Goal: Task Accomplishment & Management: Complete application form

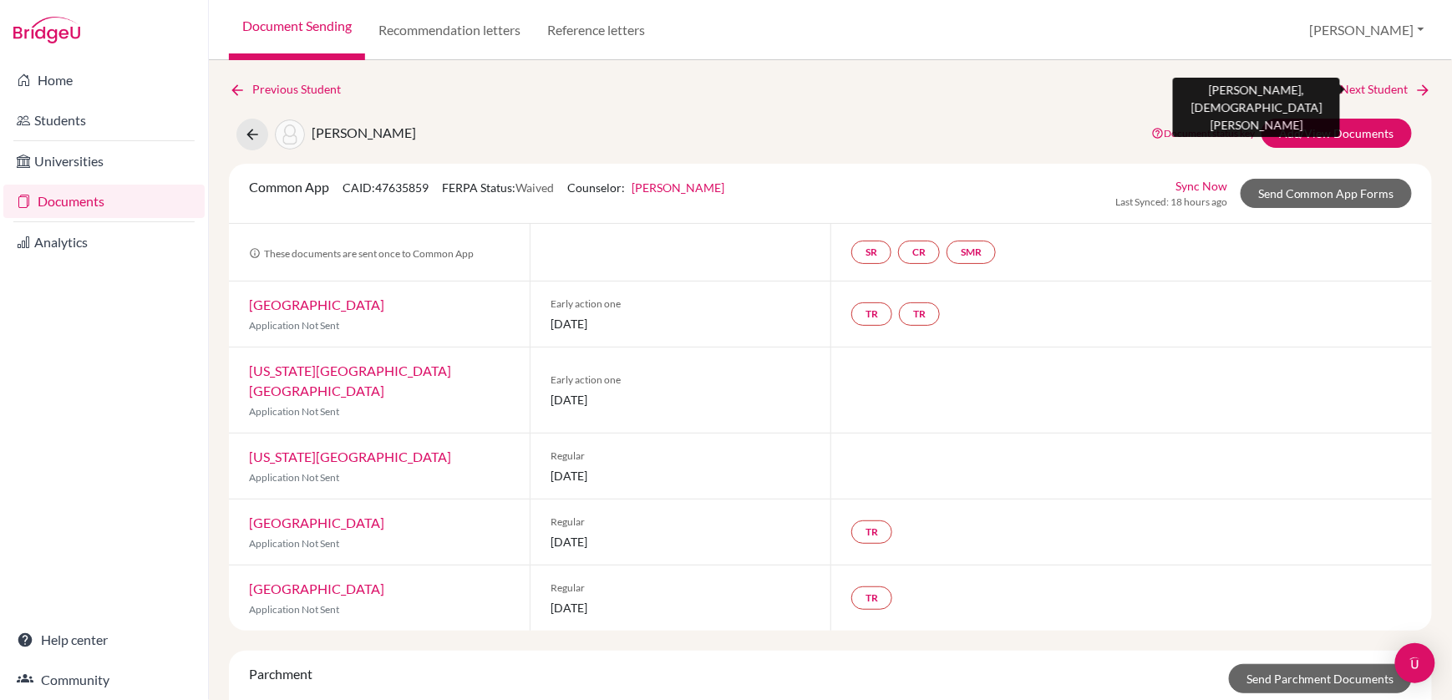
click at [1354, 84] on link "Next Student" at bounding box center [1386, 89] width 91 height 18
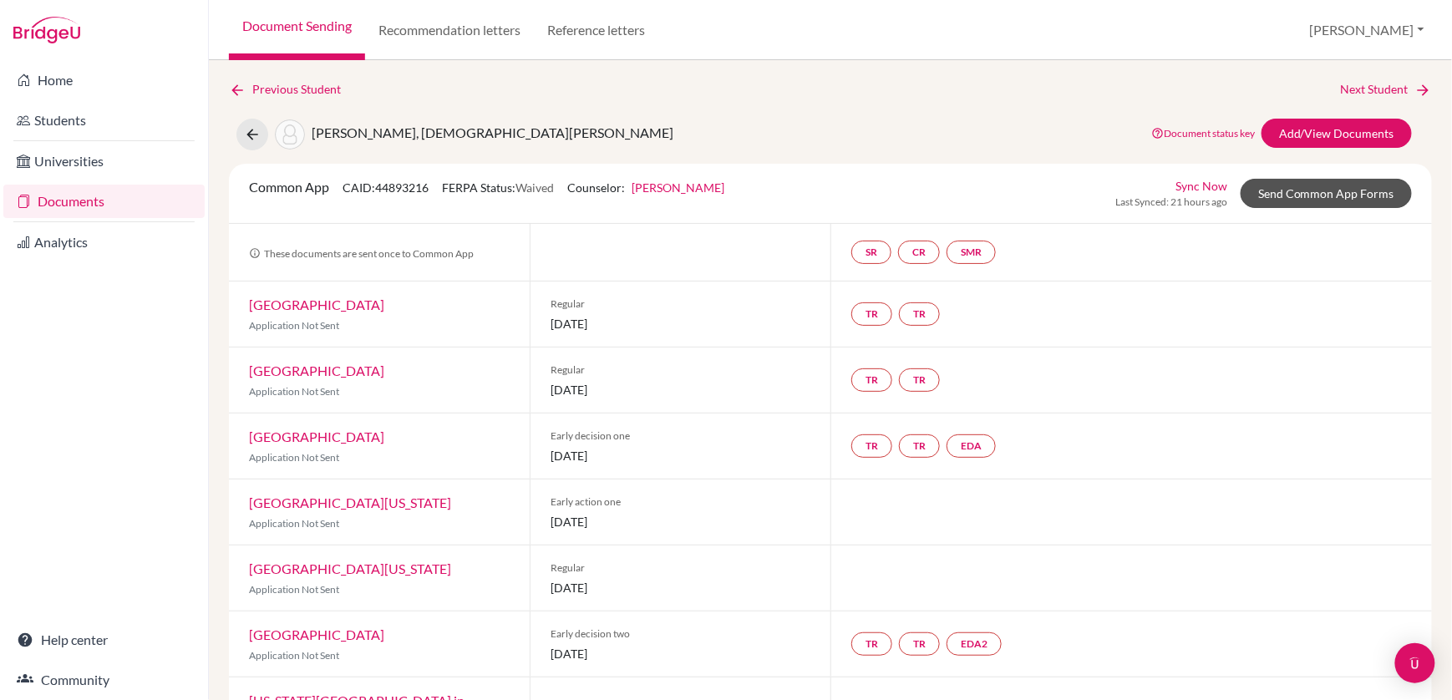
click at [1285, 191] on link "Send Common App Forms" at bounding box center [1326, 193] width 171 height 29
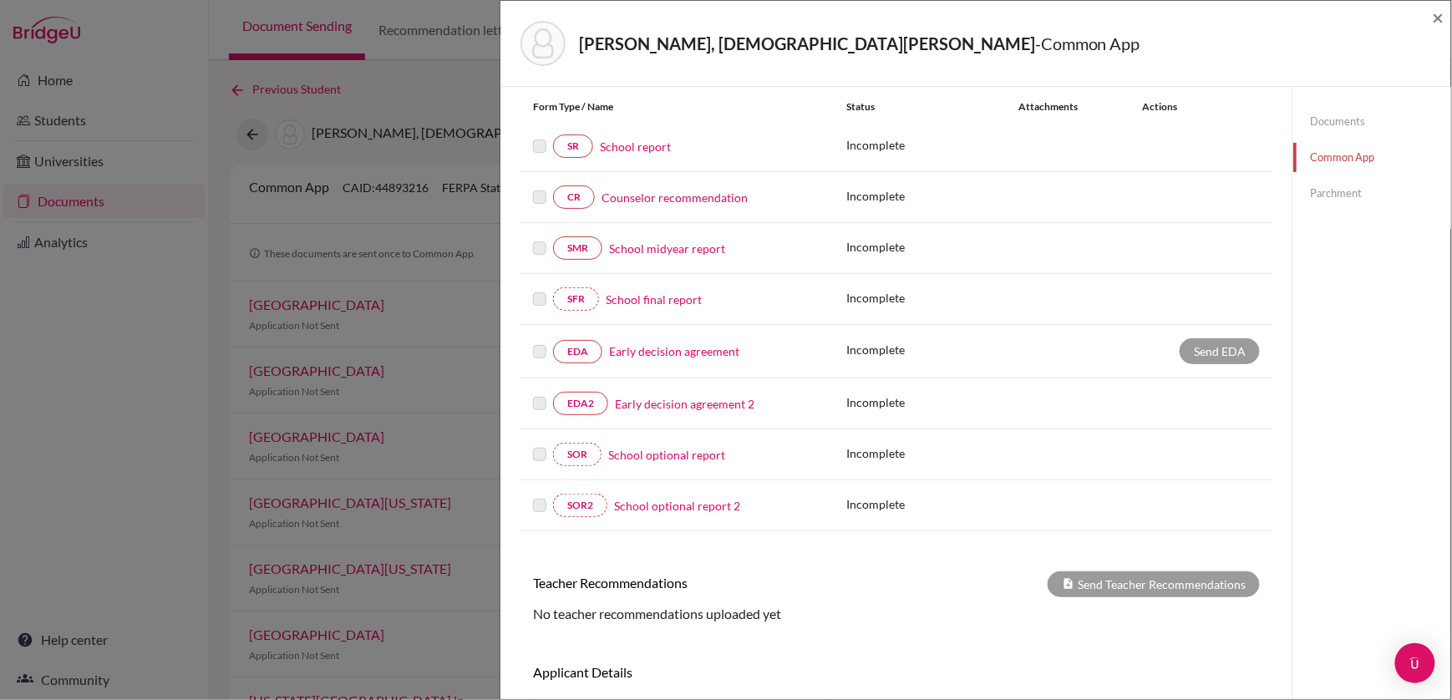
scroll to position [188, 0]
click at [625, 149] on link "School report" at bounding box center [635, 146] width 71 height 18
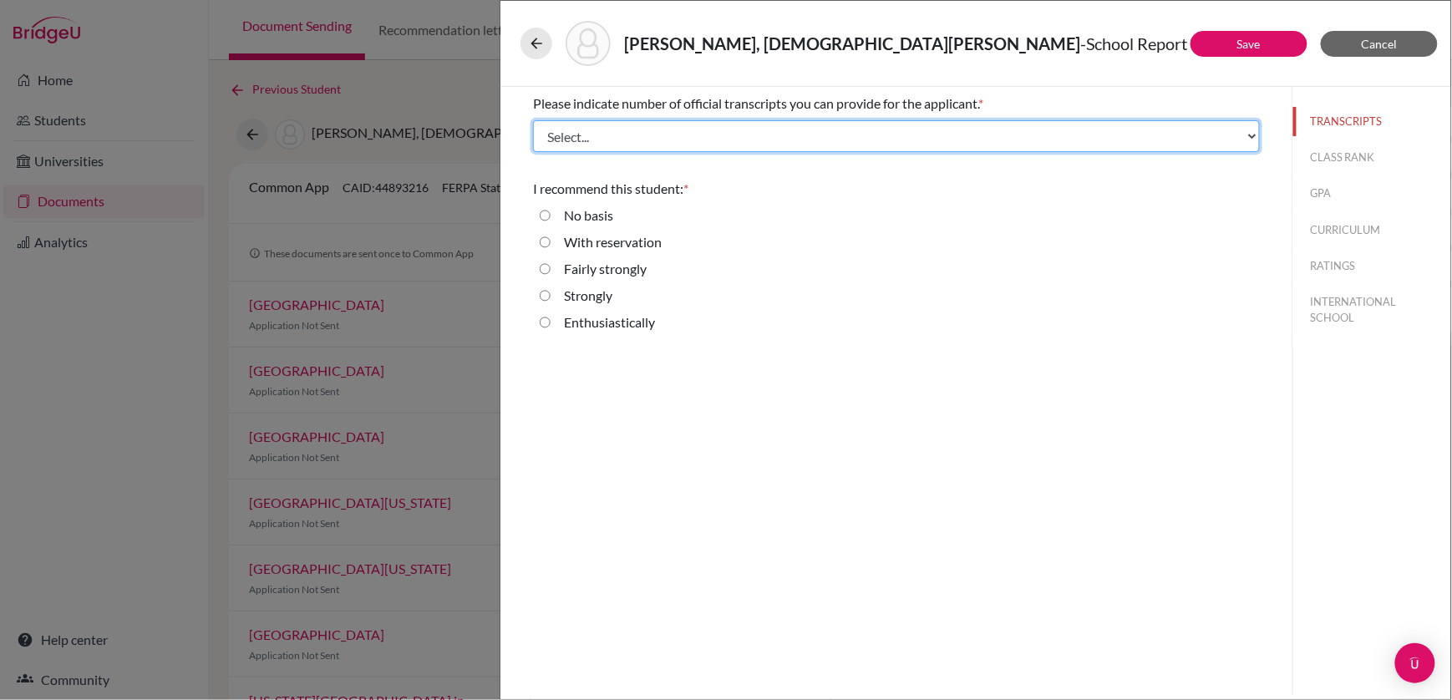
select select "4"
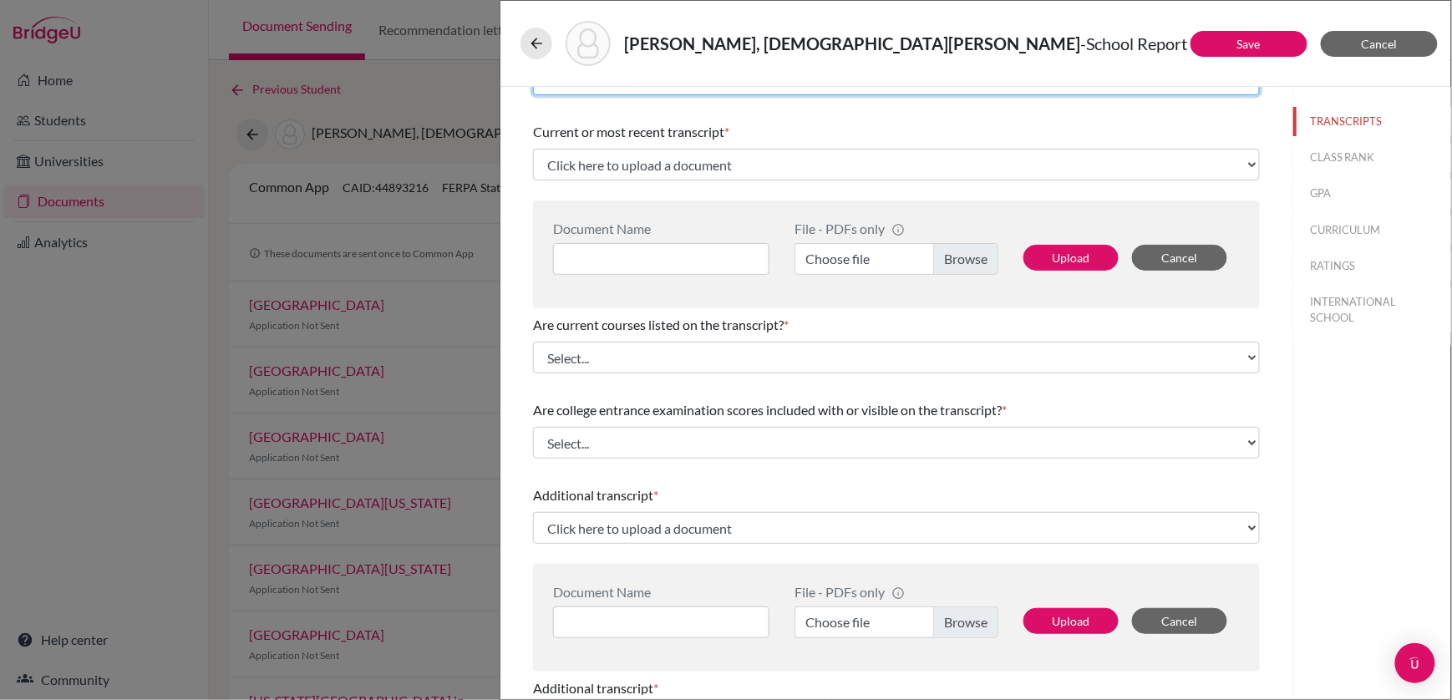
scroll to position [67, 0]
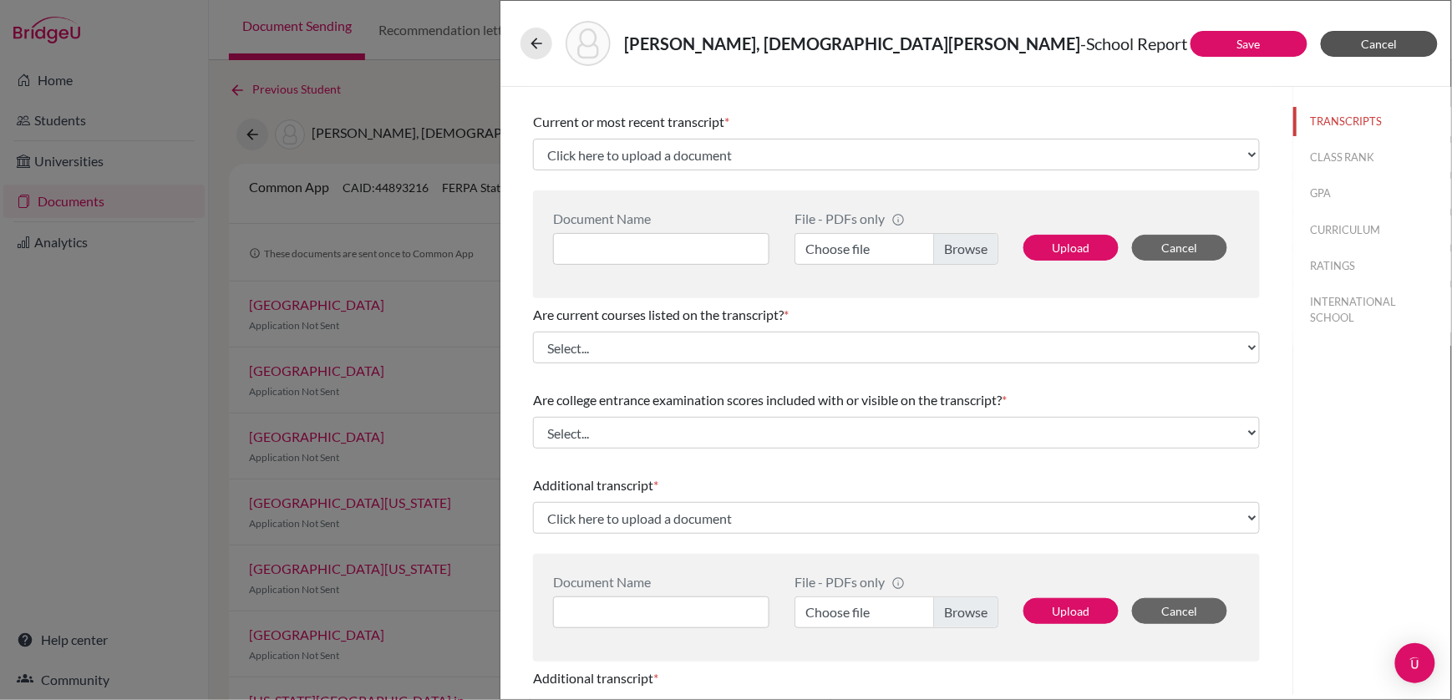
click at [1395, 34] on button "Cancel" at bounding box center [1379, 44] width 117 height 26
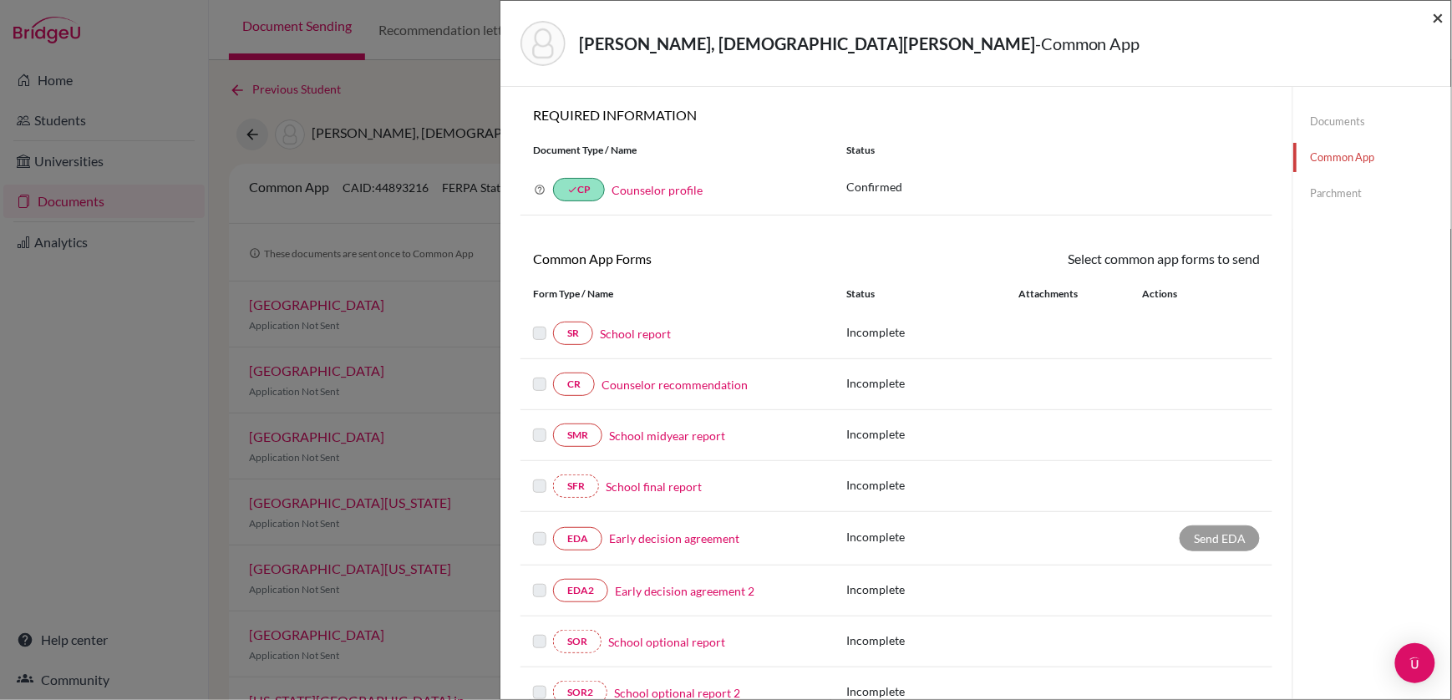
click at [1435, 17] on span "×" at bounding box center [1439, 17] width 12 height 24
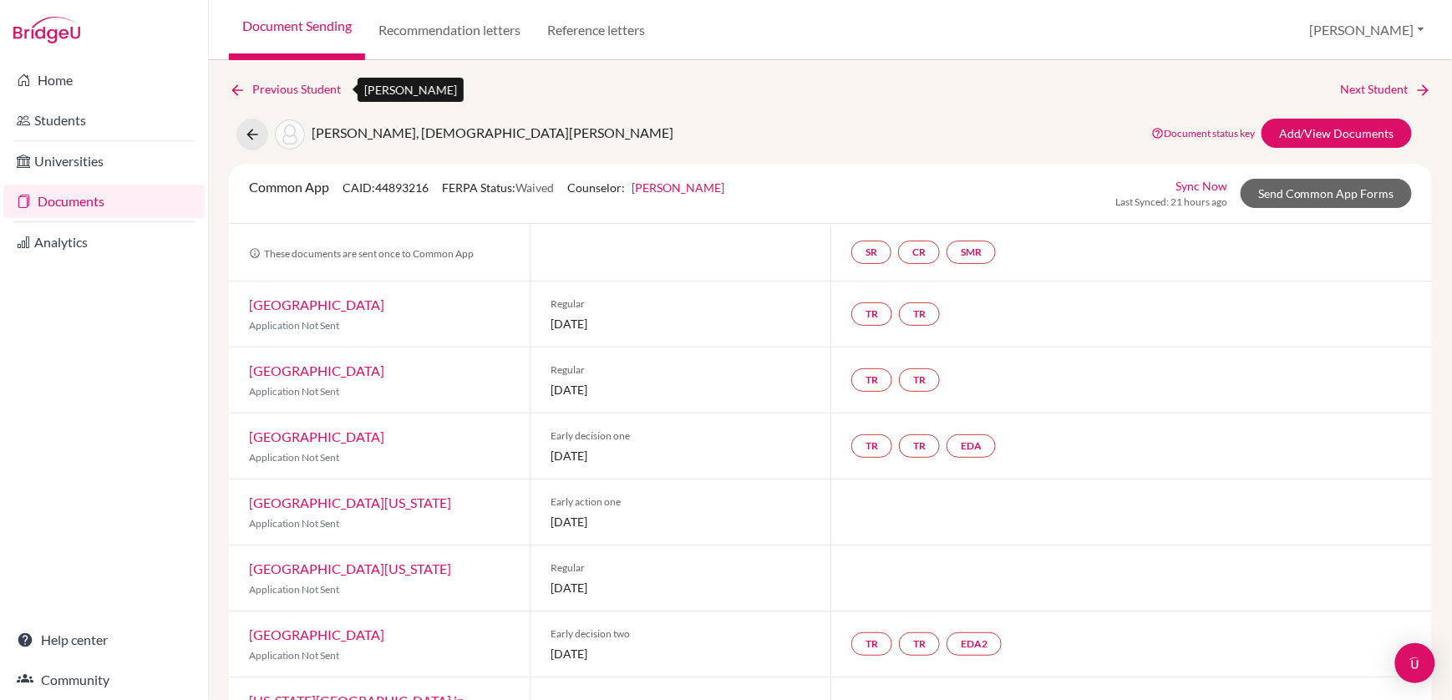
click at [232, 94] on icon at bounding box center [237, 90] width 17 height 17
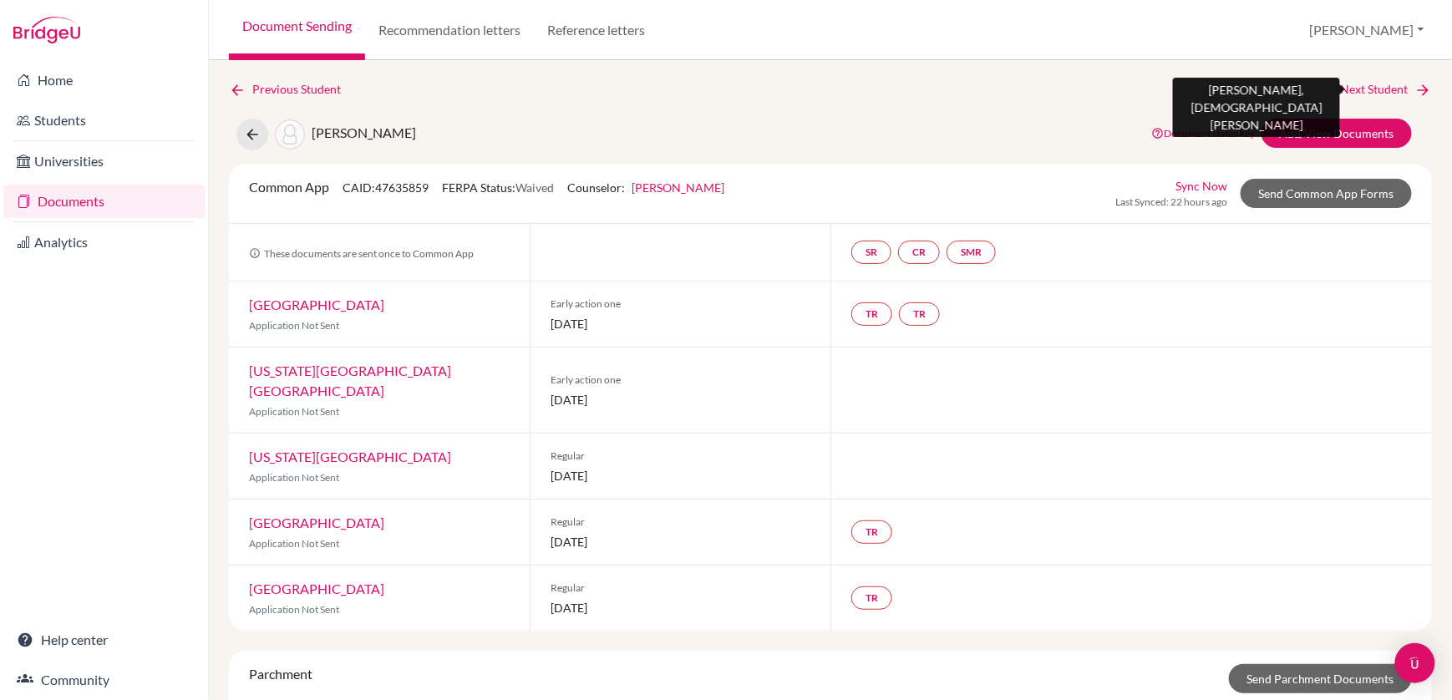
click at [1390, 88] on link "Next Student" at bounding box center [1386, 89] width 91 height 18
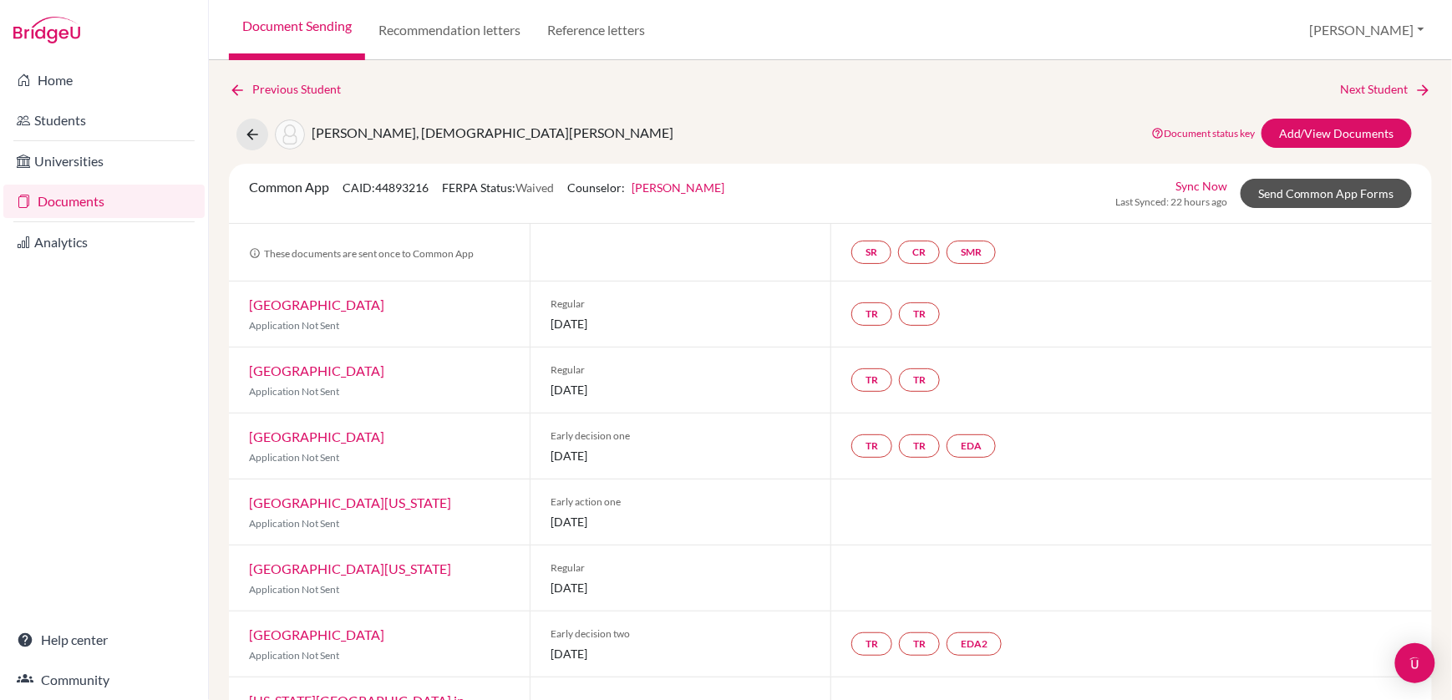
click at [1304, 194] on link "Send Common App Forms" at bounding box center [1326, 193] width 171 height 29
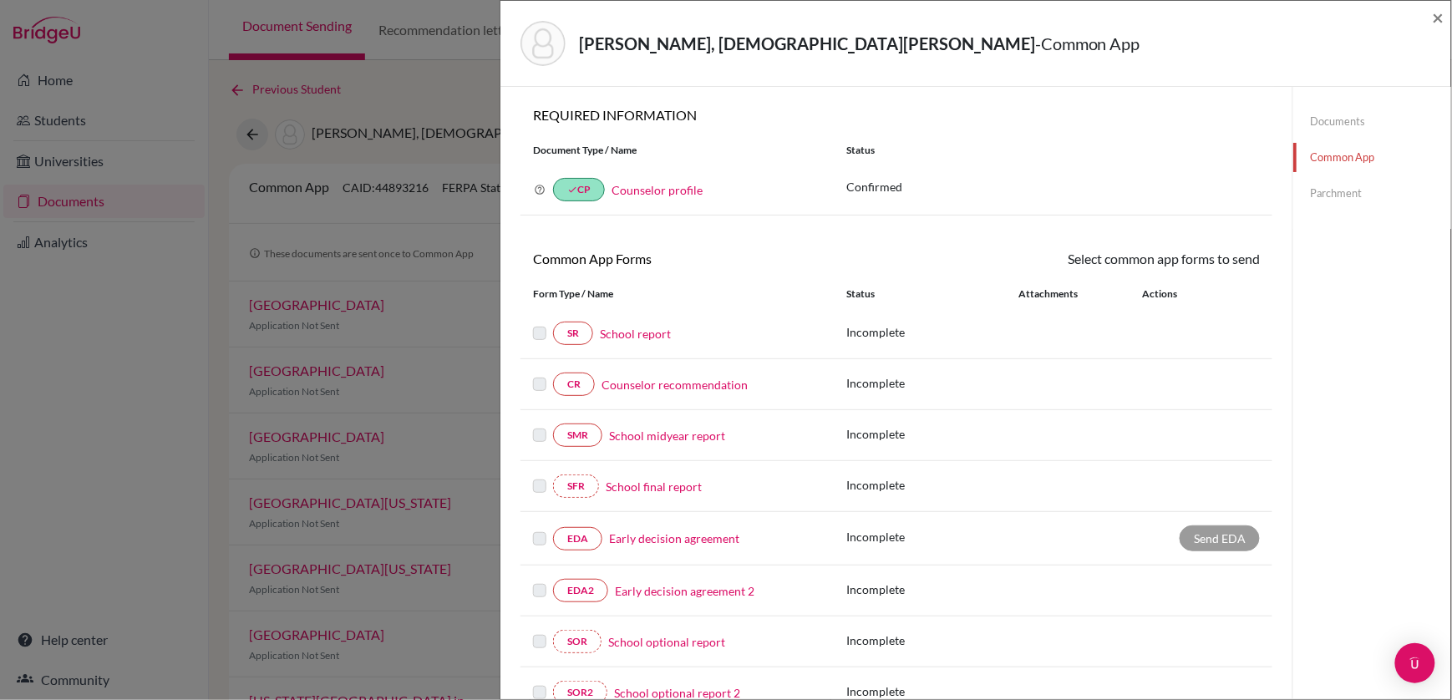
click at [642, 328] on link "School report" at bounding box center [635, 334] width 71 height 18
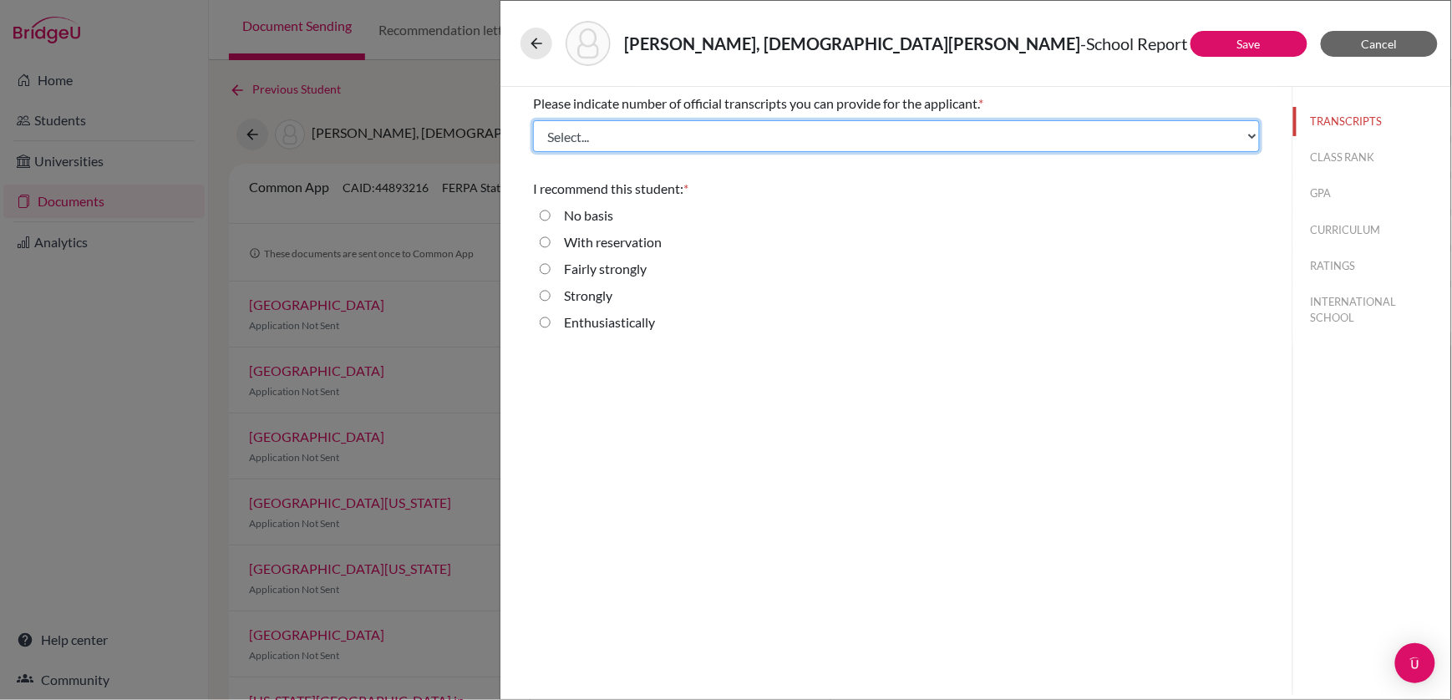
select select "4"
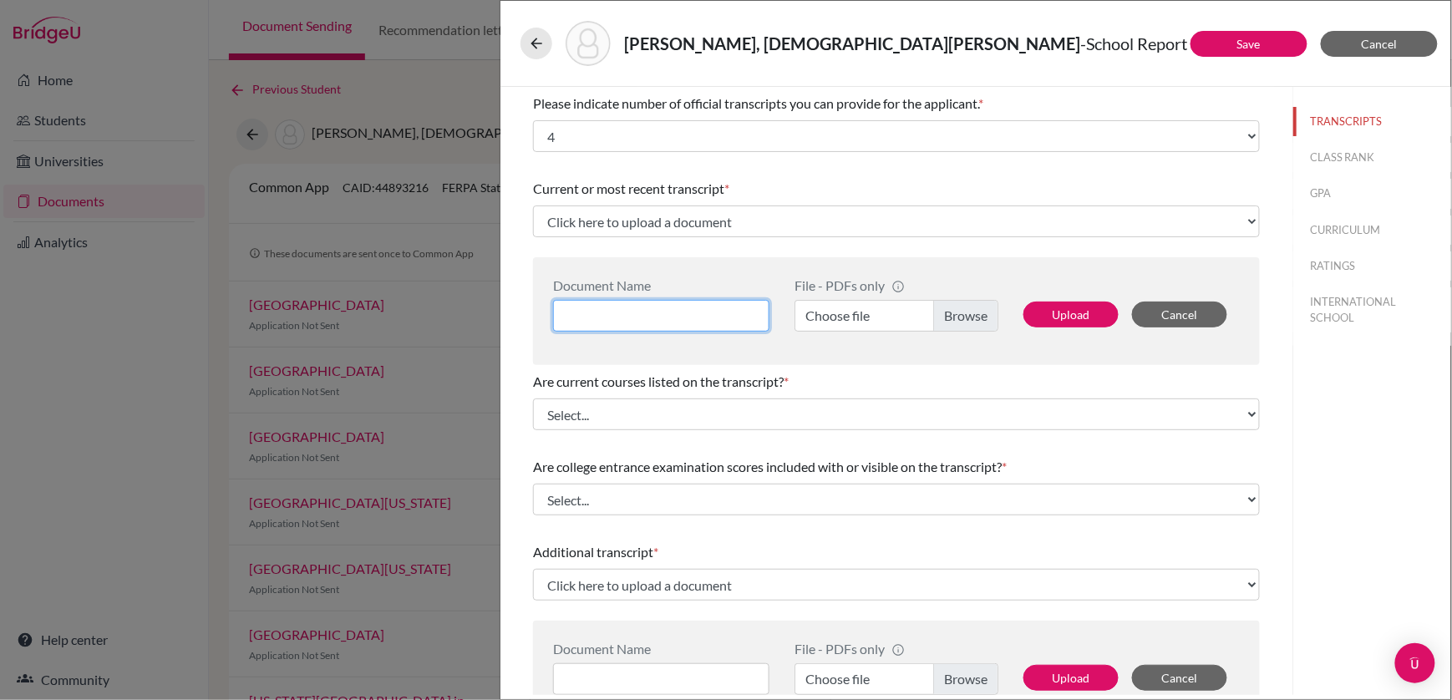
click at [585, 314] on input at bounding box center [661, 316] width 216 height 32
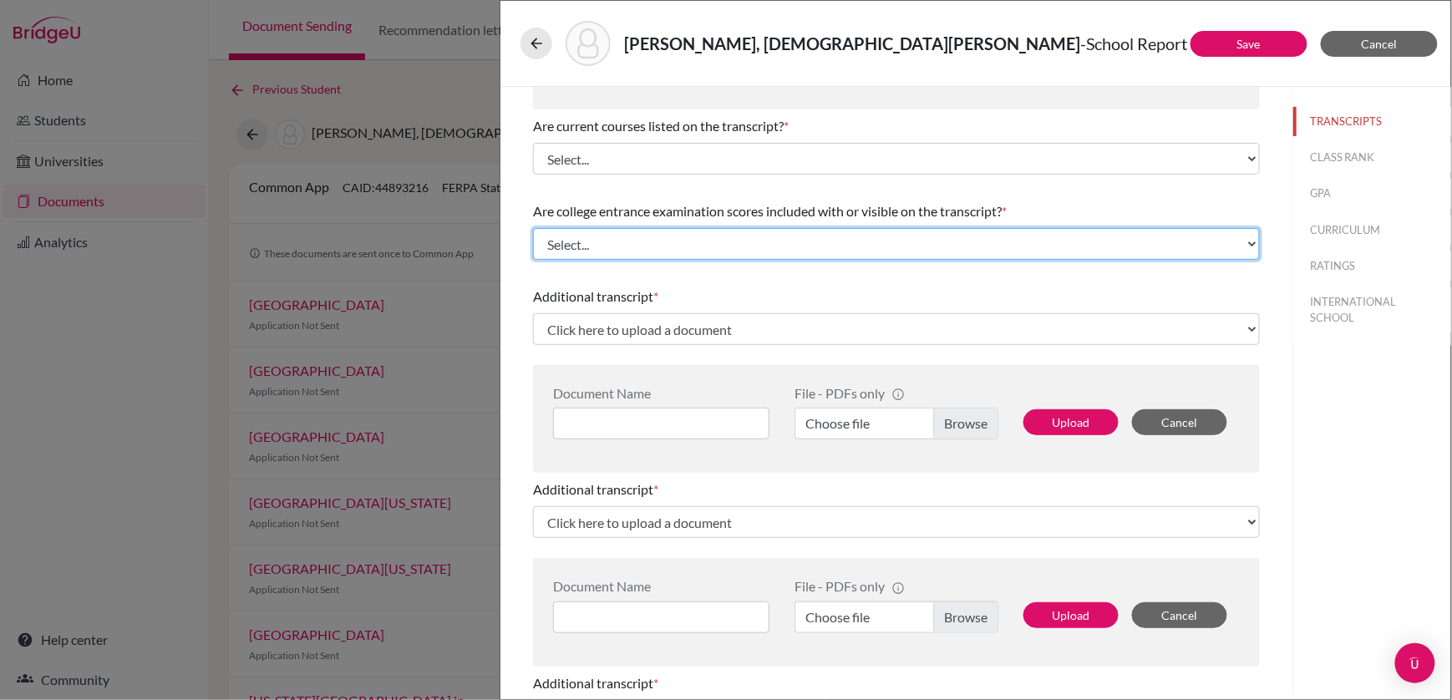
scroll to position [299, 0]
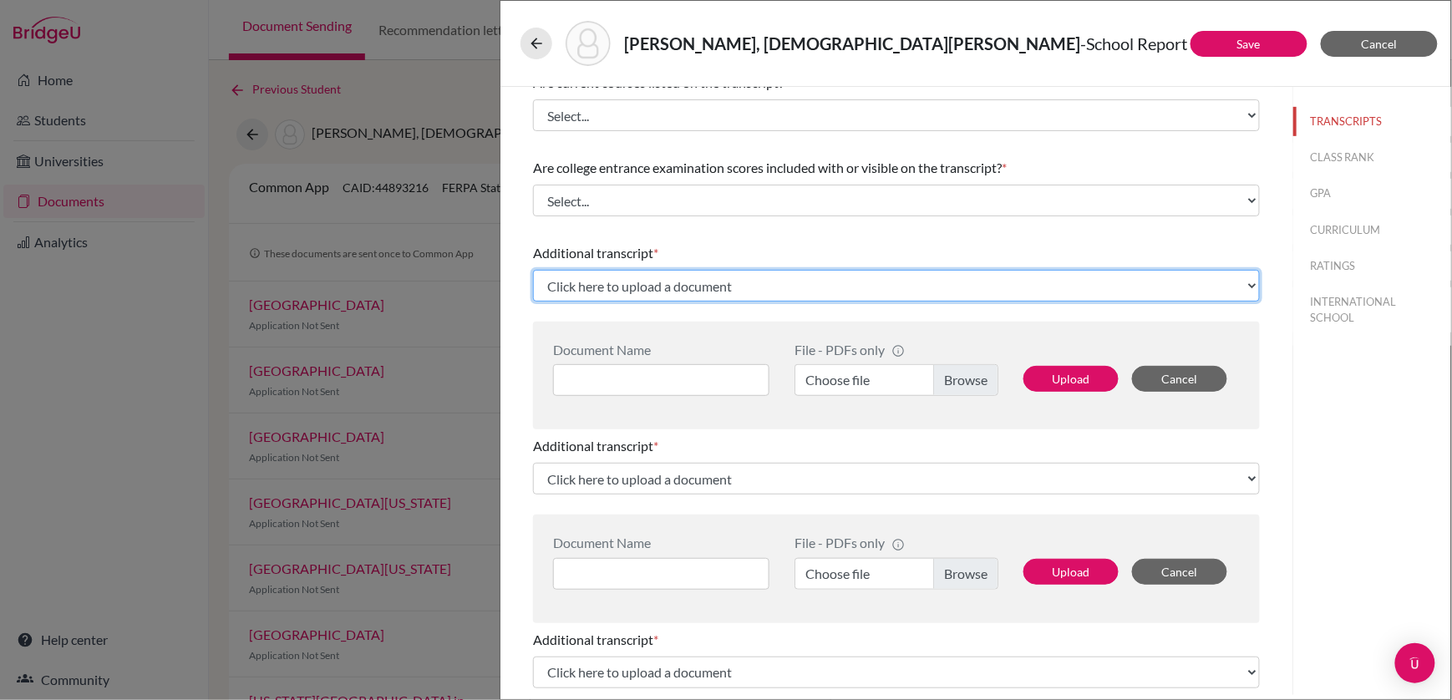
drag, startPoint x: 635, startPoint y: 286, endPoint x: 326, endPoint y: -97, distance: 492.0
click at [326, 0] on html "Home Students Universities Documents Analytics Help center Community Document S…" at bounding box center [726, 350] width 1452 height 700
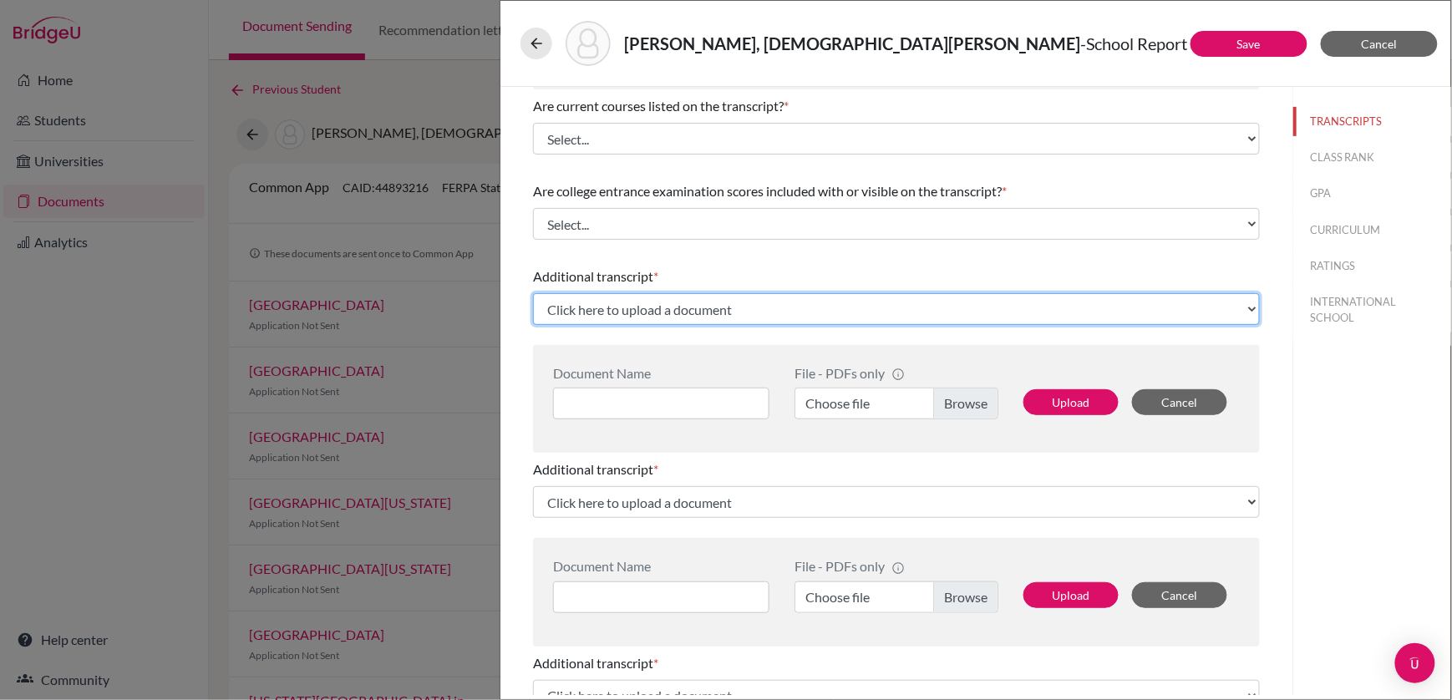
scroll to position [294, 0]
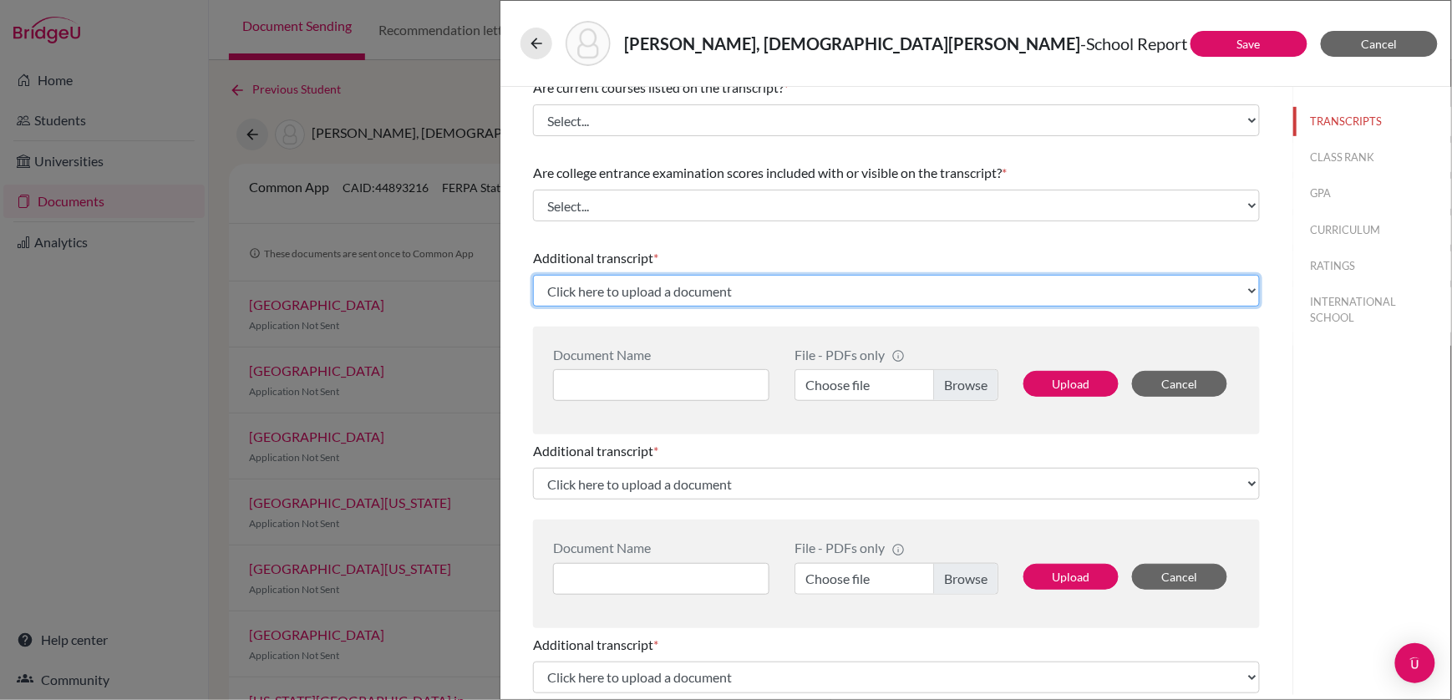
select select "Upload New File"
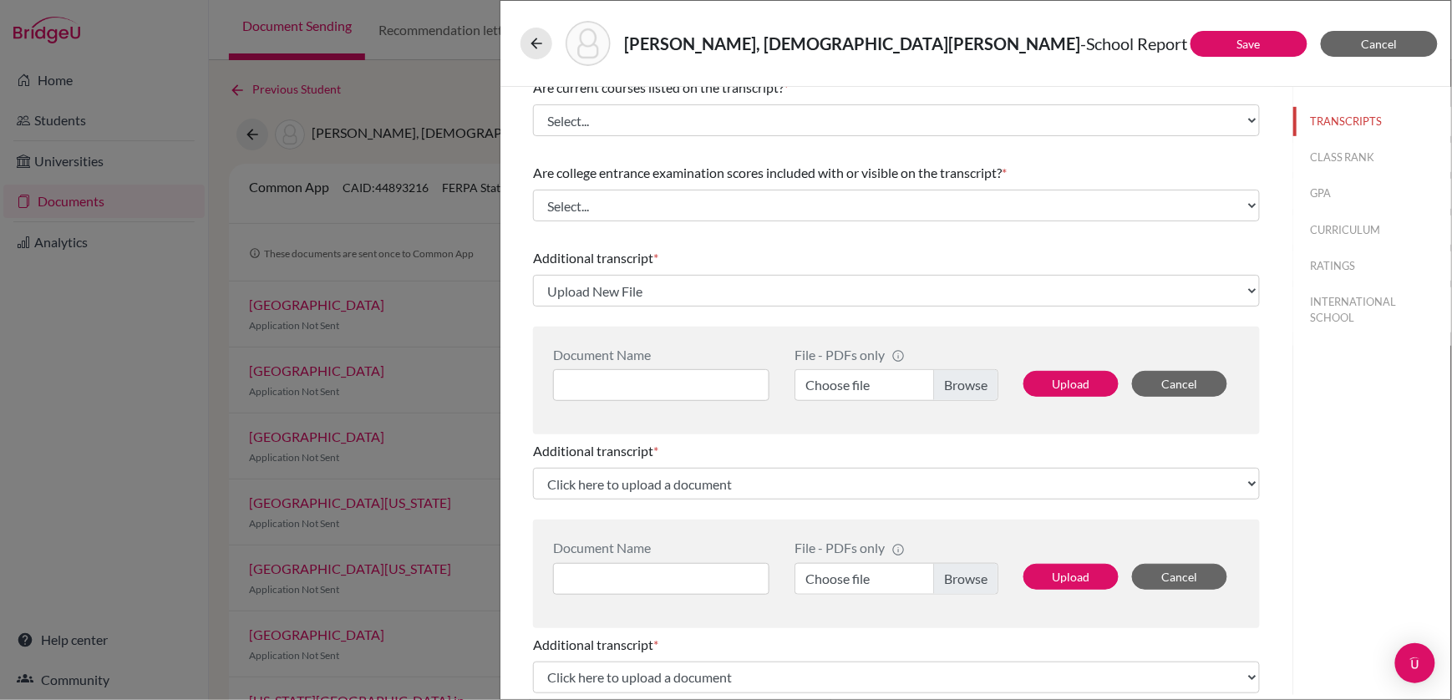
click at [879, 384] on label "Choose file" at bounding box center [897, 385] width 204 height 32
click at [879, 384] on input "Choose file" at bounding box center [897, 385] width 204 height 32
click at [688, 388] on input at bounding box center [661, 385] width 216 height 32
type input "IGCSE Certificate"
click at [1080, 384] on button "Upload" at bounding box center [1071, 384] width 95 height 26
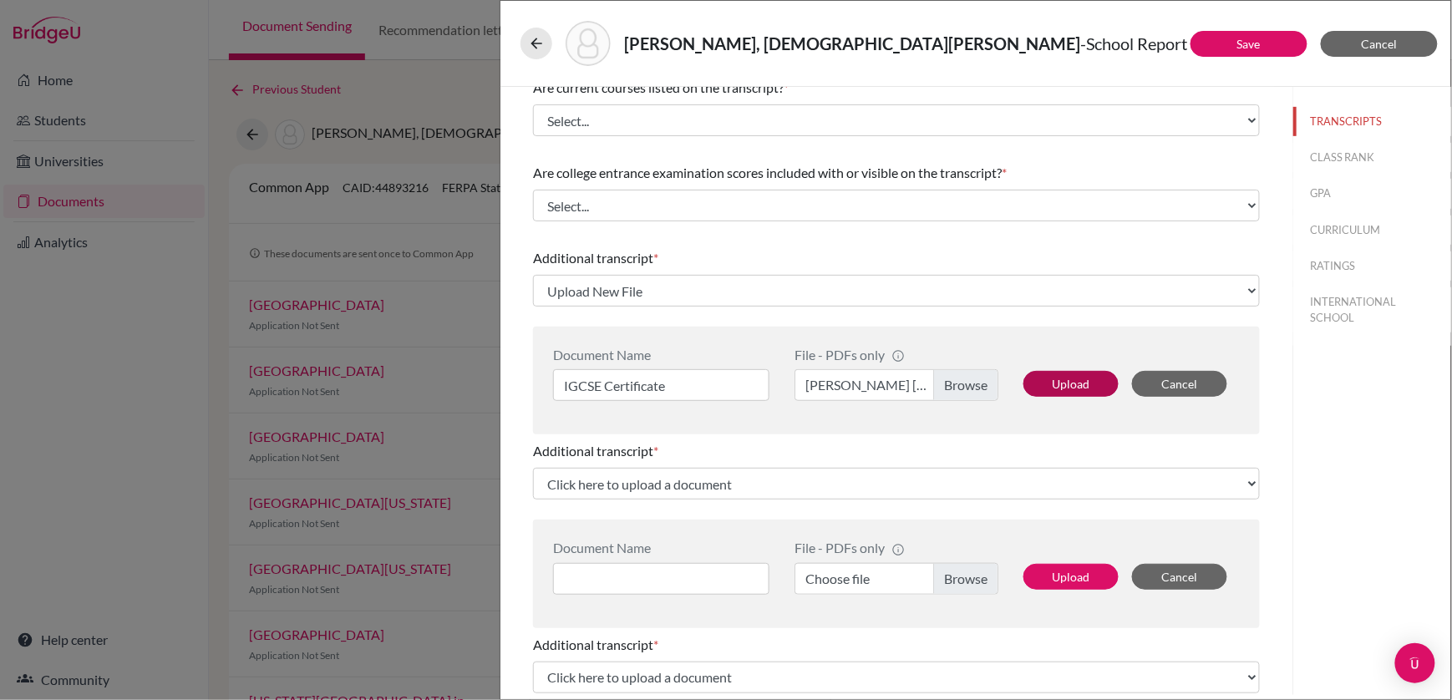
select select "684241"
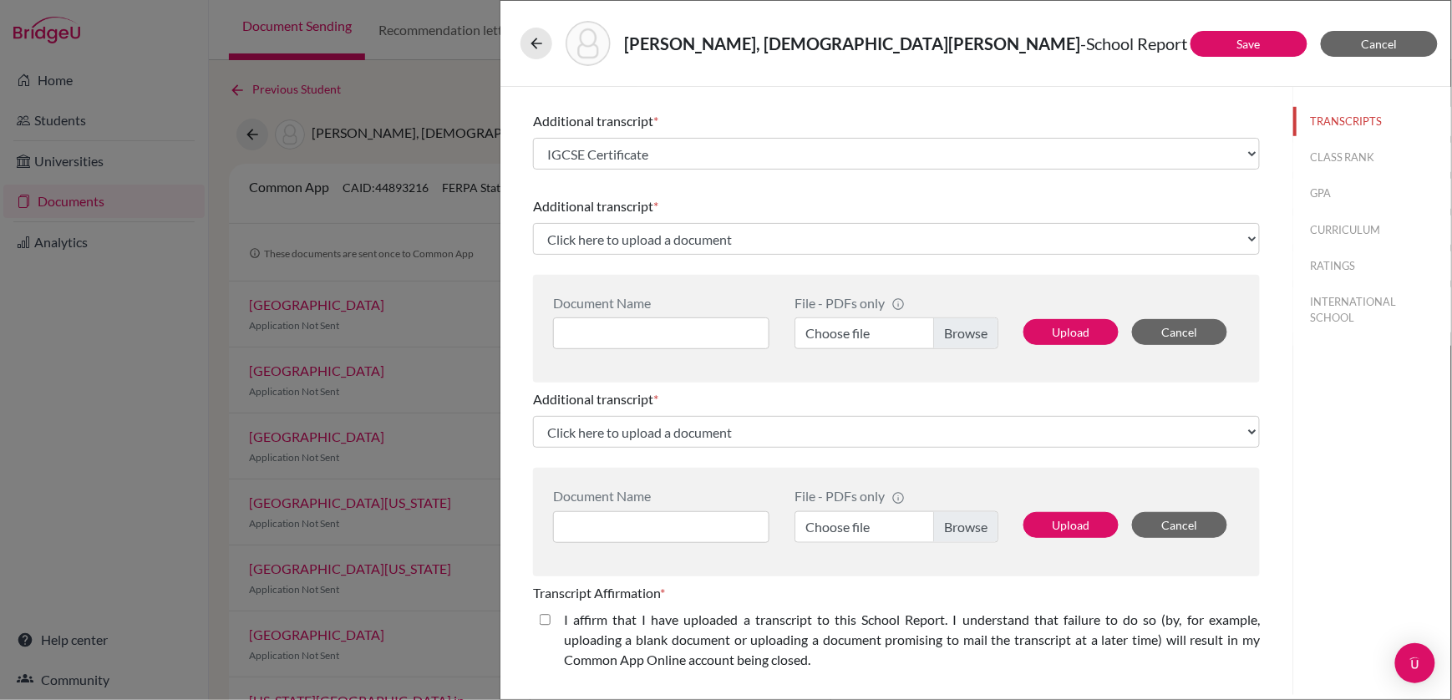
scroll to position [434, 0]
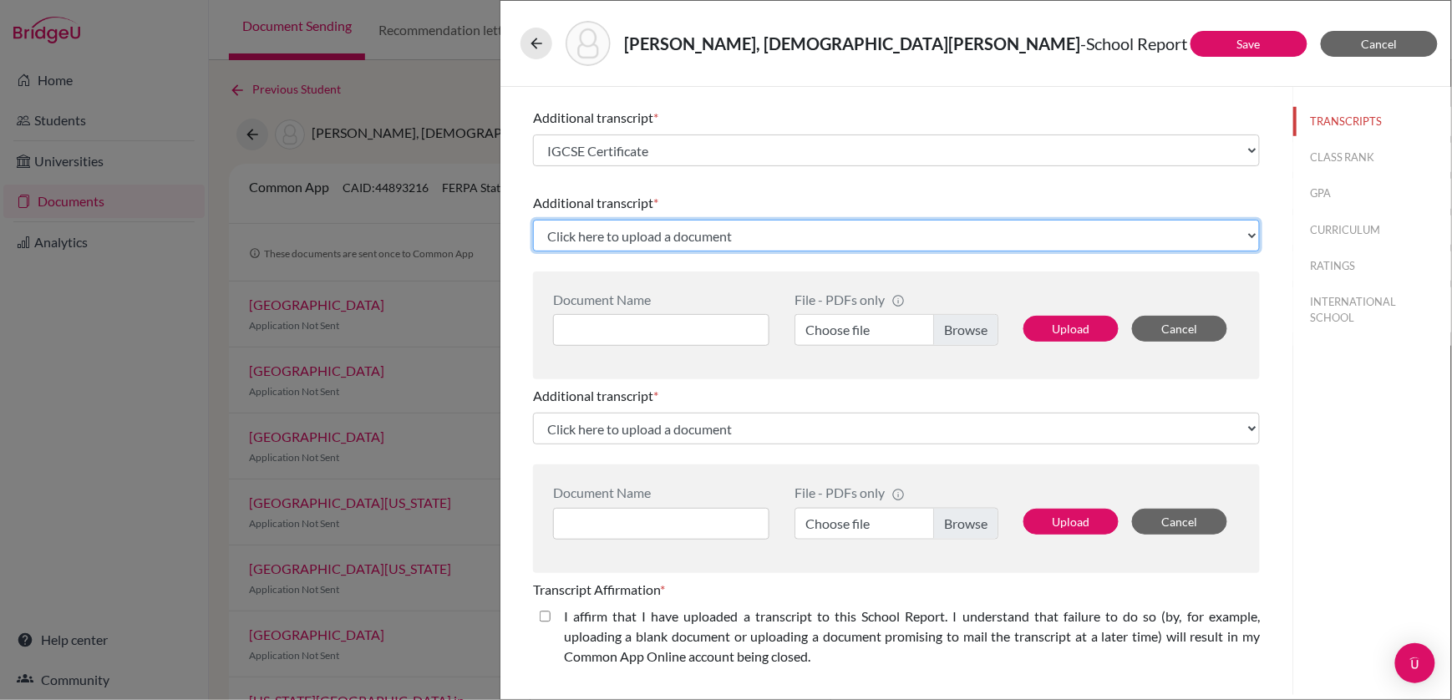
select select "Upload New File"
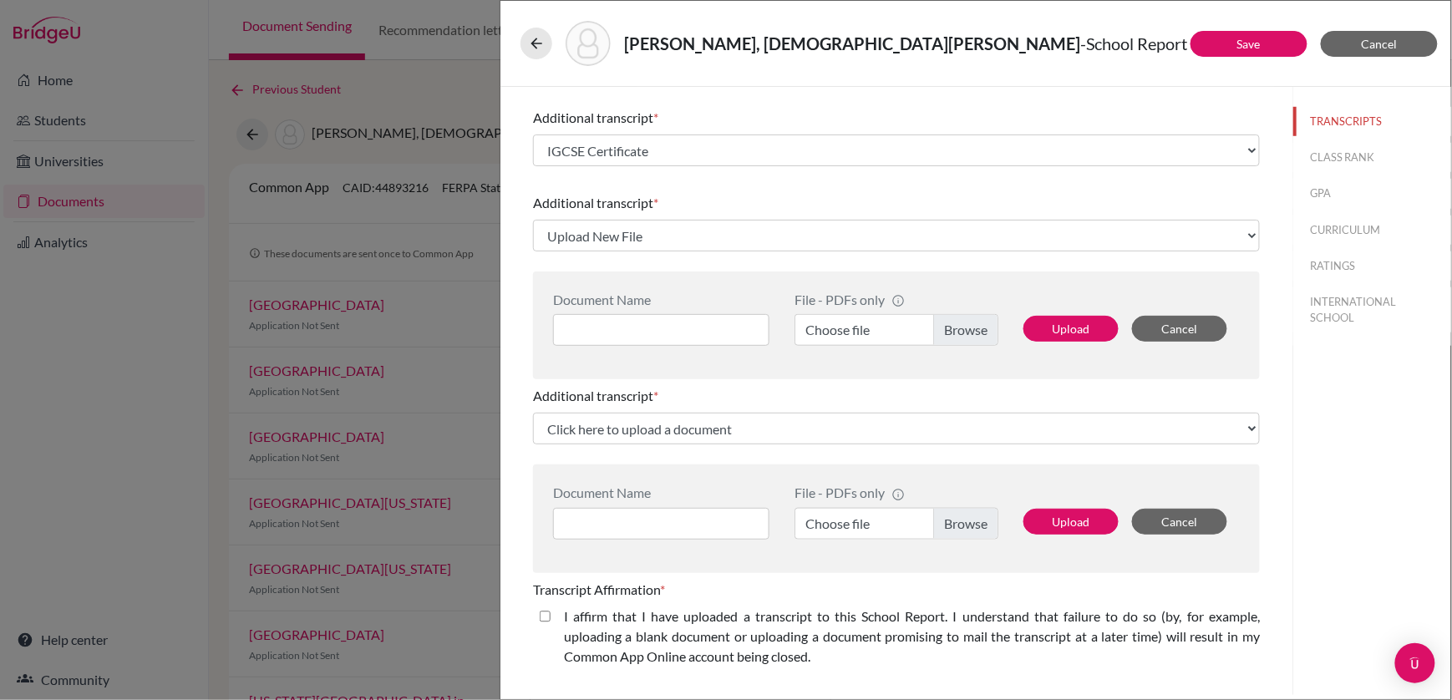
click at [967, 334] on label "Choose file" at bounding box center [897, 330] width 204 height 32
click at [967, 334] on input "Choose file" at bounding box center [897, 330] width 204 height 32
click at [659, 331] on input at bounding box center [661, 330] width 216 height 32
click at [1076, 316] on button "Upload" at bounding box center [1071, 329] width 95 height 26
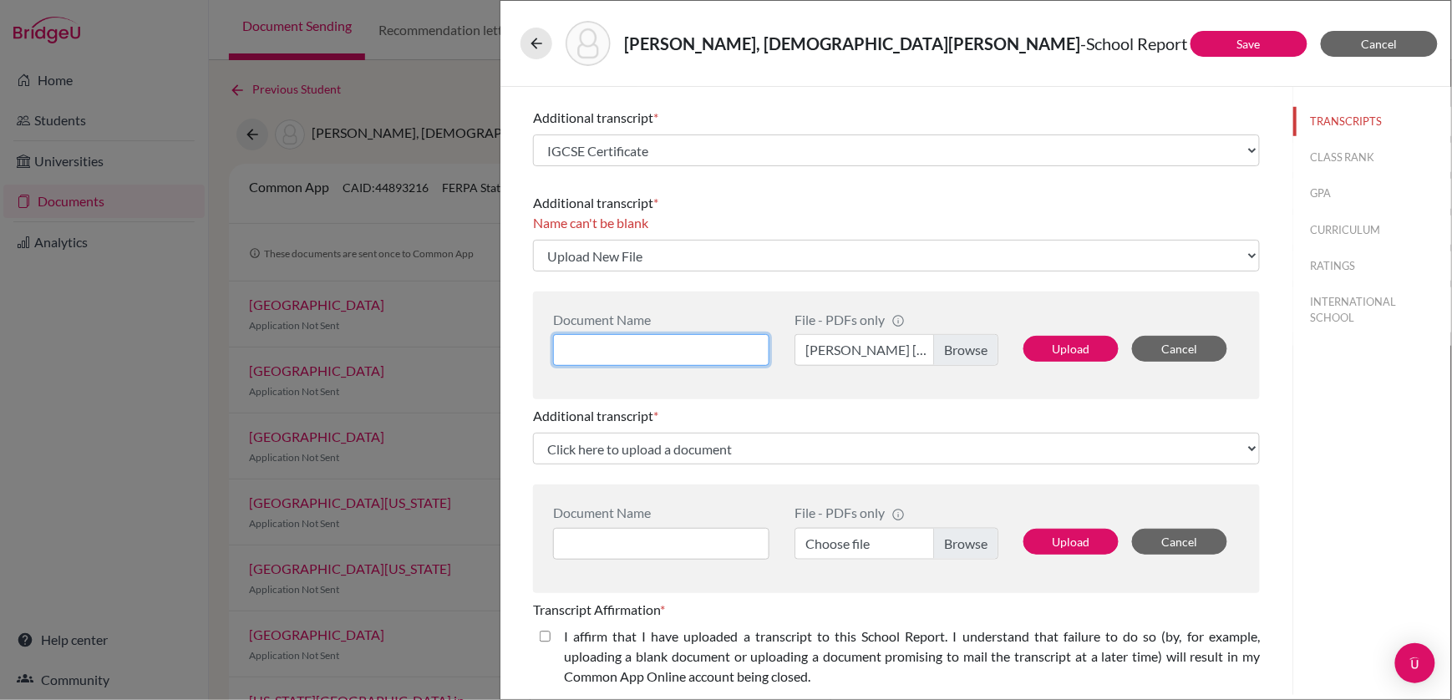
click at [683, 342] on input at bounding box center [661, 350] width 216 height 32
paste input "CAS Letter & Report & Awards"
type input "CAS Letter & Report & Awards"
click at [1067, 348] on button "Upload" at bounding box center [1071, 349] width 95 height 26
select select "684242"
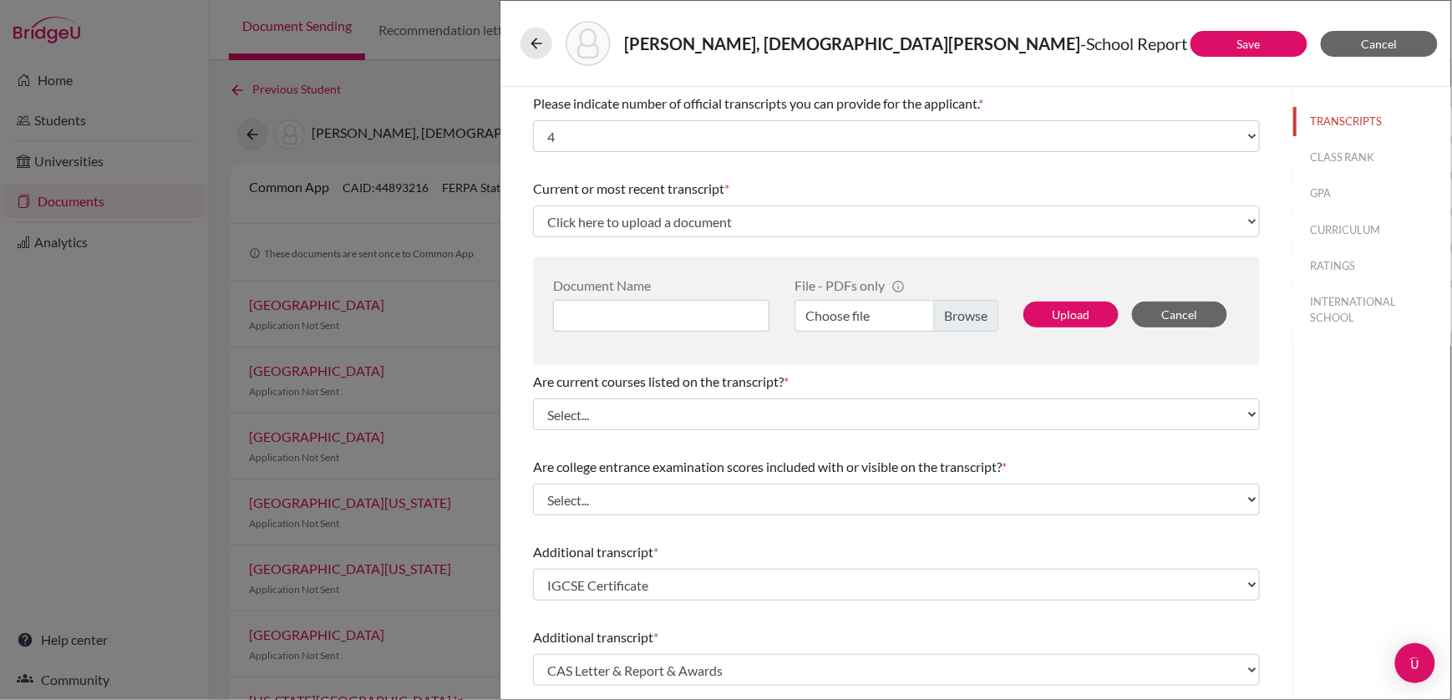
scroll to position [0, 0]
click at [1250, 40] on link "Save" at bounding box center [1248, 44] width 23 height 14
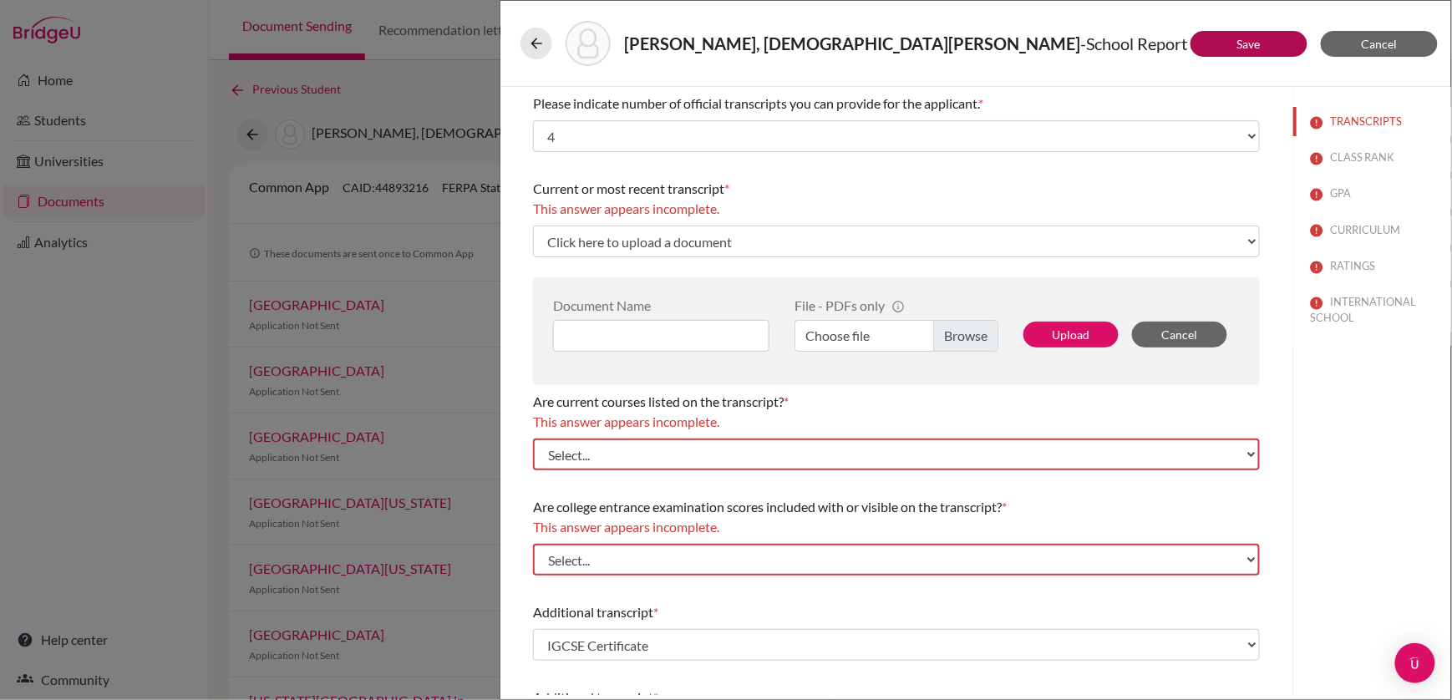
click at [1348, 155] on button "CLASS RANK" at bounding box center [1372, 157] width 158 height 29
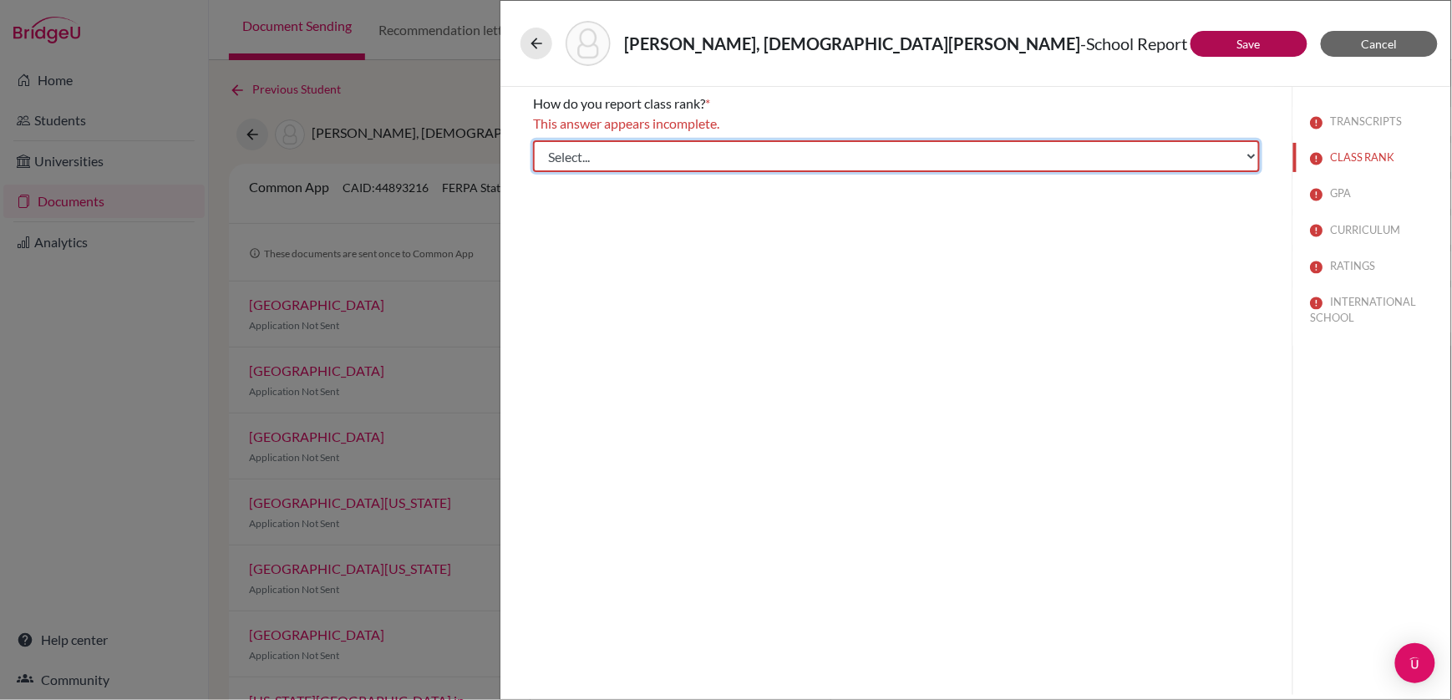
select select "5"
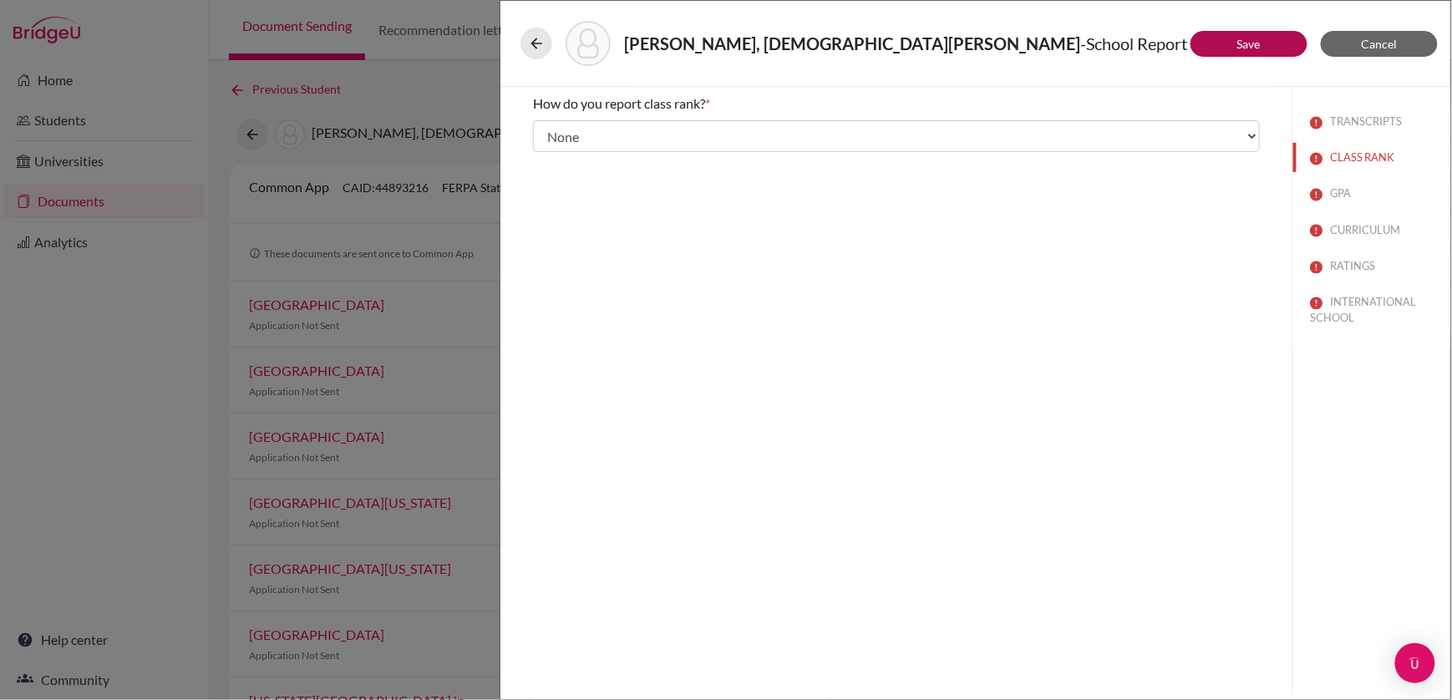
click at [1350, 191] on button "GPA" at bounding box center [1372, 193] width 158 height 29
click at [546, 180] on input "No" at bounding box center [545, 177] width 11 height 20
radio input "true"
click at [1352, 229] on button "CURRICULUM" at bounding box center [1372, 230] width 158 height 29
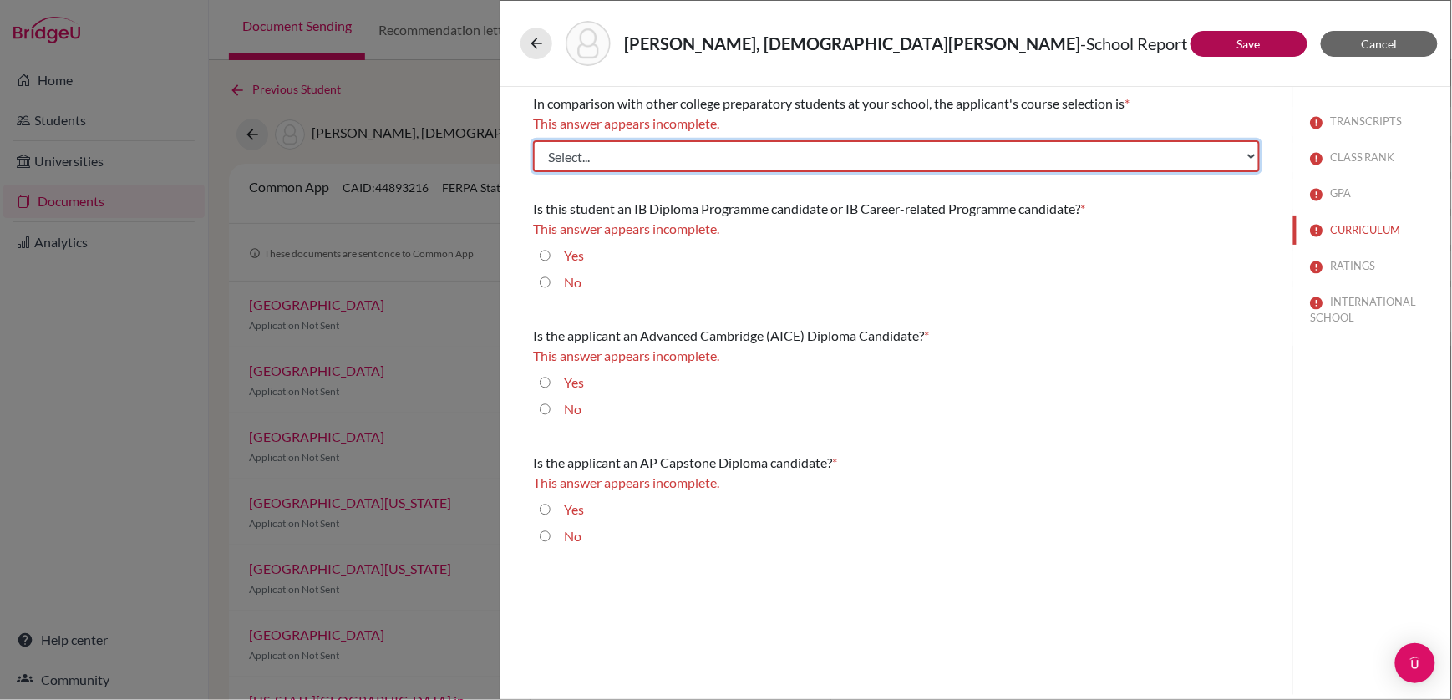
select select "4"
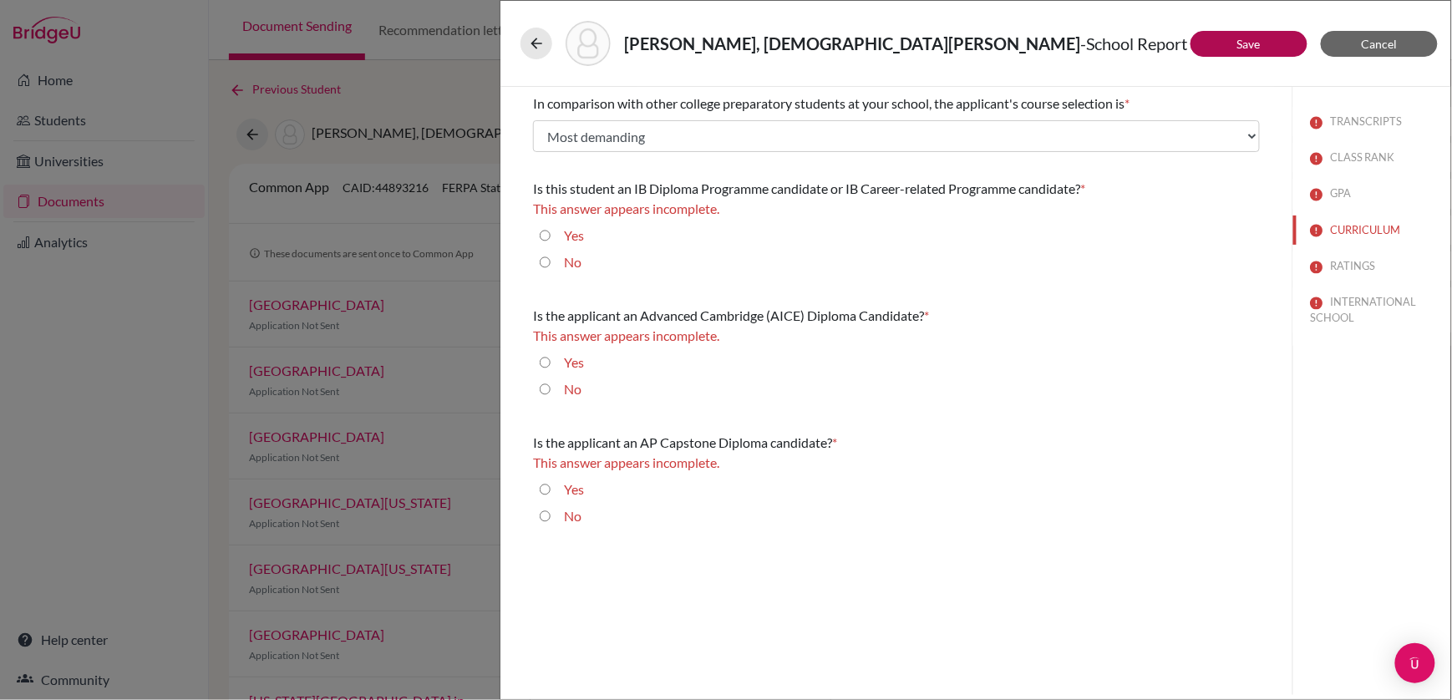
click at [548, 234] on input "Yes" at bounding box center [545, 236] width 11 height 20
radio input "true"
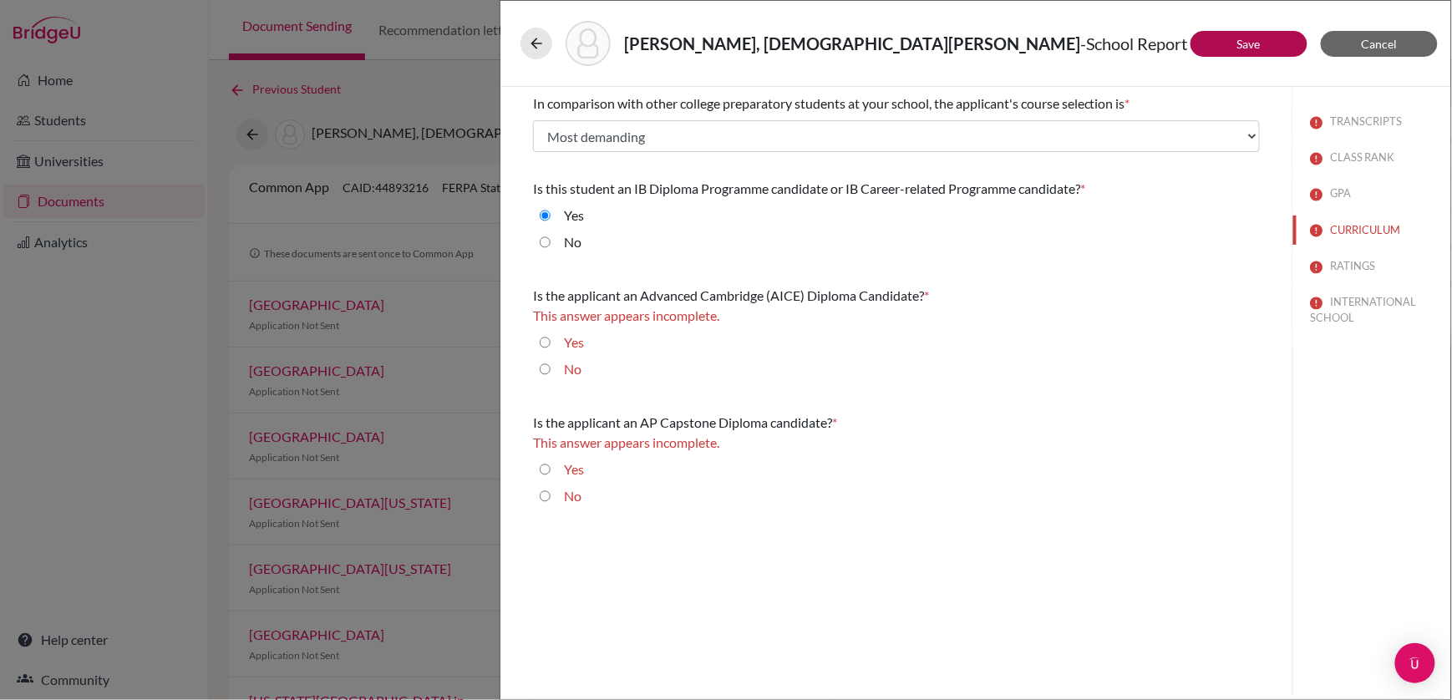
click at [549, 369] on input "No" at bounding box center [545, 369] width 11 height 20
radio input "true"
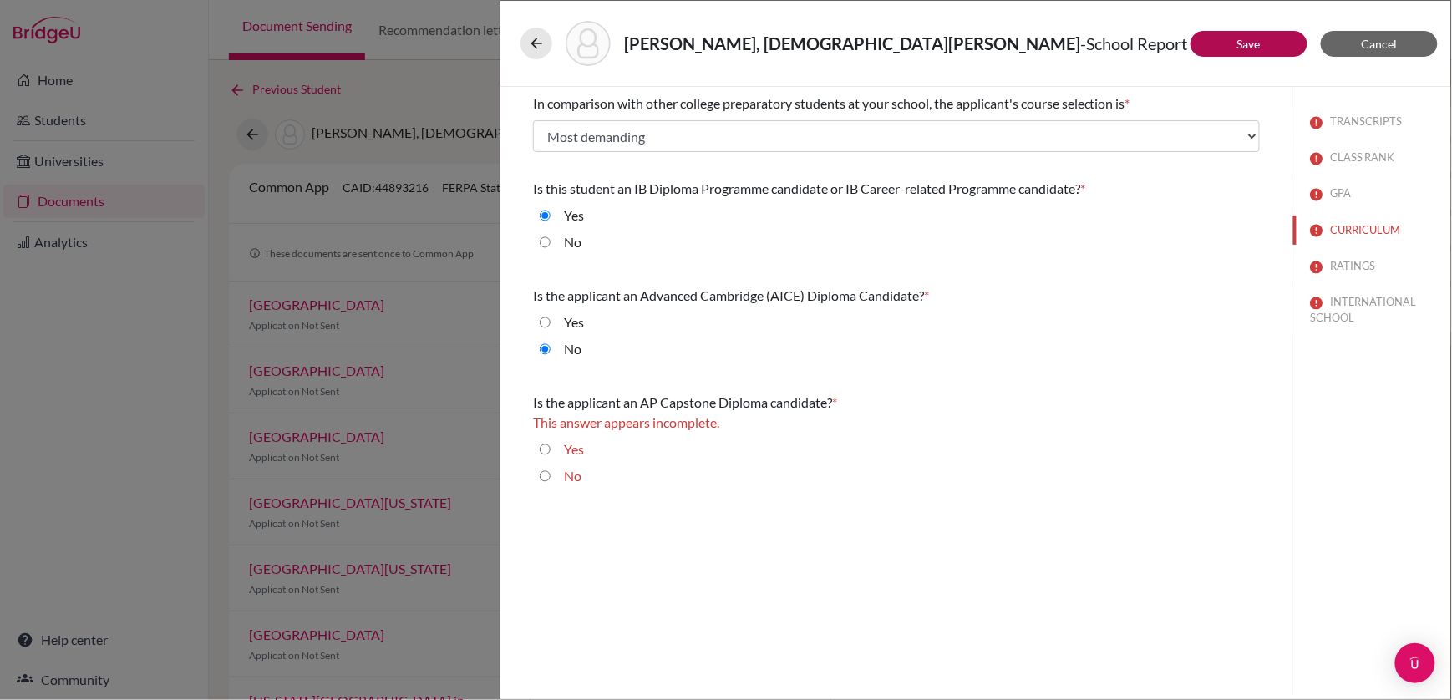
click at [546, 478] on input "No" at bounding box center [545, 476] width 11 height 20
radio input "true"
click at [1355, 257] on button "RATINGS" at bounding box center [1372, 265] width 158 height 29
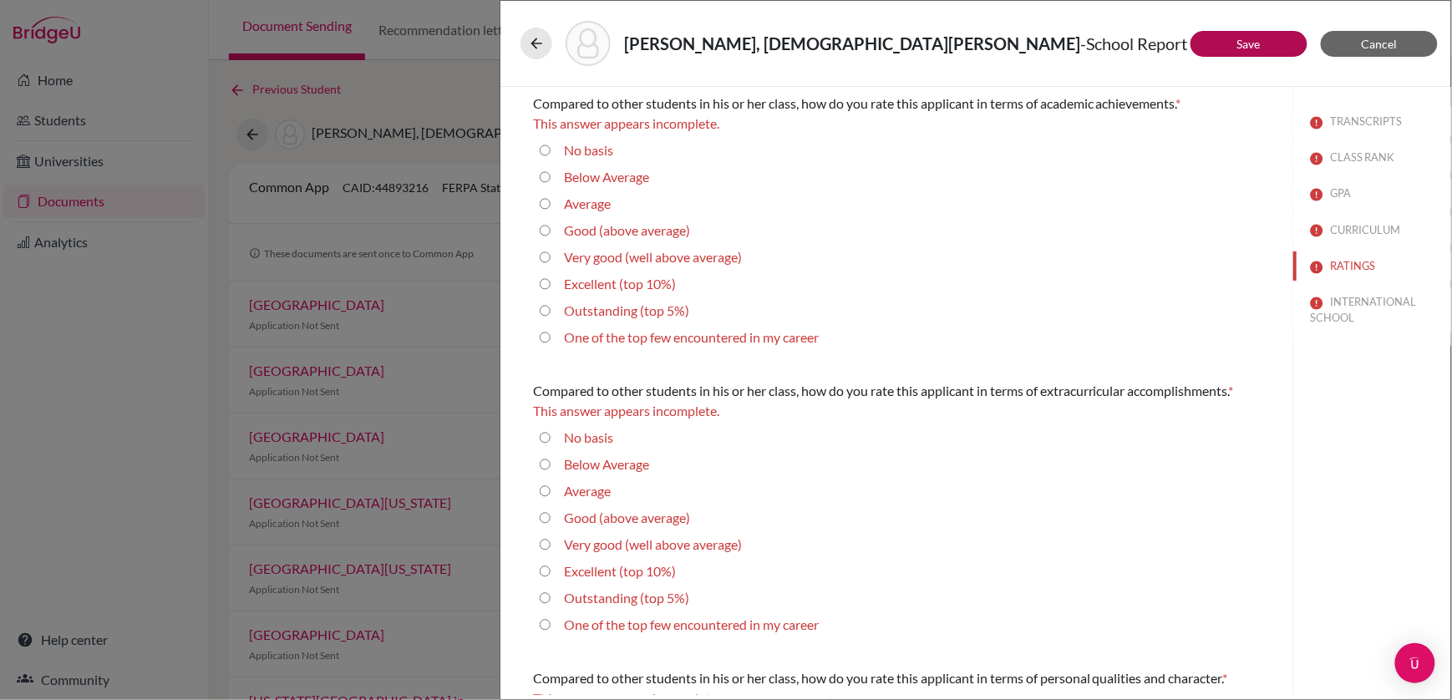
click at [546, 339] on career "One of the top few encountered in my career" at bounding box center [545, 338] width 11 height 20
radio career "true"
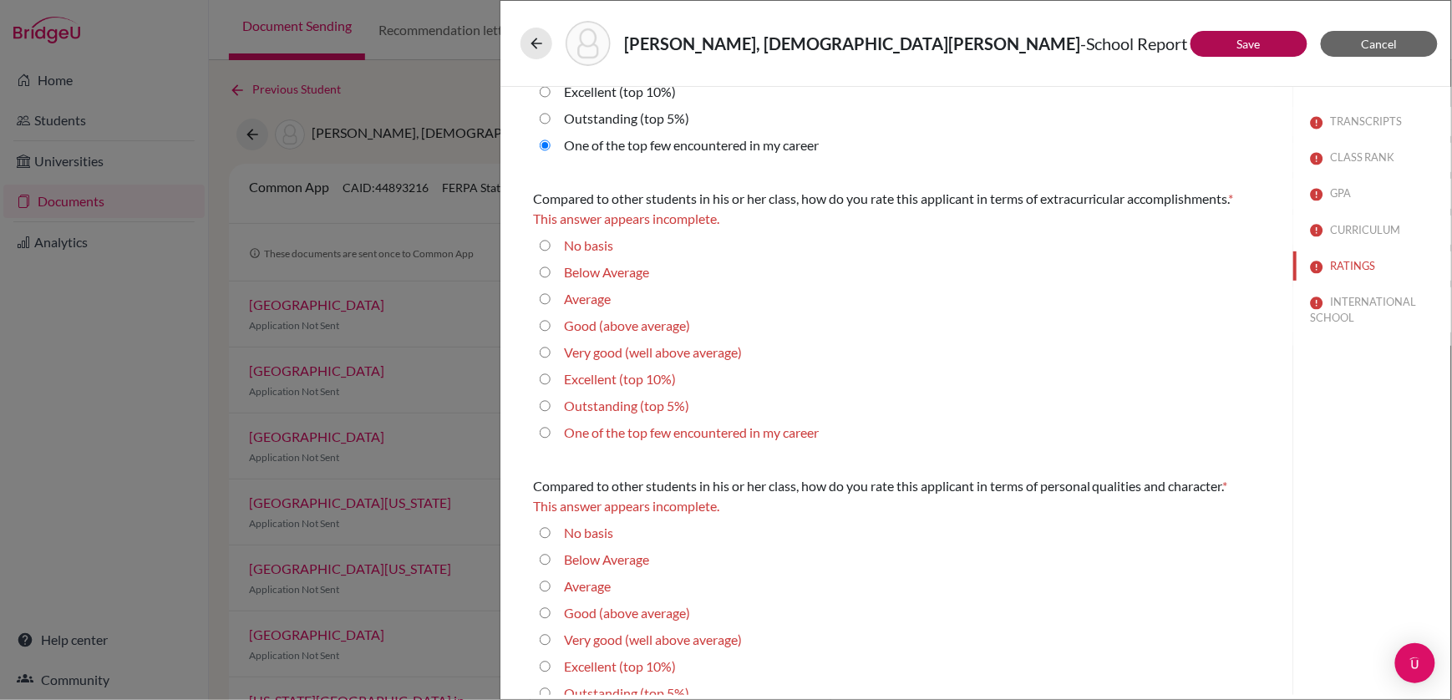
scroll to position [192, 0]
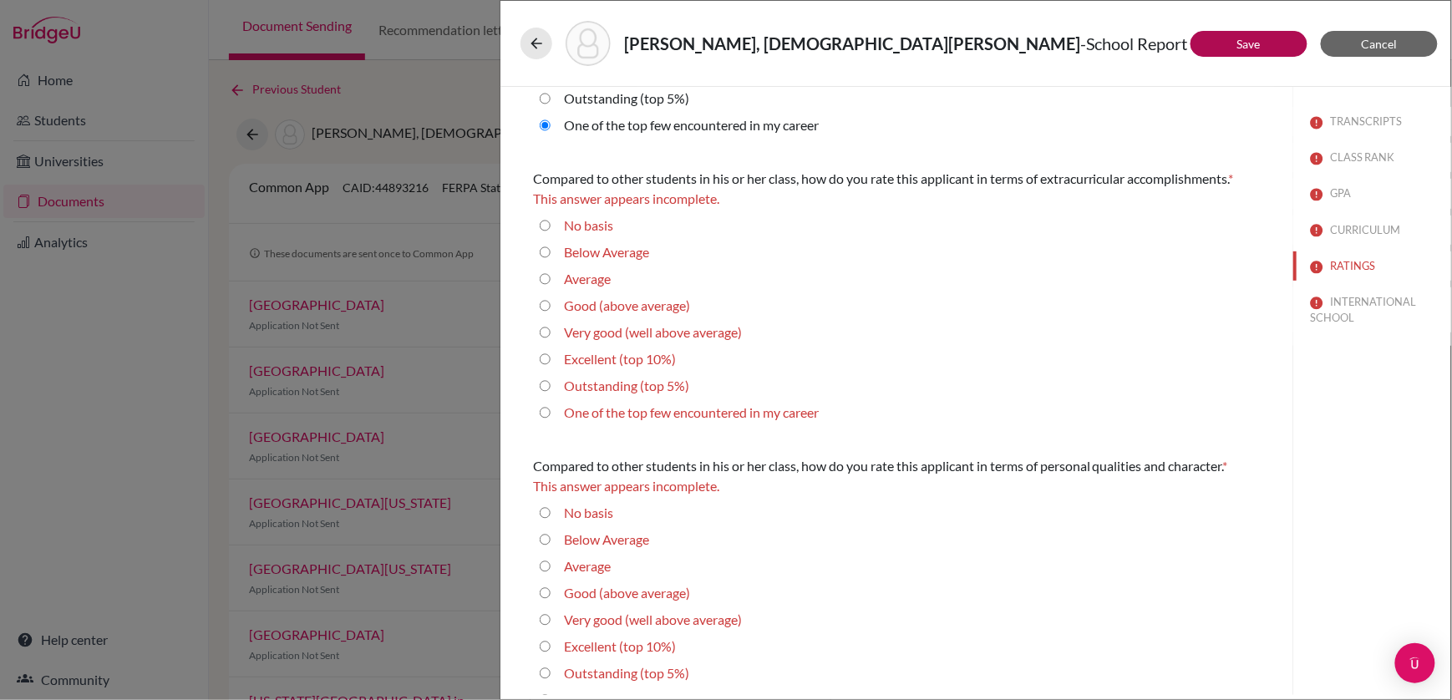
click at [546, 413] on career "One of the top few encountered in my career" at bounding box center [545, 413] width 11 height 20
radio career "true"
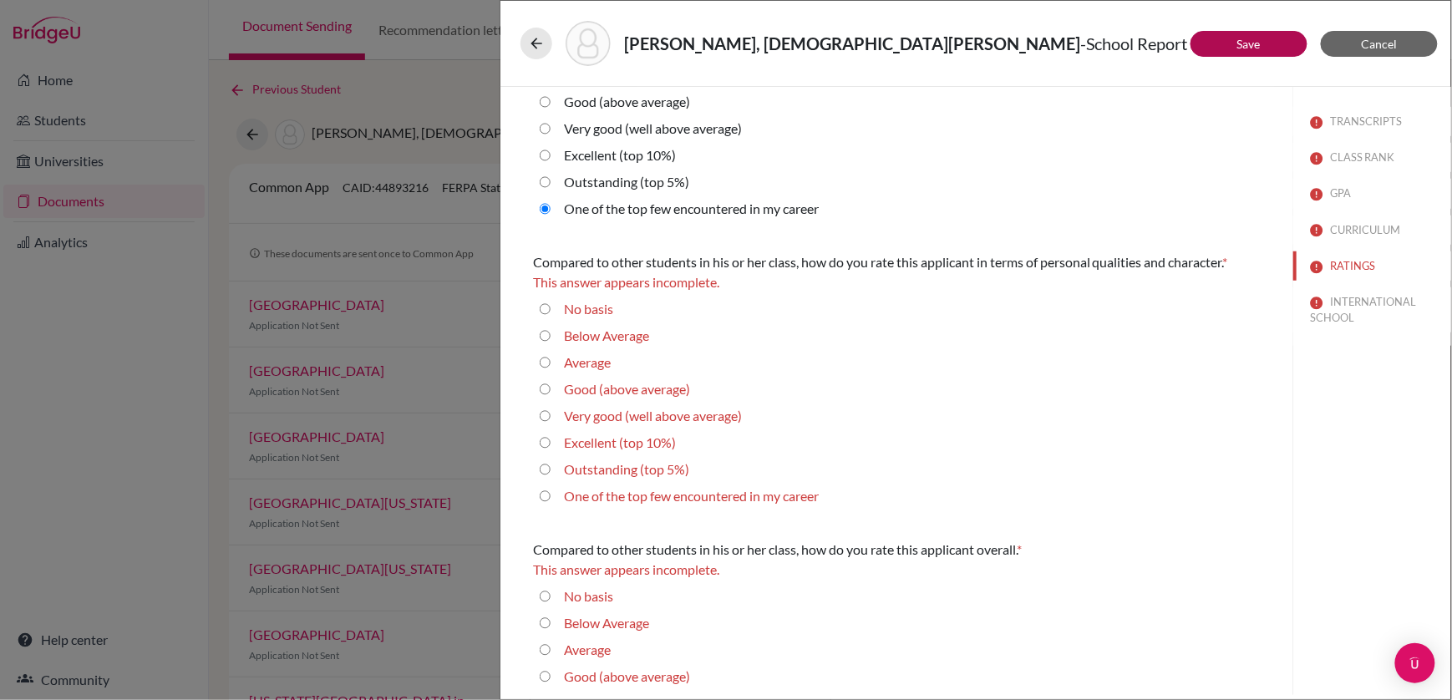
scroll to position [379, 0]
click at [549, 493] on career "One of the top few encountered in my career" at bounding box center [545, 494] width 11 height 20
radio career "true"
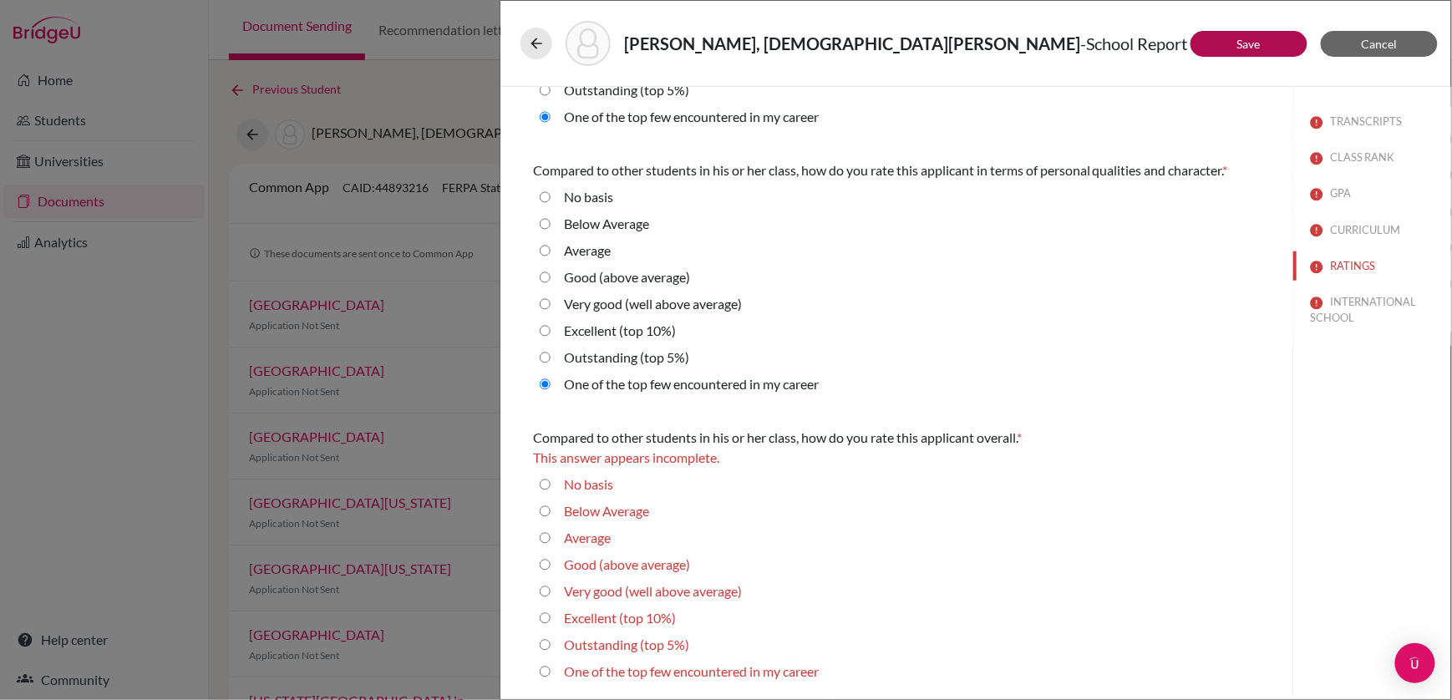
scroll to position [466, 0]
click at [546, 673] on career "One of the top few encountered in my career" at bounding box center [545, 673] width 11 height 20
radio career "true"
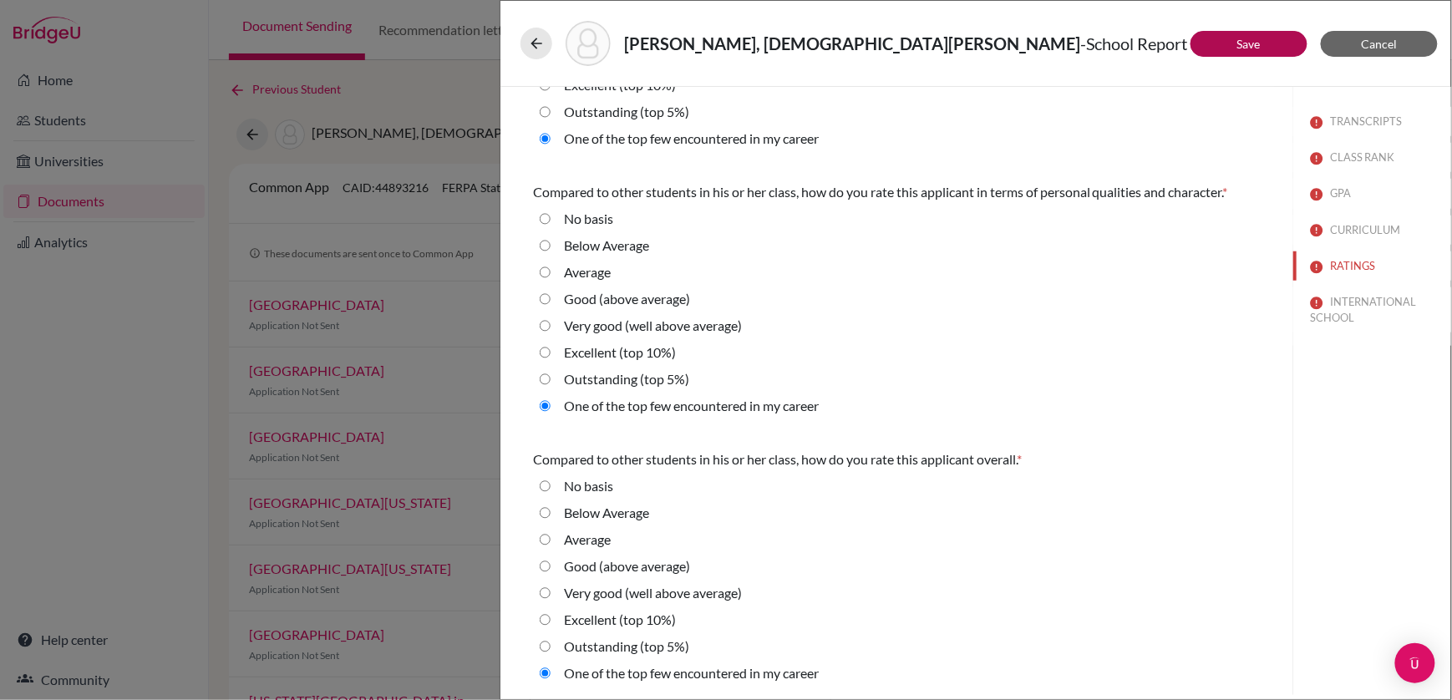
click at [542, 379] on 5\%\) "Outstanding (top 5%)" at bounding box center [545, 379] width 11 height 20
radio 5\%\) "true"
click at [1357, 262] on button "RATINGS" at bounding box center [1372, 265] width 158 height 29
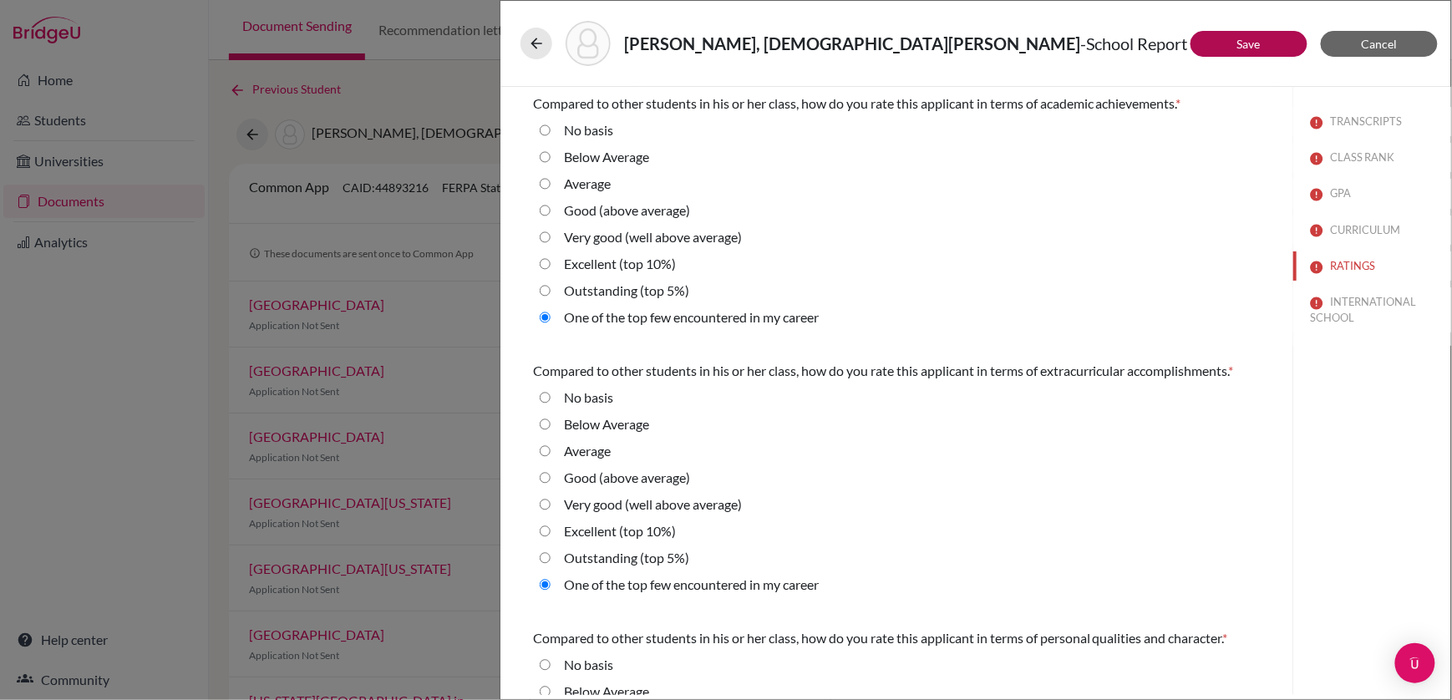
click at [1348, 307] on button "INTERNATIONAL SCHOOL" at bounding box center [1372, 309] width 158 height 45
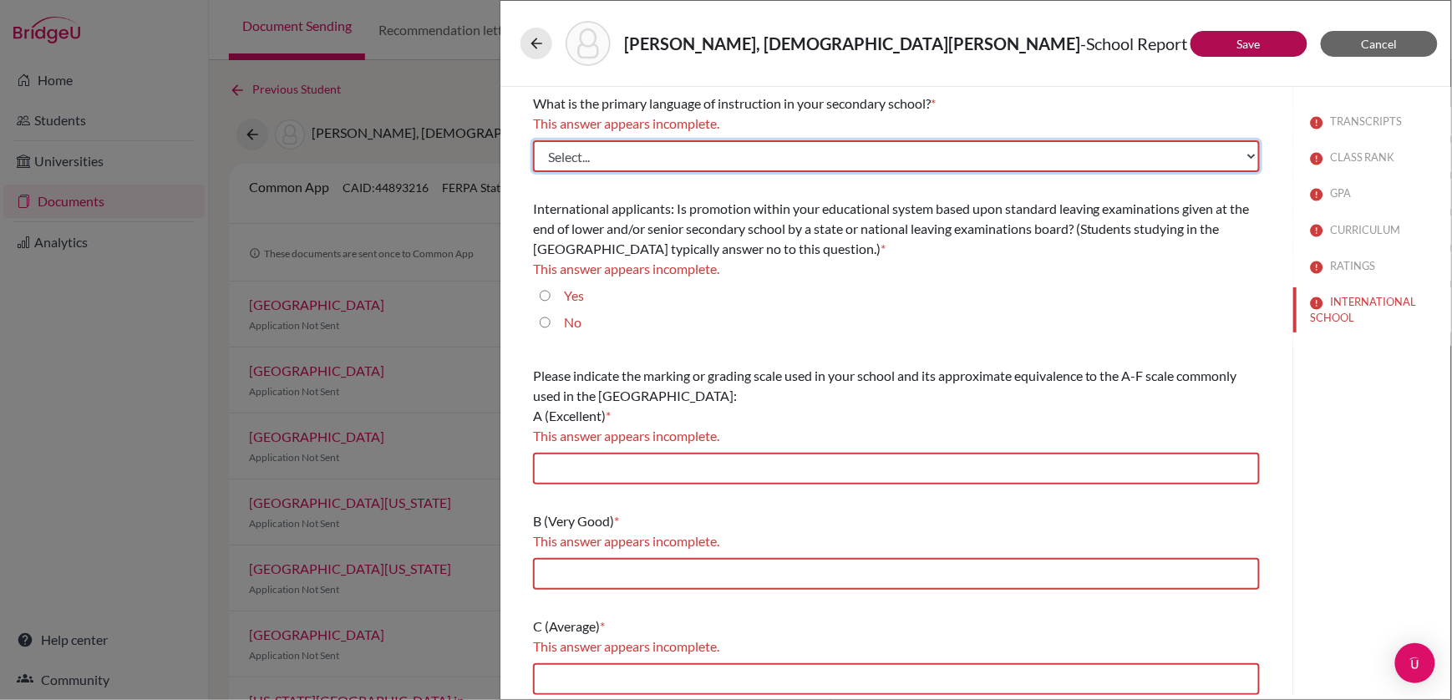
select select "14"
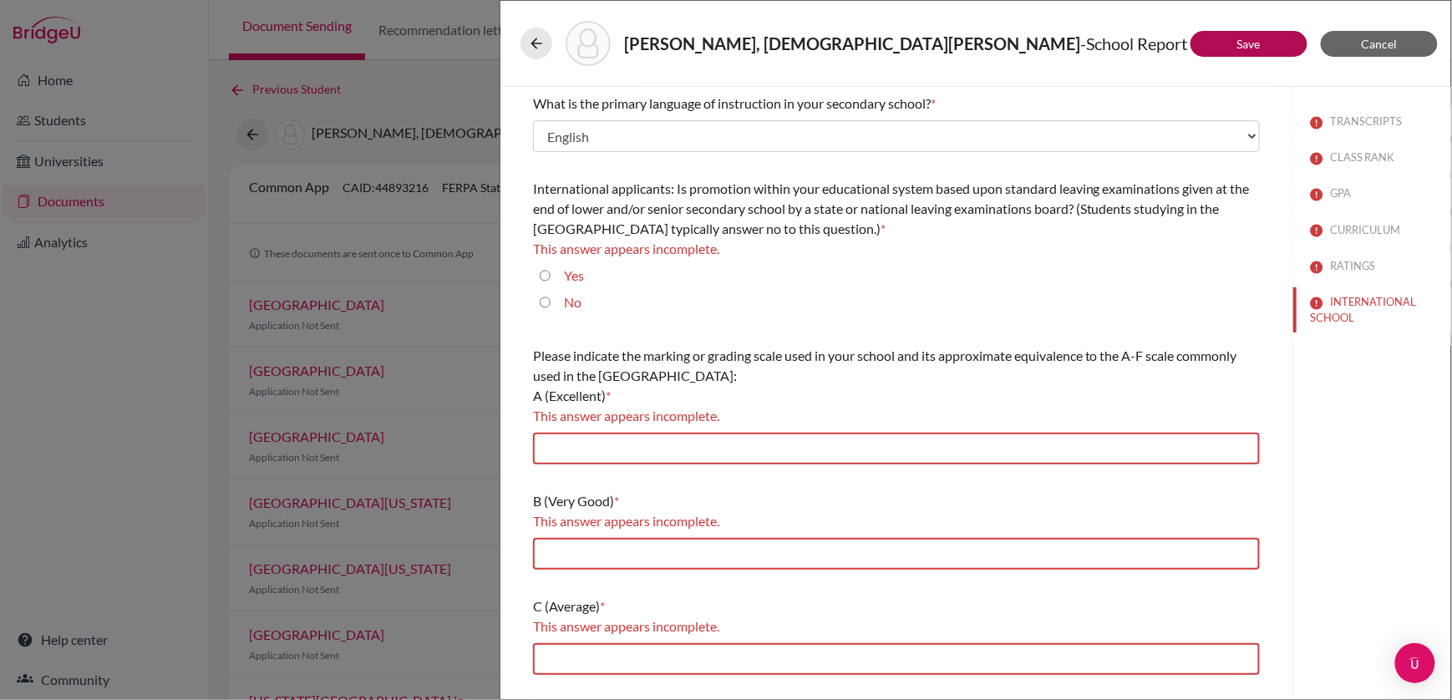
click at [548, 302] on input "No" at bounding box center [545, 302] width 11 height 20
radio input "true"
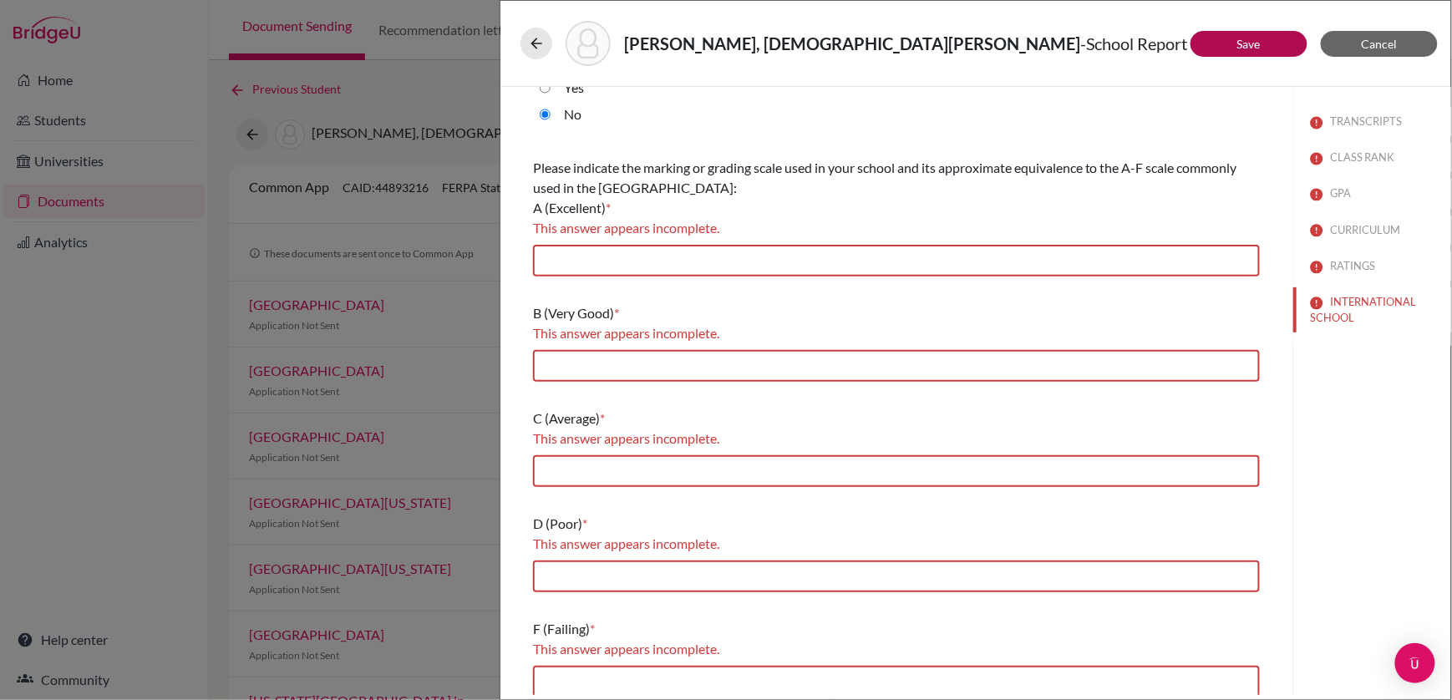
scroll to position [167, 0]
click at [744, 267] on input "text" at bounding box center [896, 262] width 727 height 32
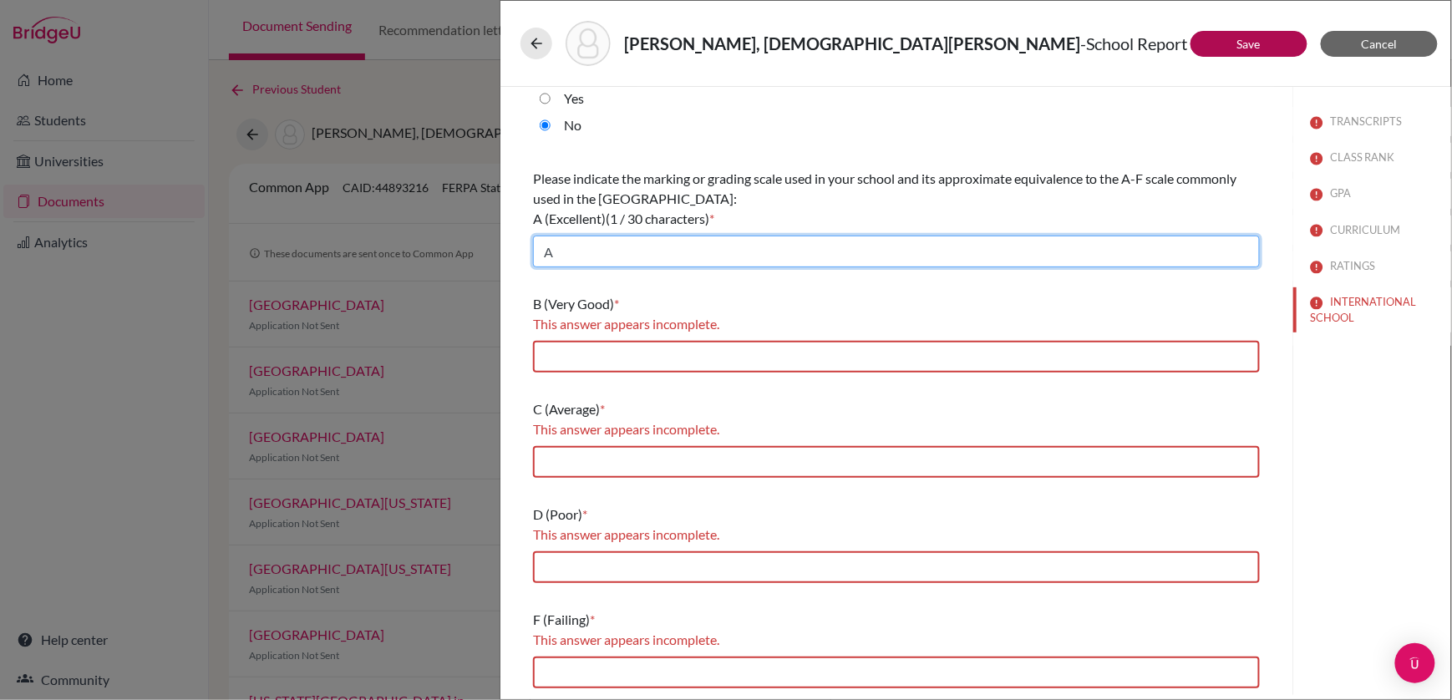
scroll to position [155, 0]
type input "7,6"
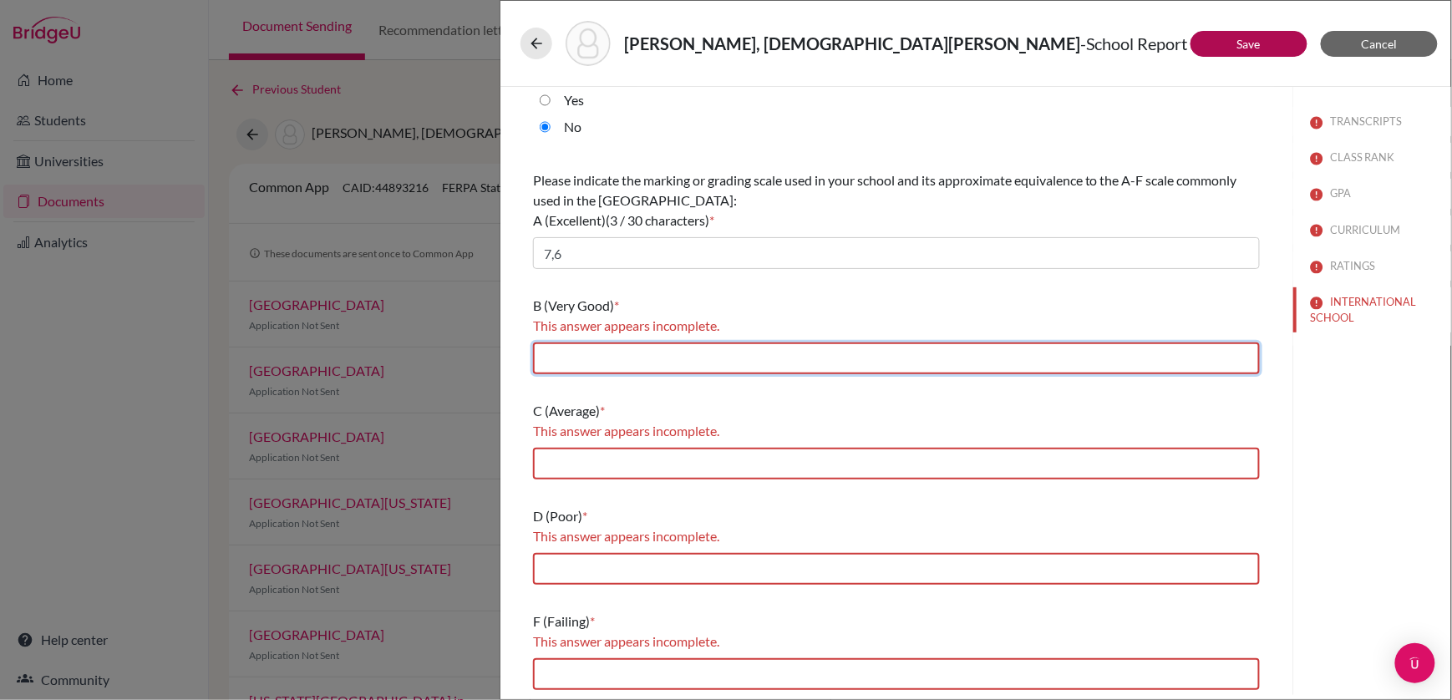
click at [590, 361] on input "text" at bounding box center [896, 359] width 727 height 32
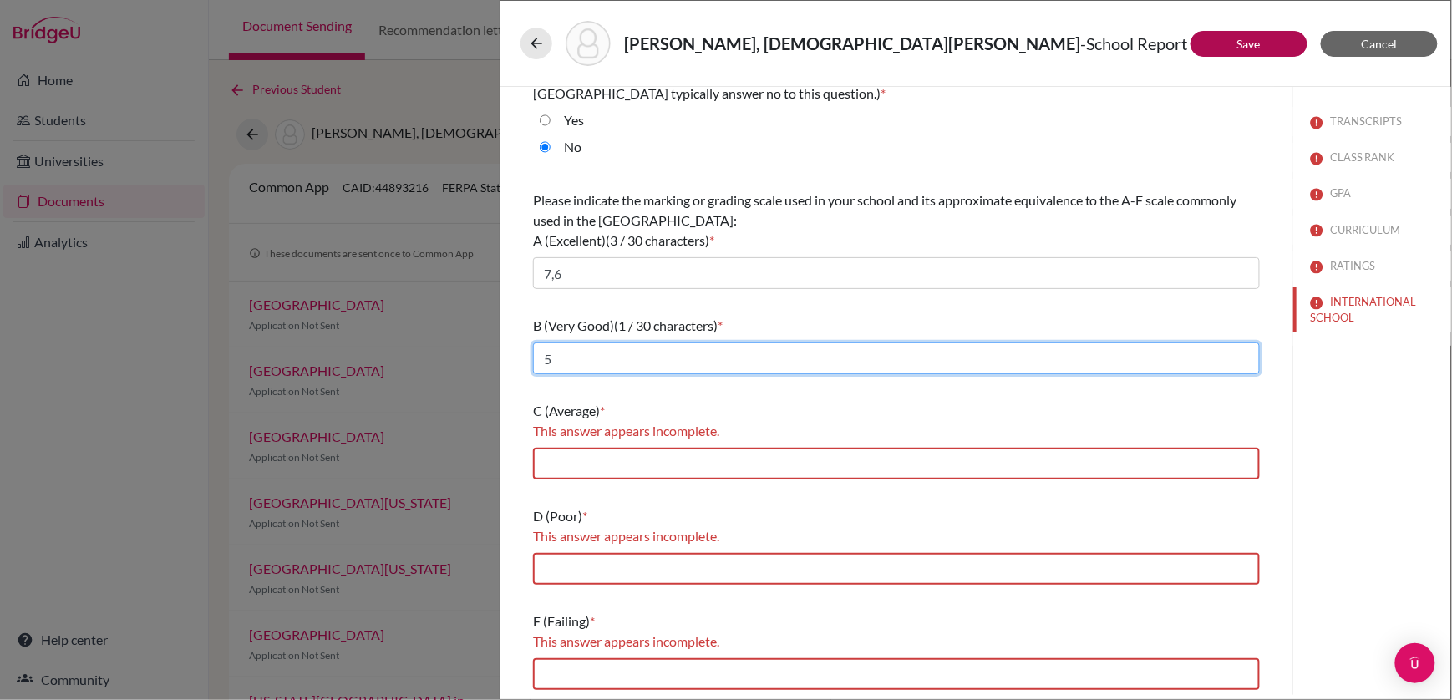
type input "5"
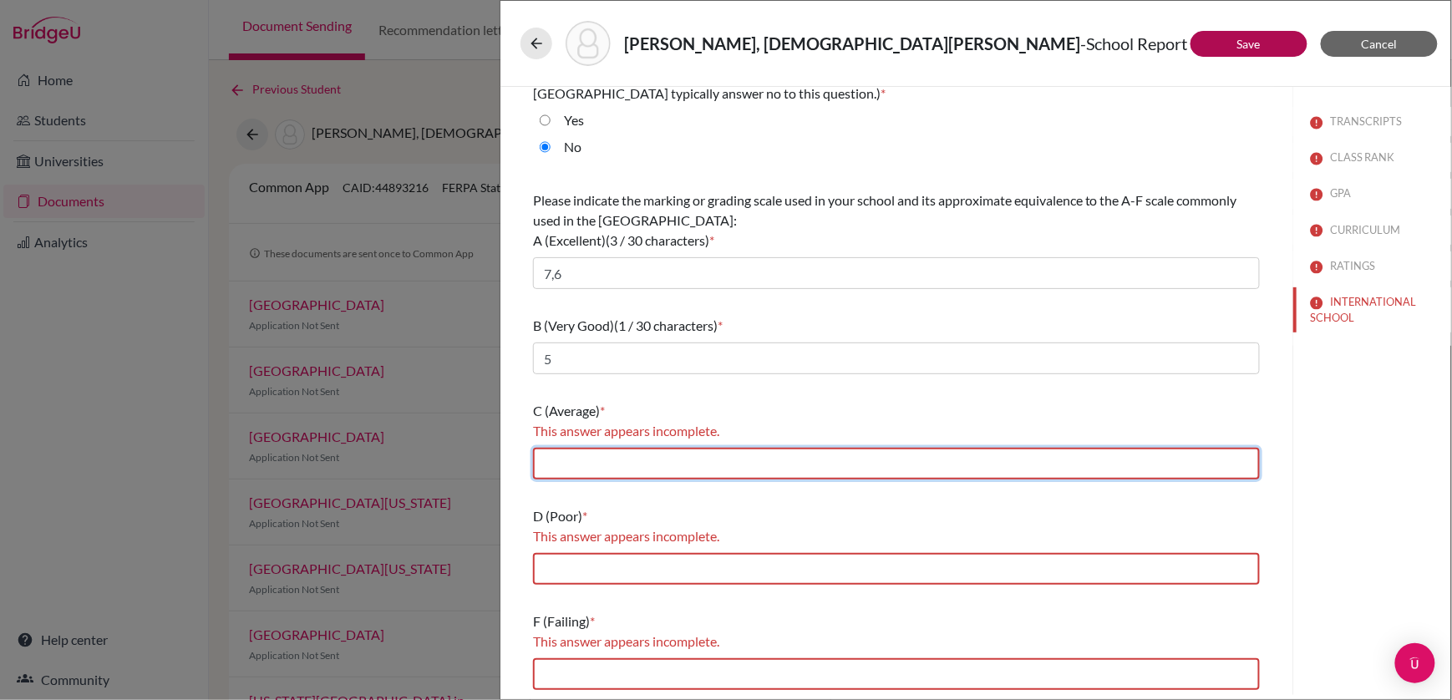
click at [559, 465] on input "text" at bounding box center [896, 464] width 727 height 32
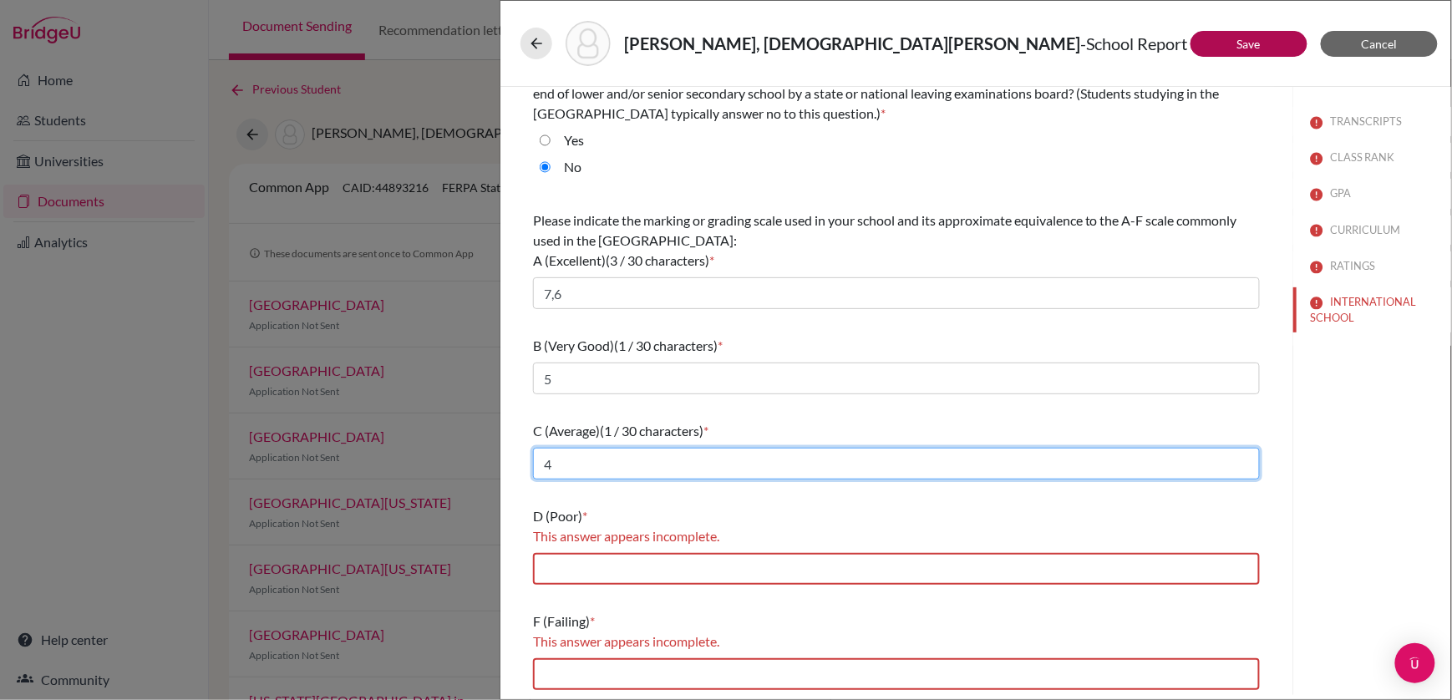
type input "4"
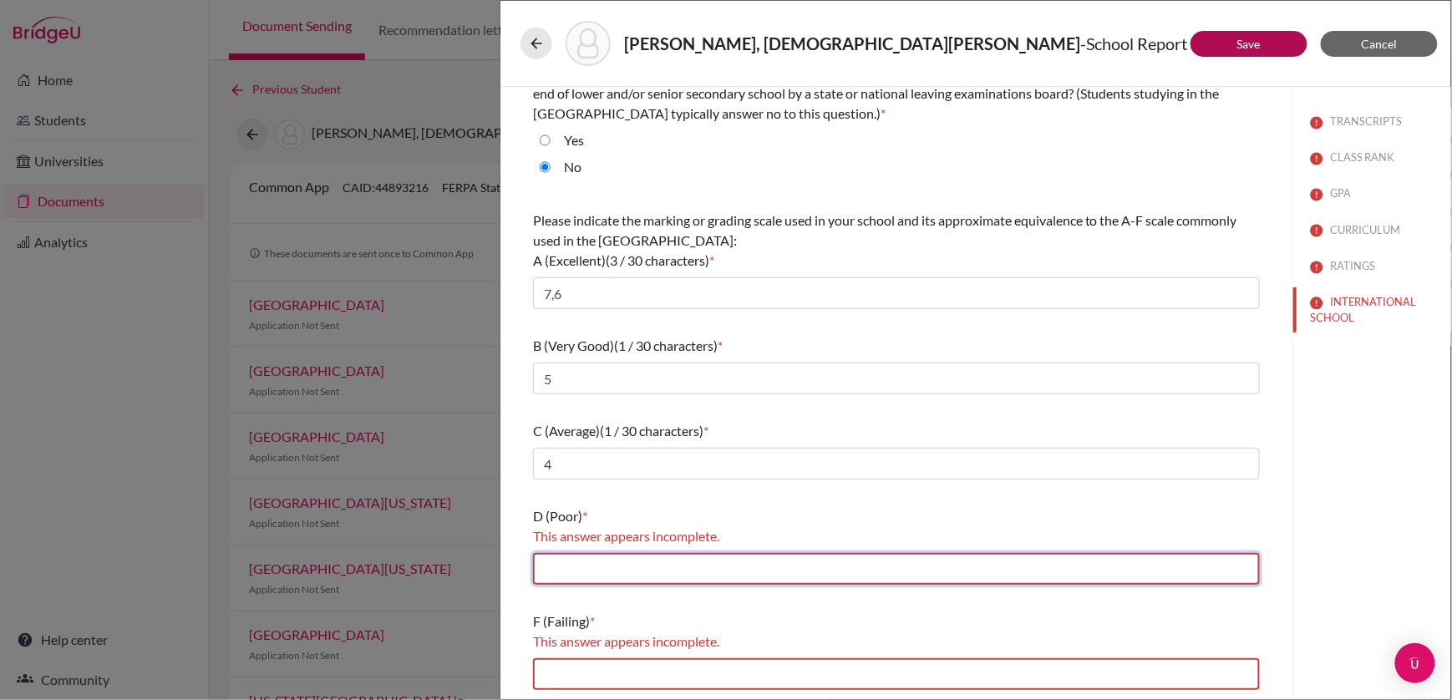
click at [556, 572] on input "text" at bounding box center [896, 569] width 727 height 32
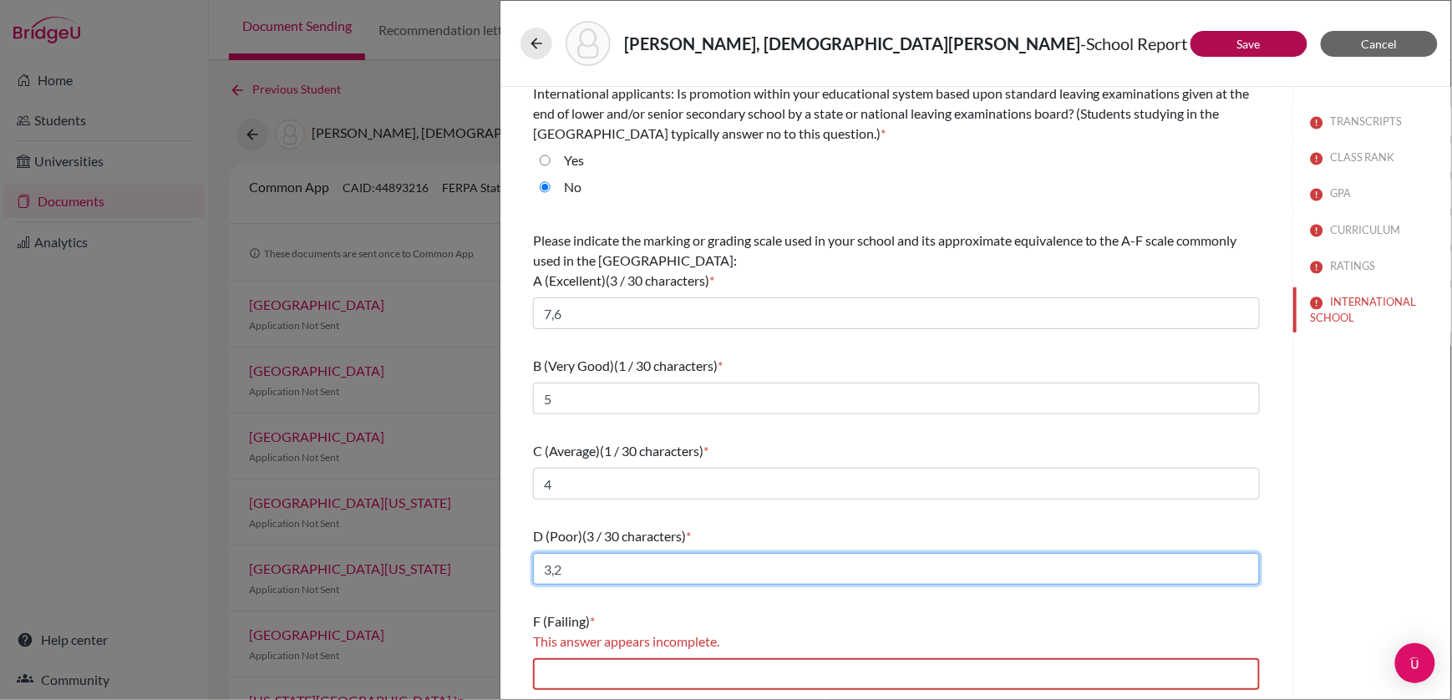
type input "3,2"
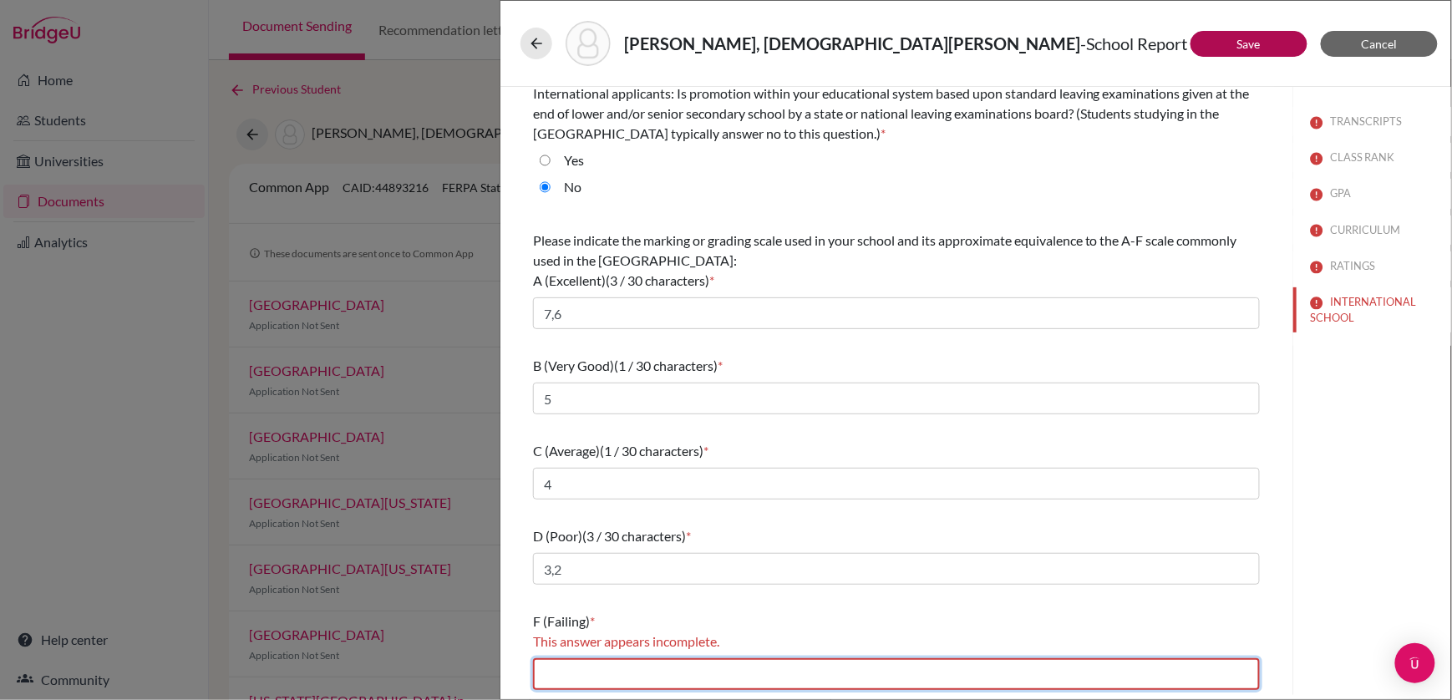
click at [552, 670] on input "text" at bounding box center [896, 674] width 727 height 32
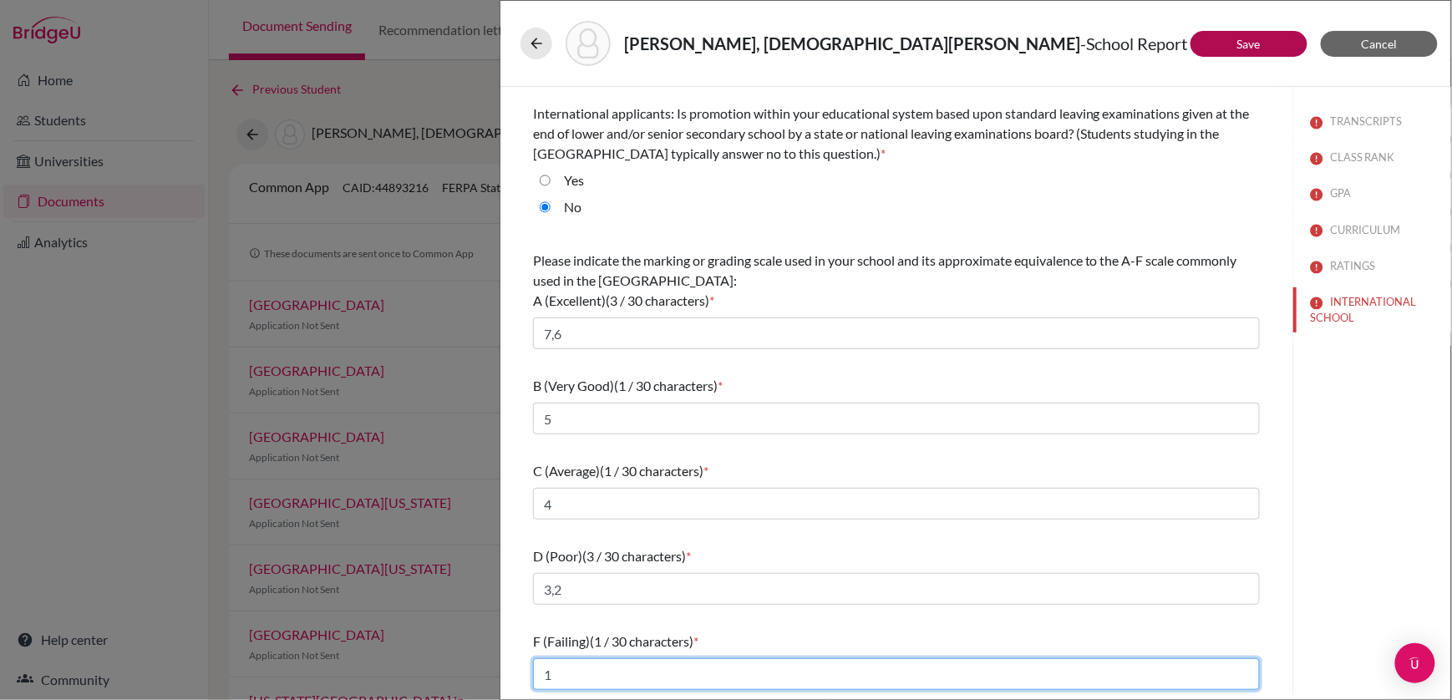
type input "1"
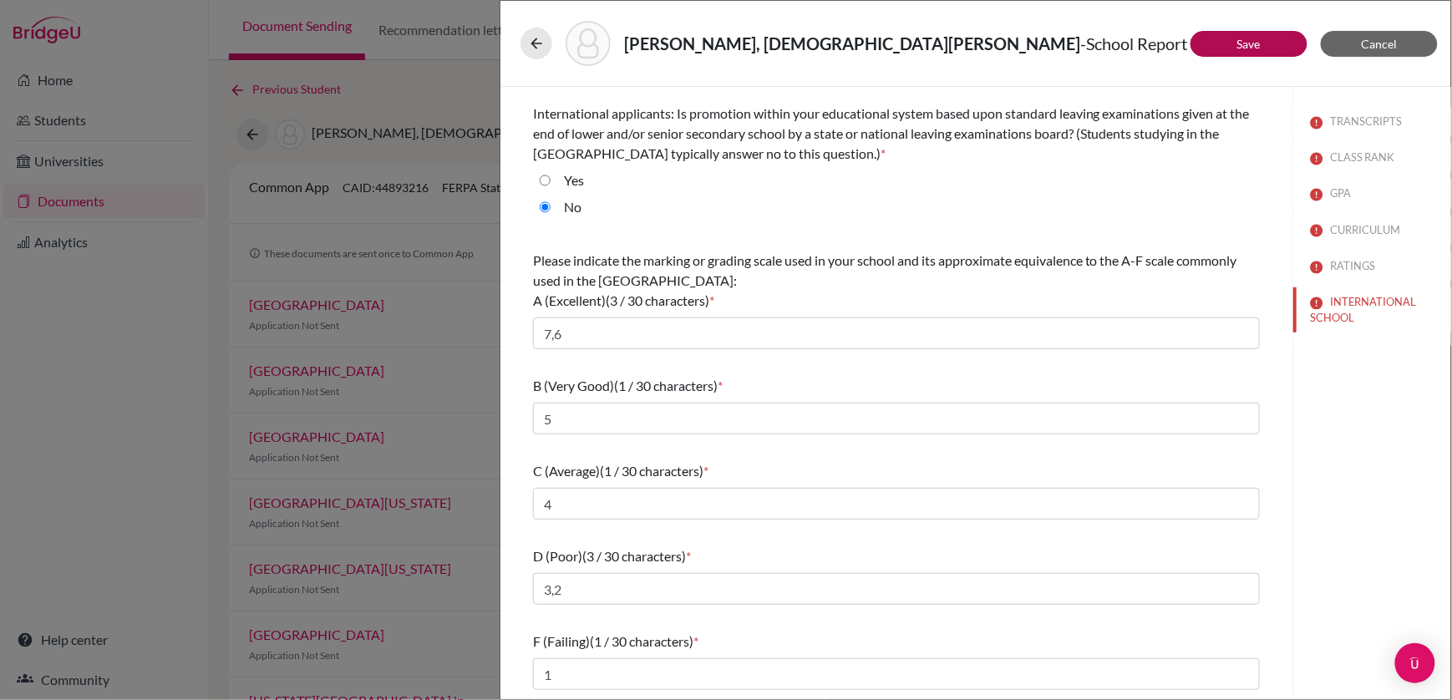
click at [1304, 526] on div "TRANSCRIPTS CLASS RANK GPA CURRICULUM RATINGS INTERNATIONAL SCHOOL" at bounding box center [1372, 391] width 159 height 608
click at [1251, 43] on link "Save" at bounding box center [1248, 44] width 23 height 14
select select "4"
select select "684241"
select select "684242"
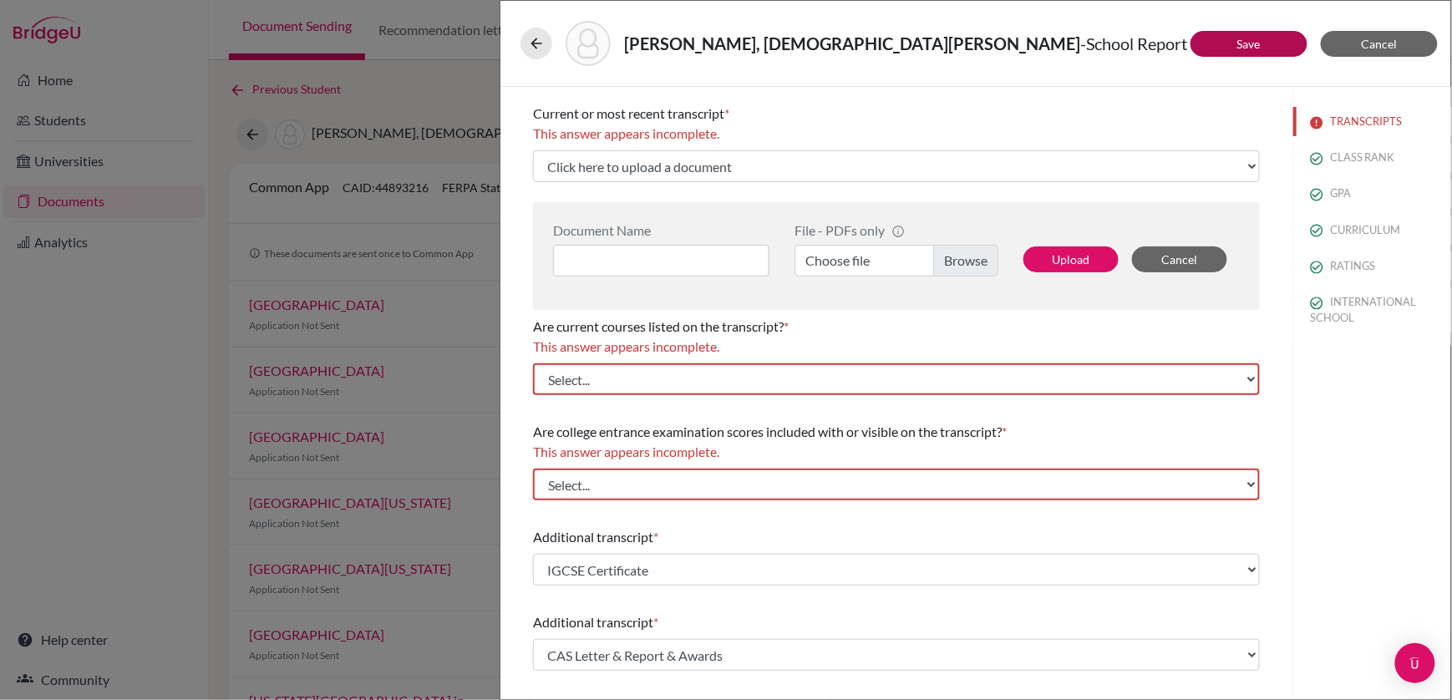
click at [1351, 119] on button "TRANSCRIPTS" at bounding box center [1372, 121] width 158 height 29
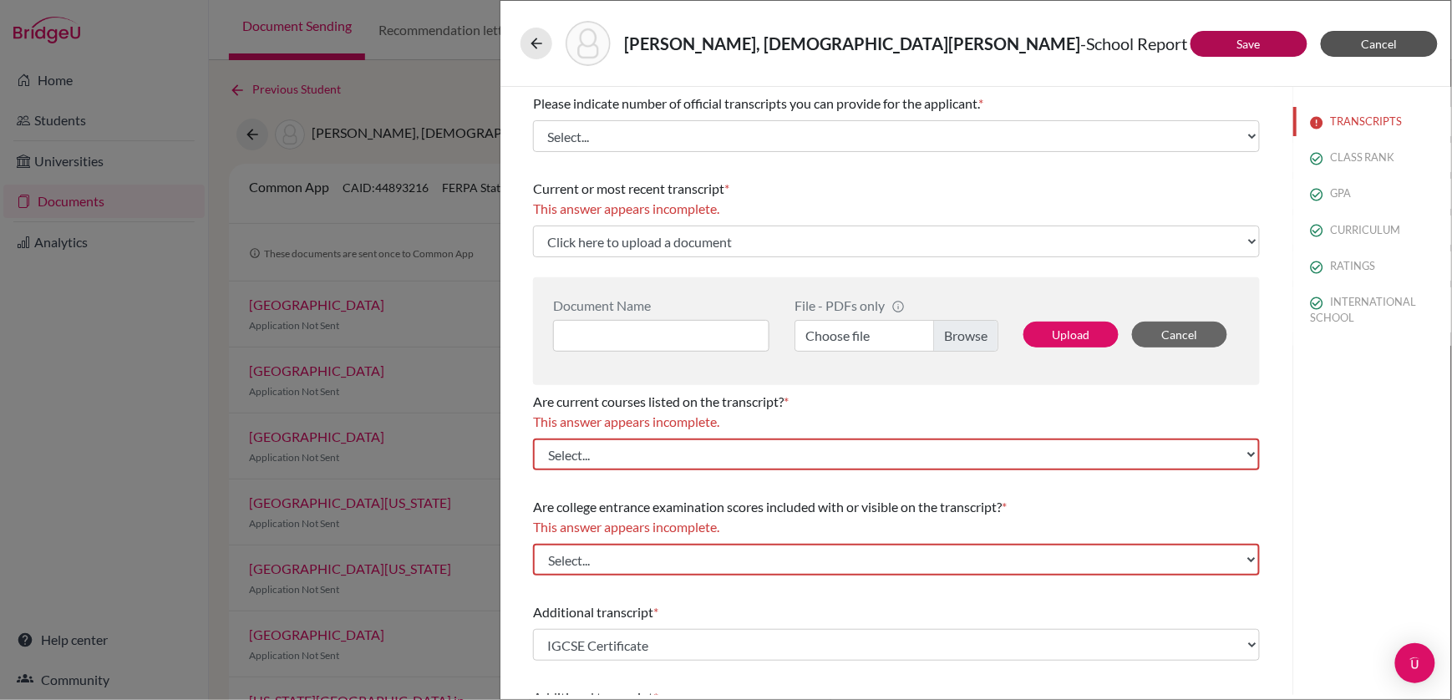
click at [1374, 38] on span "Cancel" at bounding box center [1380, 44] width 36 height 14
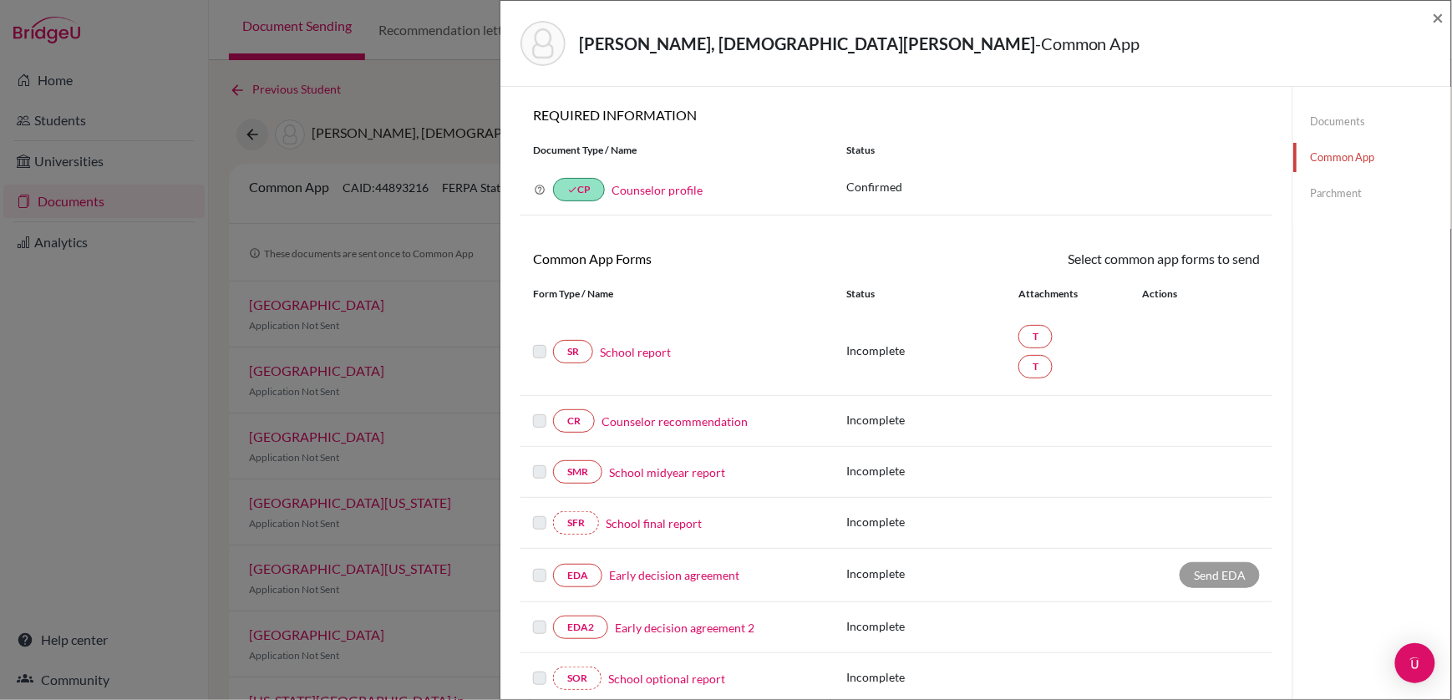
click at [627, 421] on link "Counselor recommendation" at bounding box center [675, 422] width 146 height 18
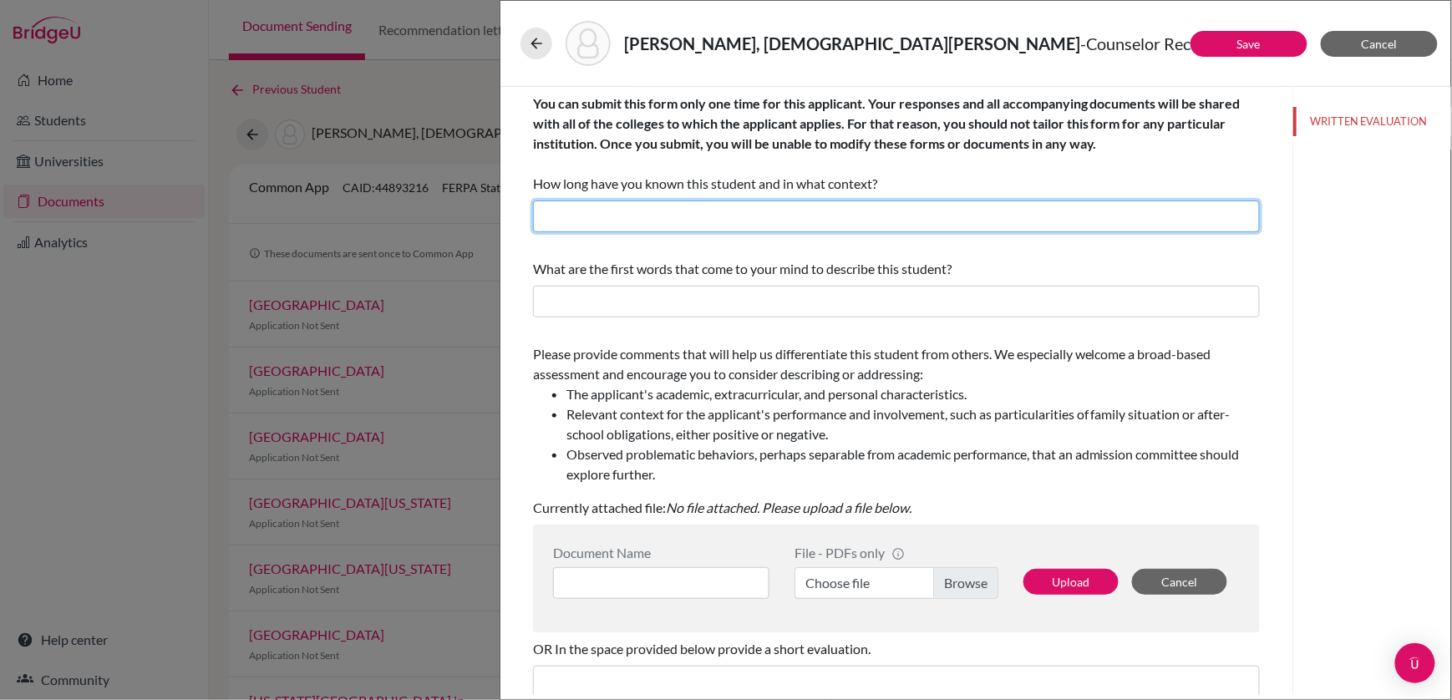
click at [826, 214] on input "text" at bounding box center [896, 217] width 727 height 32
type input "I have known Samhita since Aug 2024 as her University Counselor."
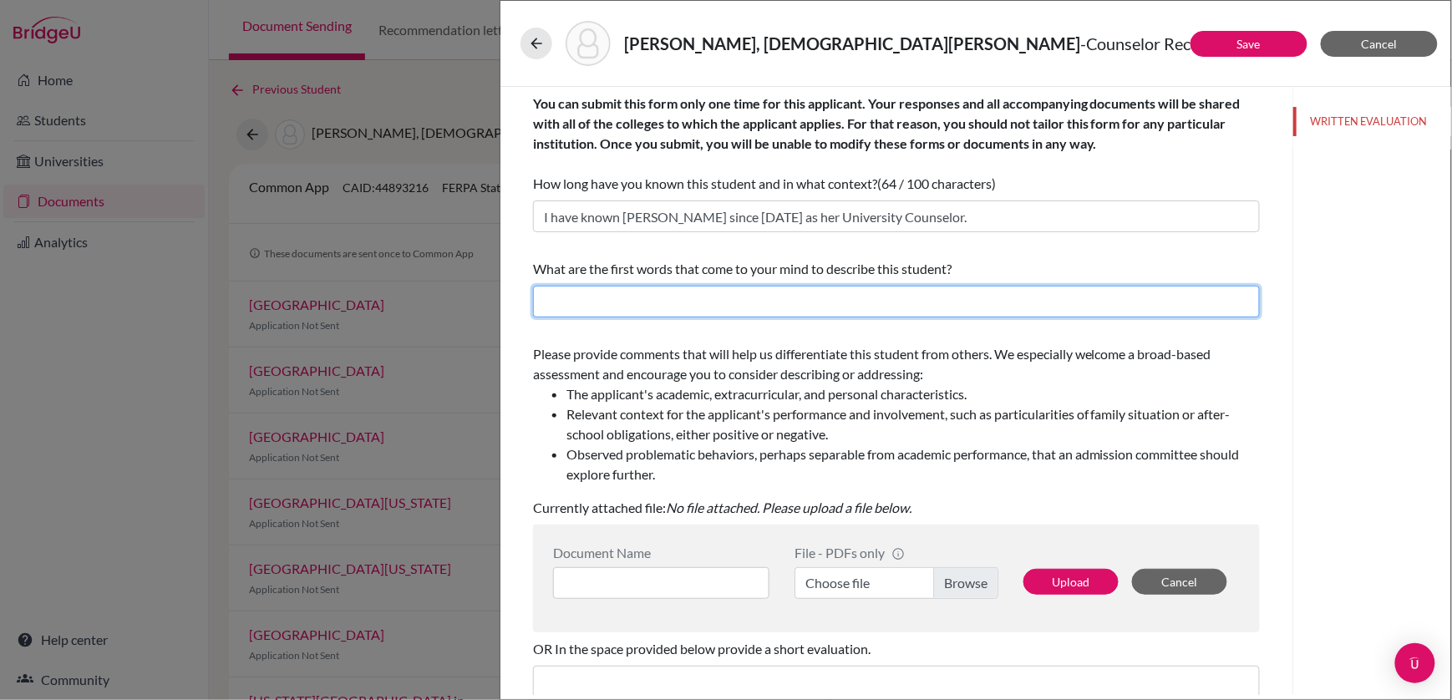
click at [561, 309] on input "text" at bounding box center [896, 302] width 727 height 32
click at [637, 304] on input "Intellectual, Affiable, Leader" at bounding box center [896, 302] width 727 height 32
click at [732, 305] on input "Intellectual, Affable, Leader" at bounding box center [896, 302] width 727 height 32
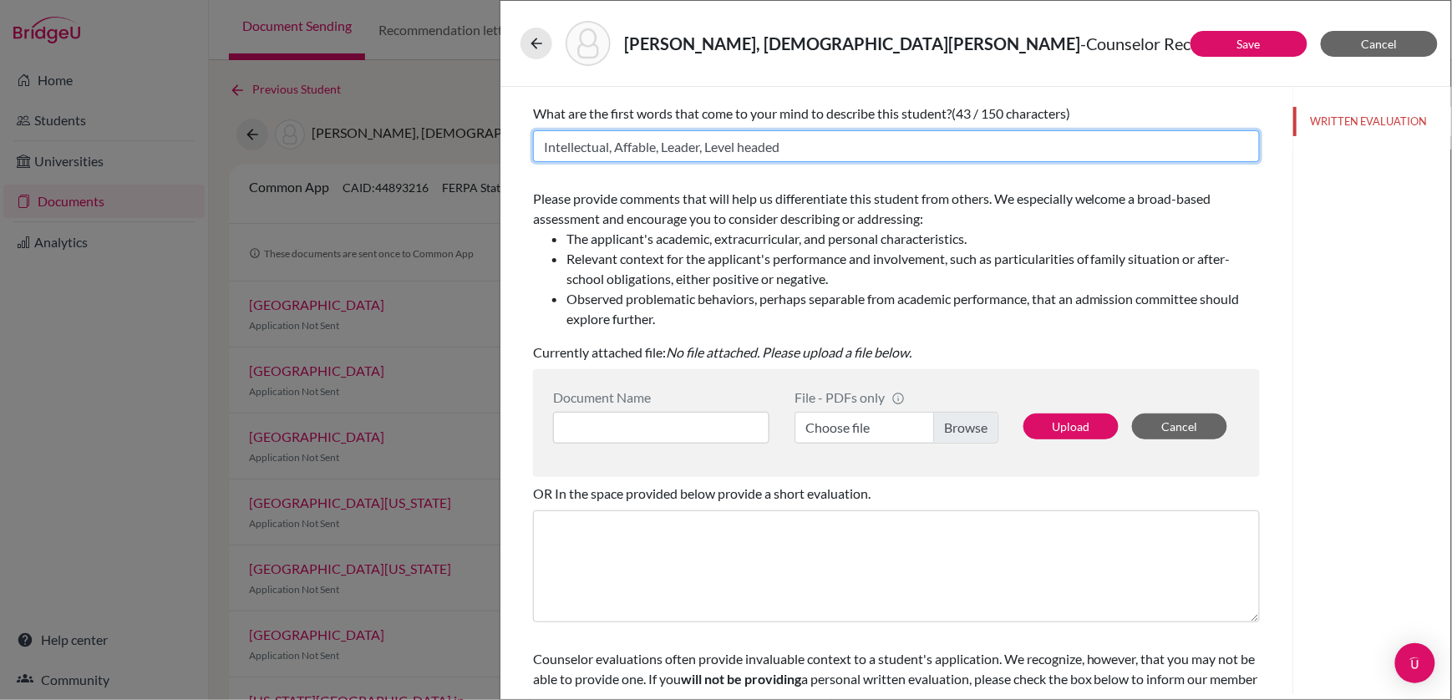
scroll to position [177, 0]
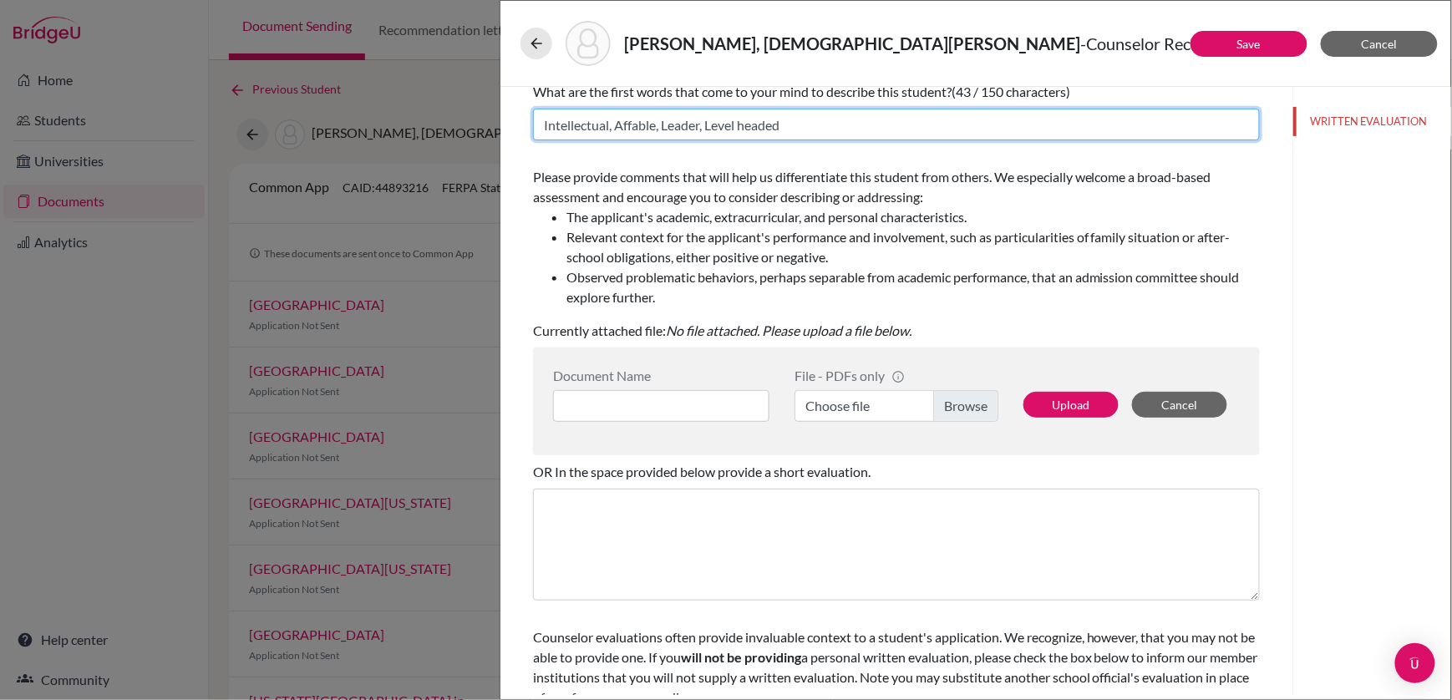
type input "Intellectual, Affable, Leader, Level headed"
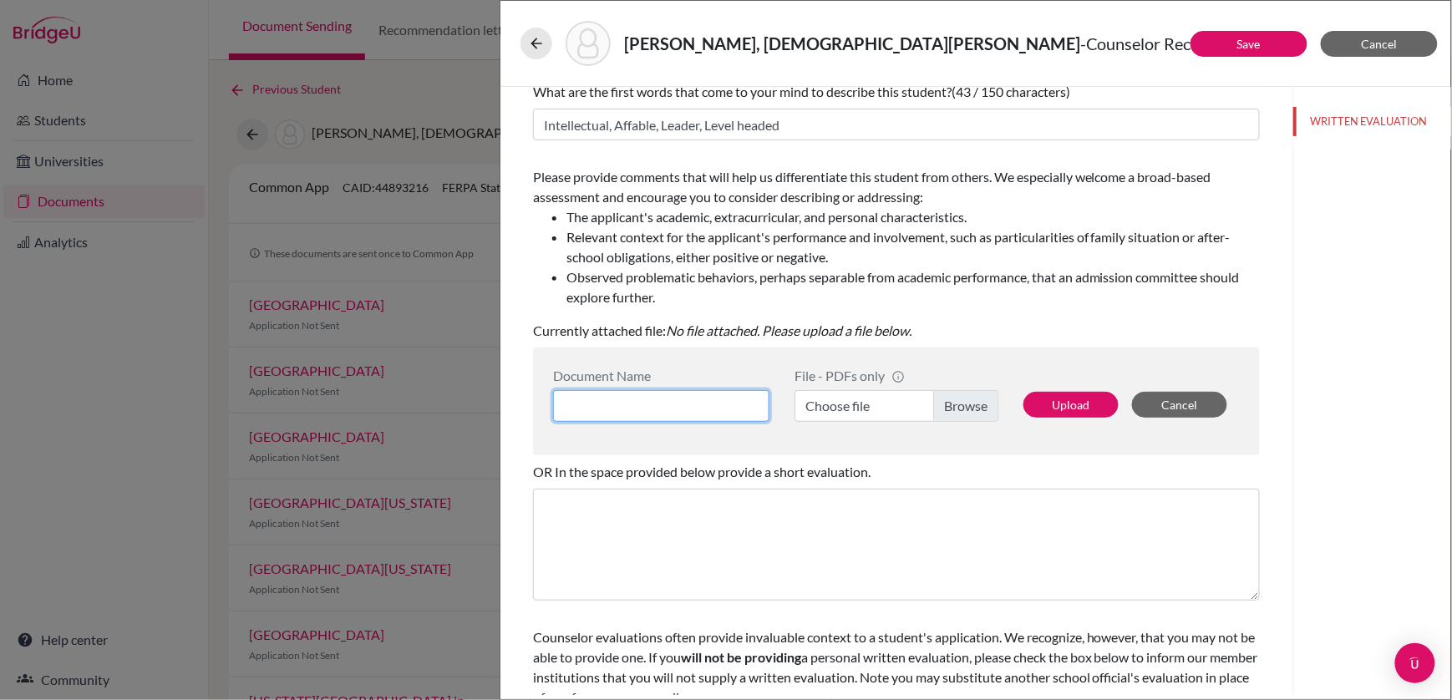
click at [663, 402] on input at bounding box center [661, 406] width 216 height 32
type input "Counselor Recommendation - Samhita"
click at [970, 399] on label "Choose file" at bounding box center [897, 406] width 204 height 32
click at [970, 399] on input "Choose file" at bounding box center [897, 406] width 204 height 32
click at [1076, 408] on button "Upload" at bounding box center [1071, 405] width 95 height 26
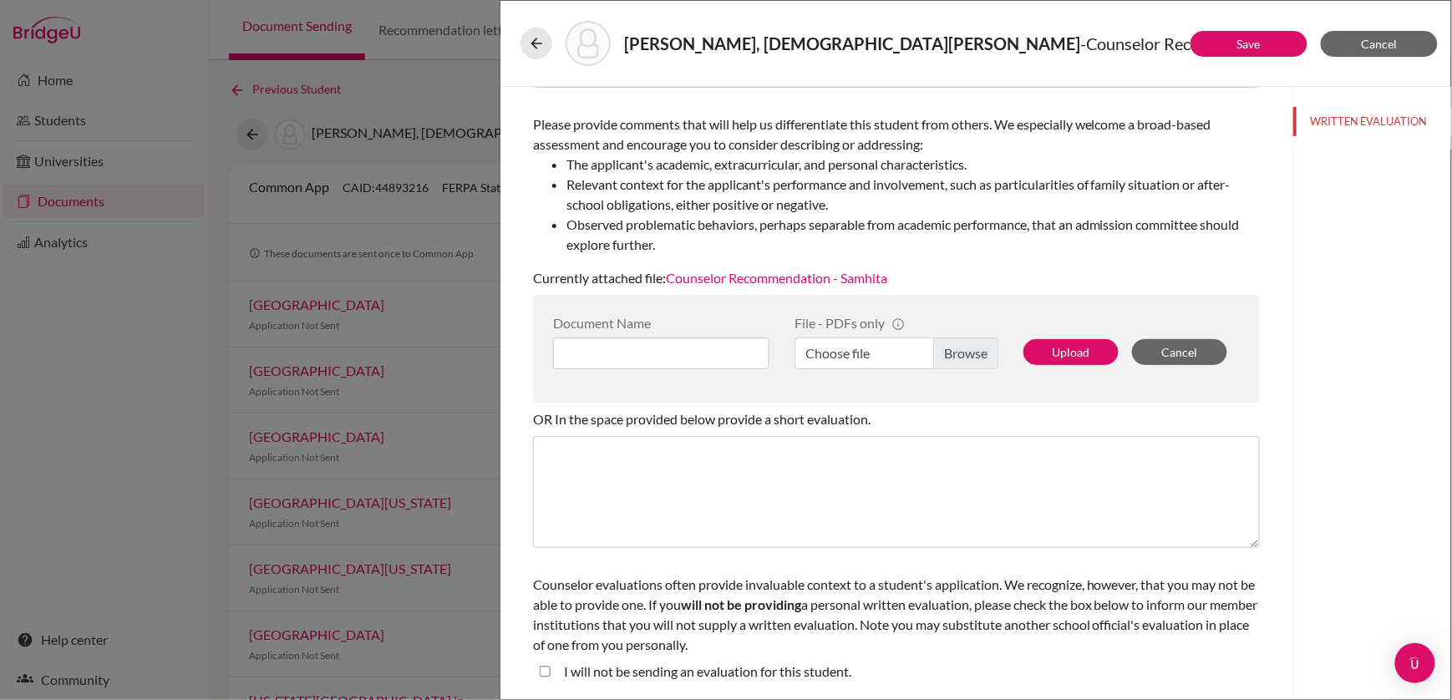
scroll to position [229, 0]
click at [1247, 37] on link "Save" at bounding box center [1248, 44] width 23 height 14
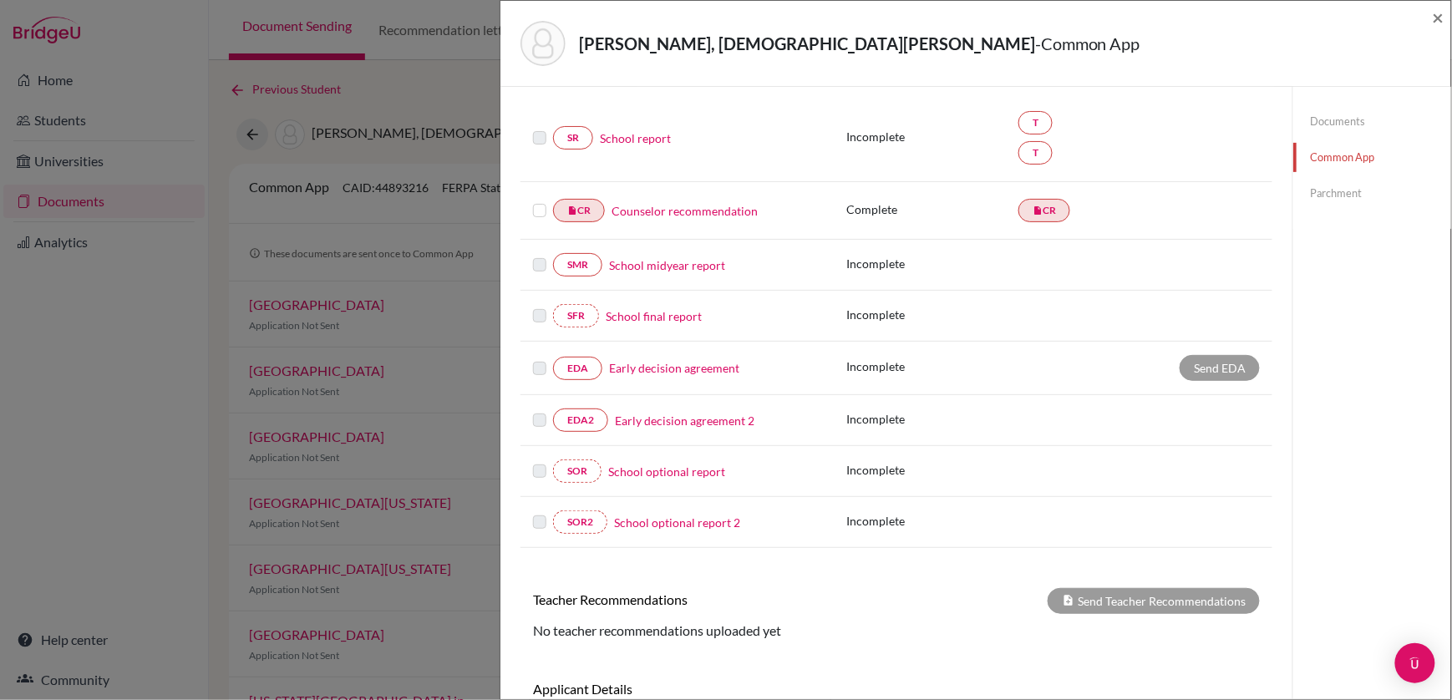
scroll to position [212, 0]
click at [660, 371] on link "Early decision agreement" at bounding box center [674, 370] width 130 height 18
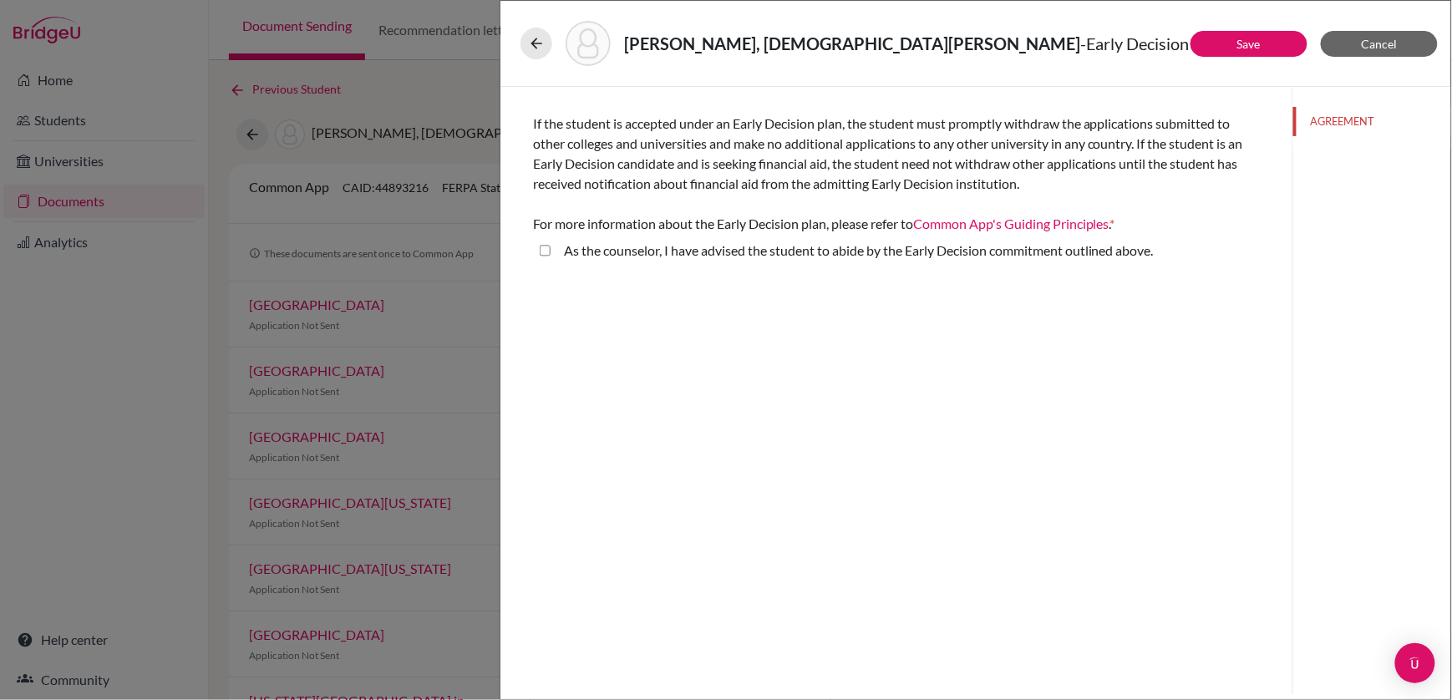
click at [546, 251] on above\ "As the counselor, I have advised the student to abide by the Early Decision com…" at bounding box center [545, 251] width 11 height 20
checkbox above\ "true"
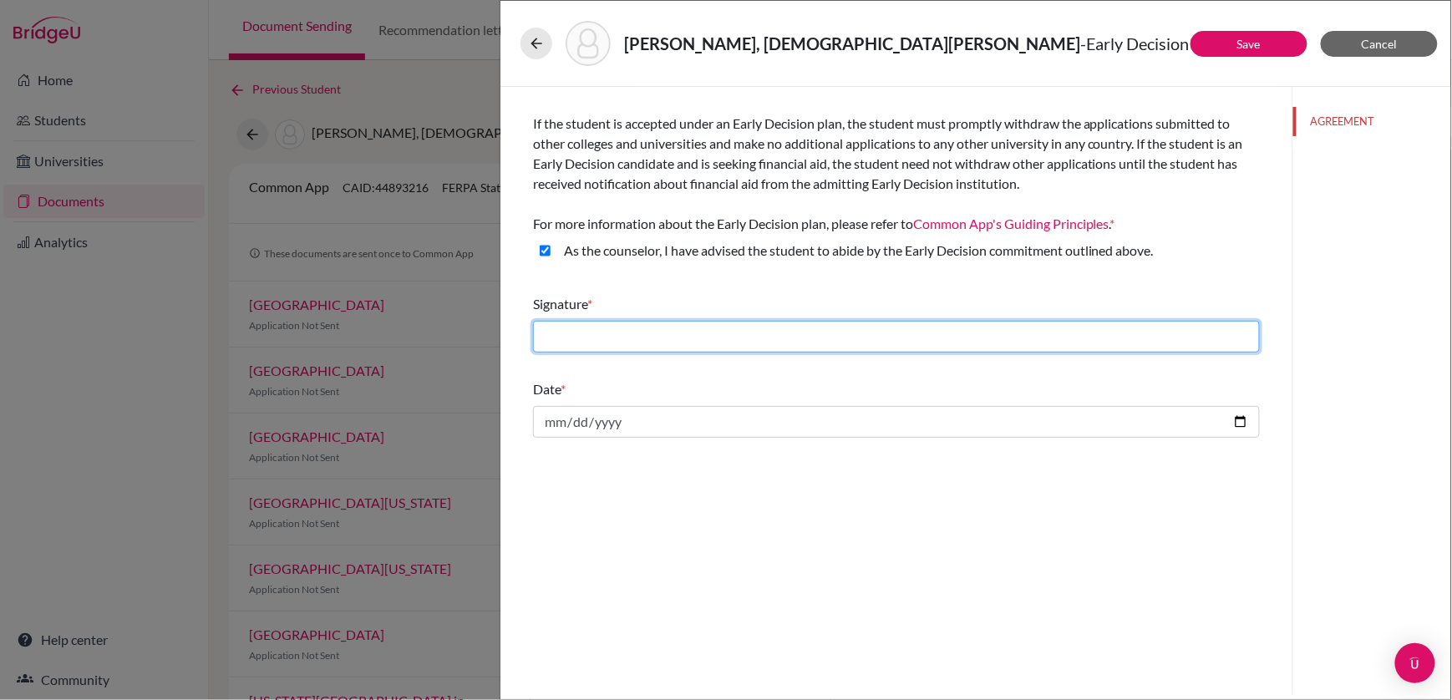
click at [568, 348] on input "text" at bounding box center [896, 337] width 727 height 32
type input "John James"
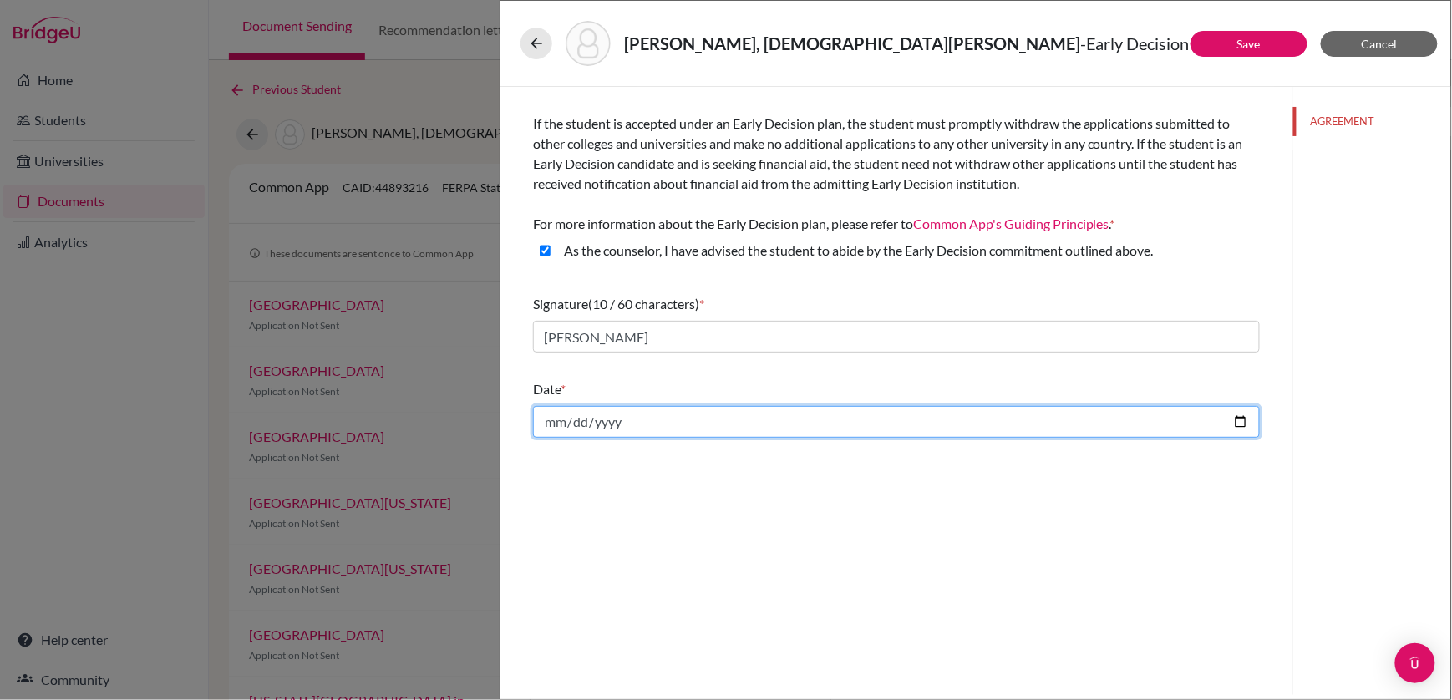
click at [573, 422] on input "date" at bounding box center [896, 422] width 727 height 32
type input "2025-10-10"
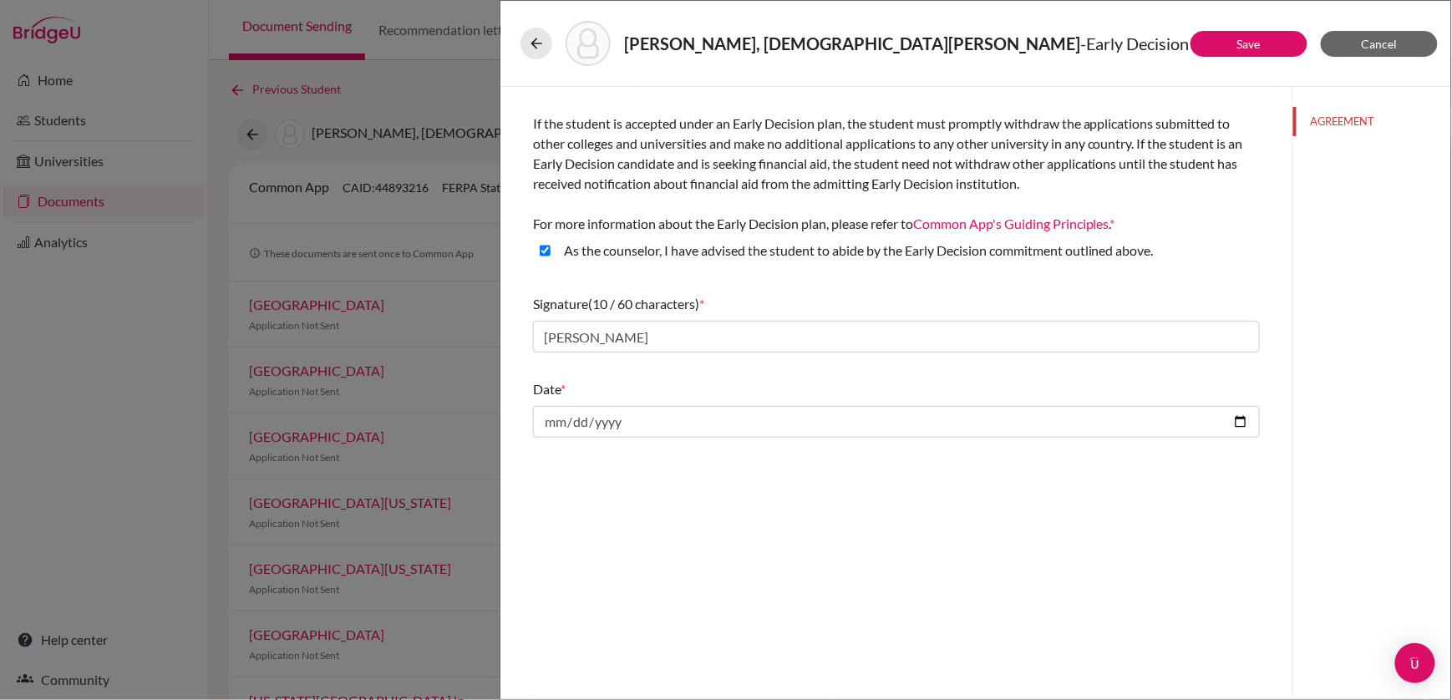
click at [756, 516] on div "If the student is accepted under an Early Decision plan, the student must promp…" at bounding box center [896, 391] width 792 height 608
click at [1394, 45] on span "Cancel" at bounding box center [1380, 44] width 36 height 14
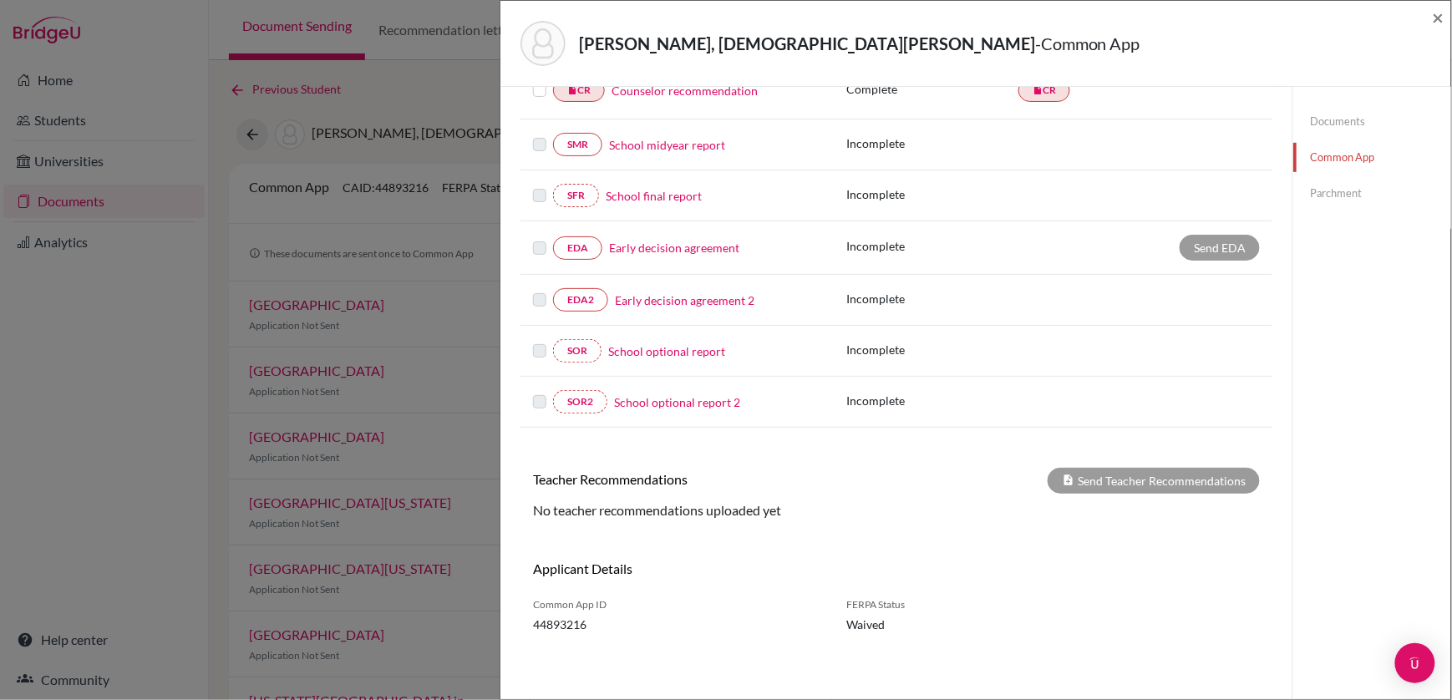
scroll to position [333, 0]
click at [1437, 18] on span "×" at bounding box center [1439, 17] width 12 height 24
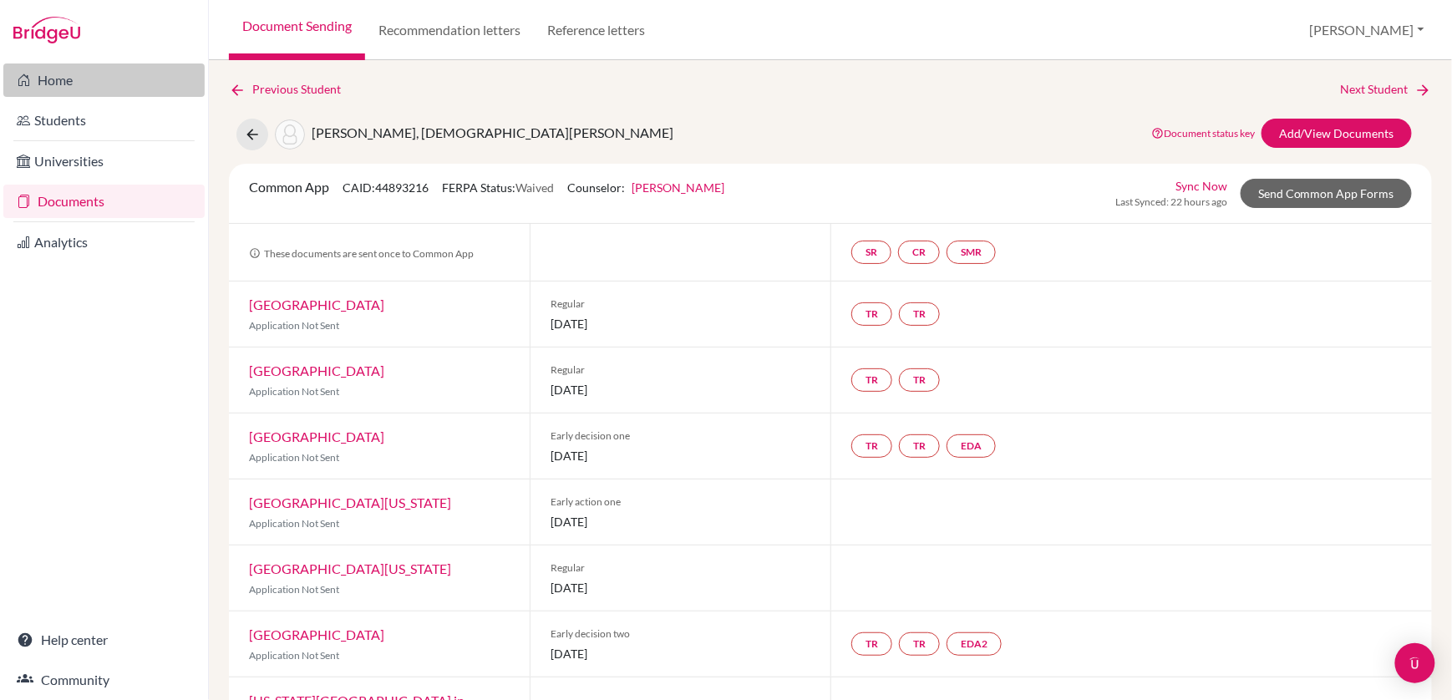
click at [64, 75] on link "Home" at bounding box center [103, 80] width 201 height 33
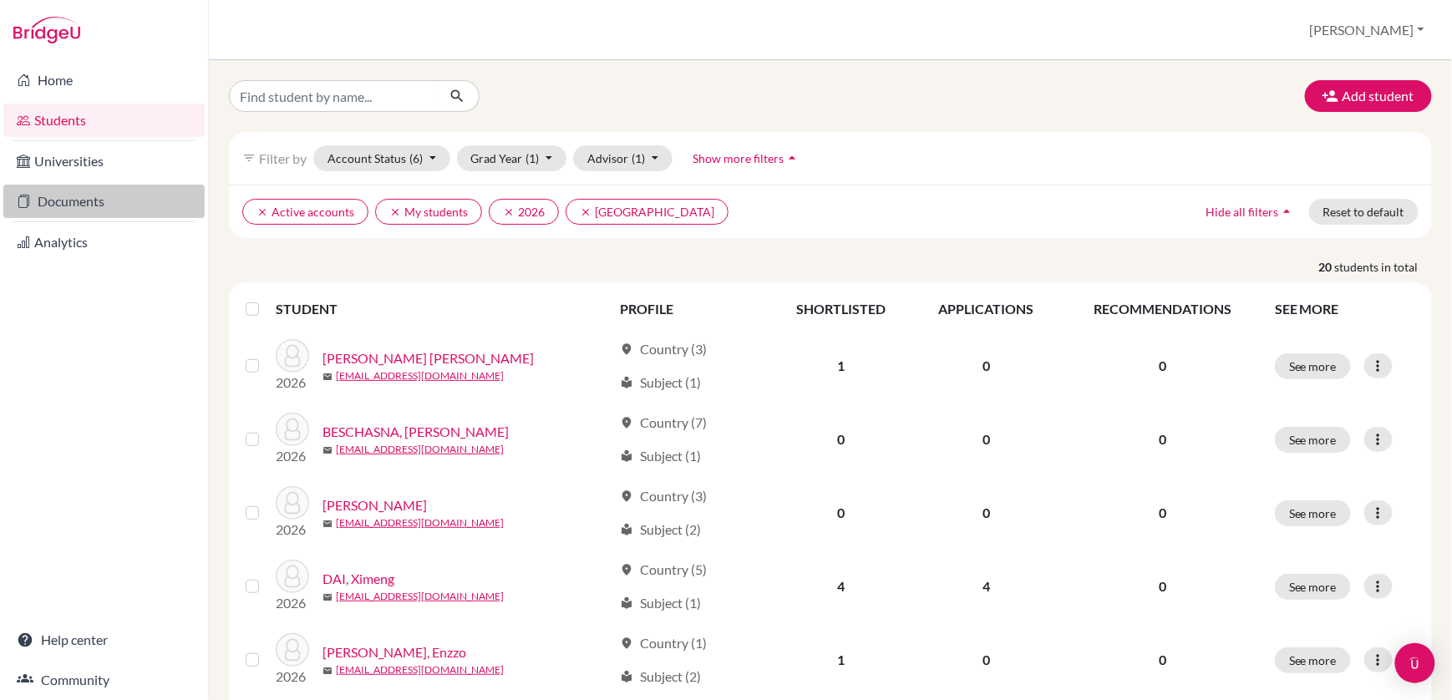
click at [47, 207] on link "Documents" at bounding box center [103, 201] width 201 height 33
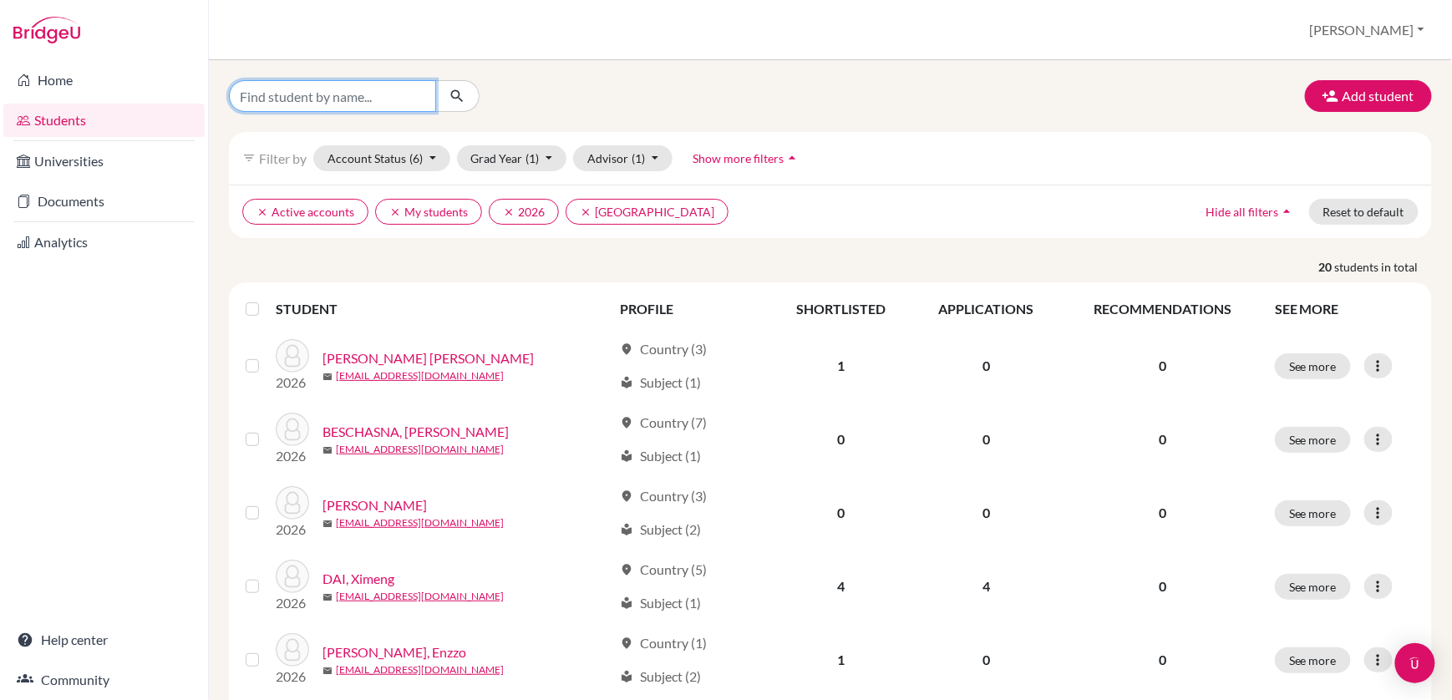
click at [385, 95] on input "Find student by name..." at bounding box center [332, 96] width 207 height 32
type input "Samhita"
click at [457, 96] on button "submit" at bounding box center [457, 96] width 44 height 32
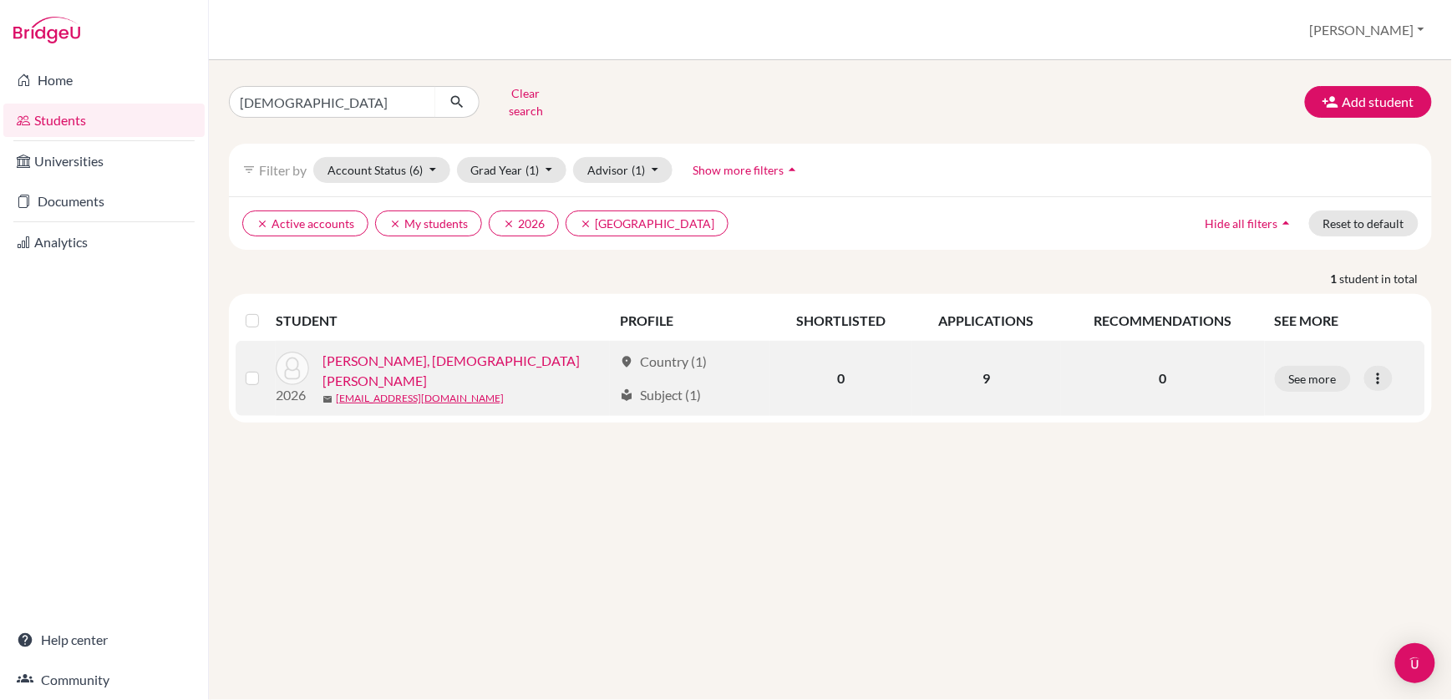
click at [392, 368] on link "[PERSON_NAME], [DEMOGRAPHIC_DATA][PERSON_NAME]" at bounding box center [468, 371] width 290 height 40
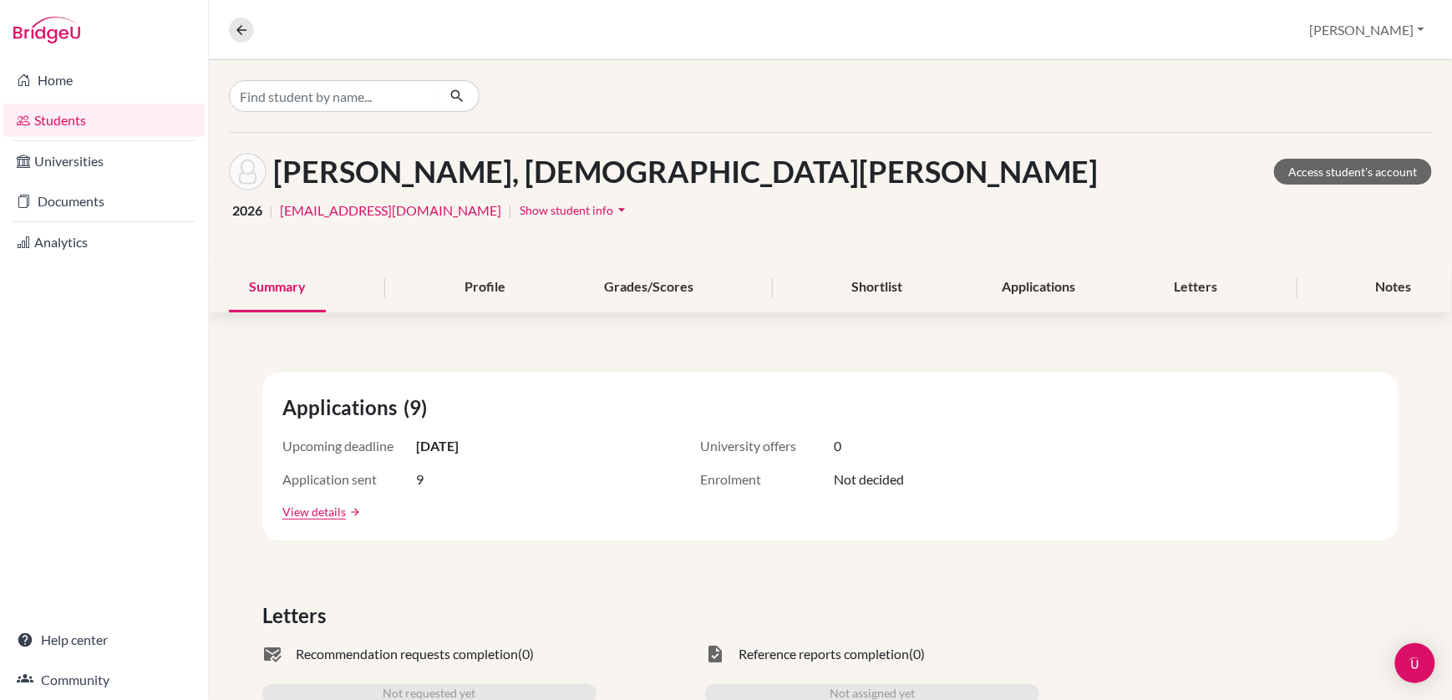
scroll to position [15, 0]
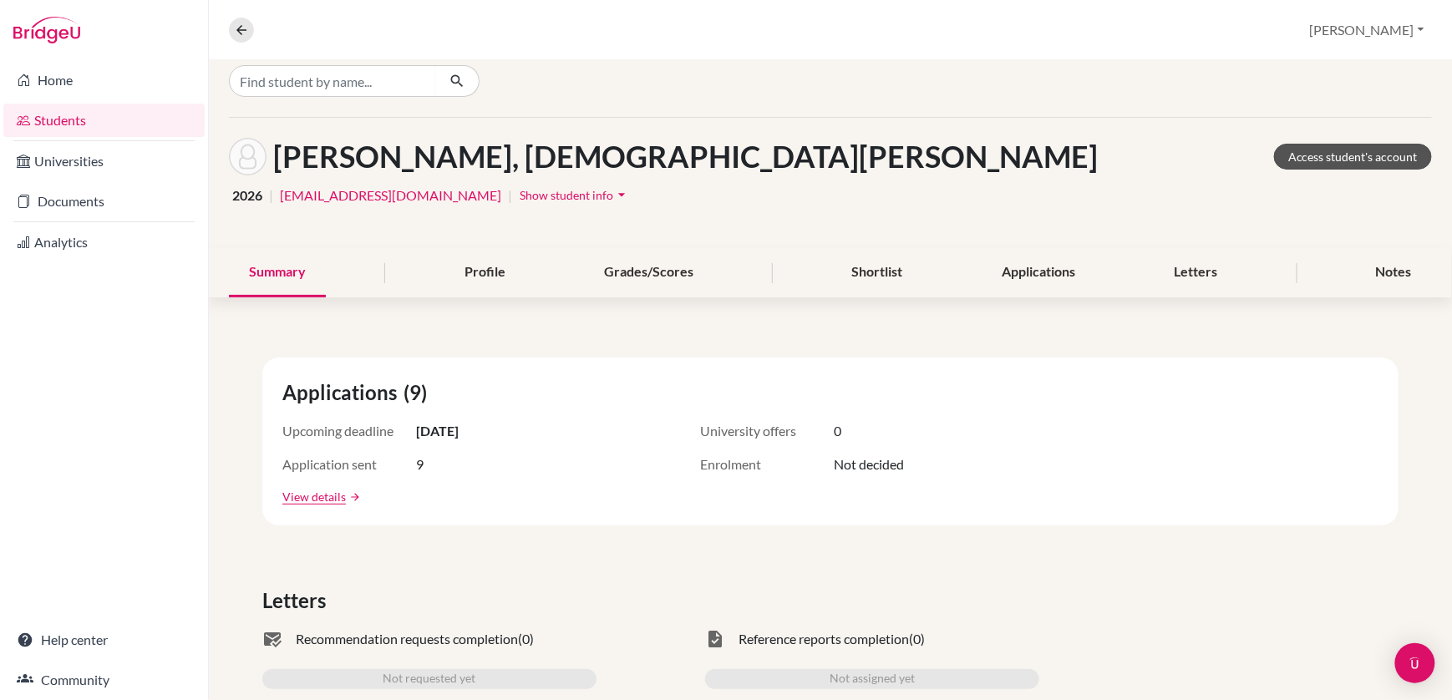
click at [1324, 155] on link "Access student's account" at bounding box center [1353, 157] width 158 height 26
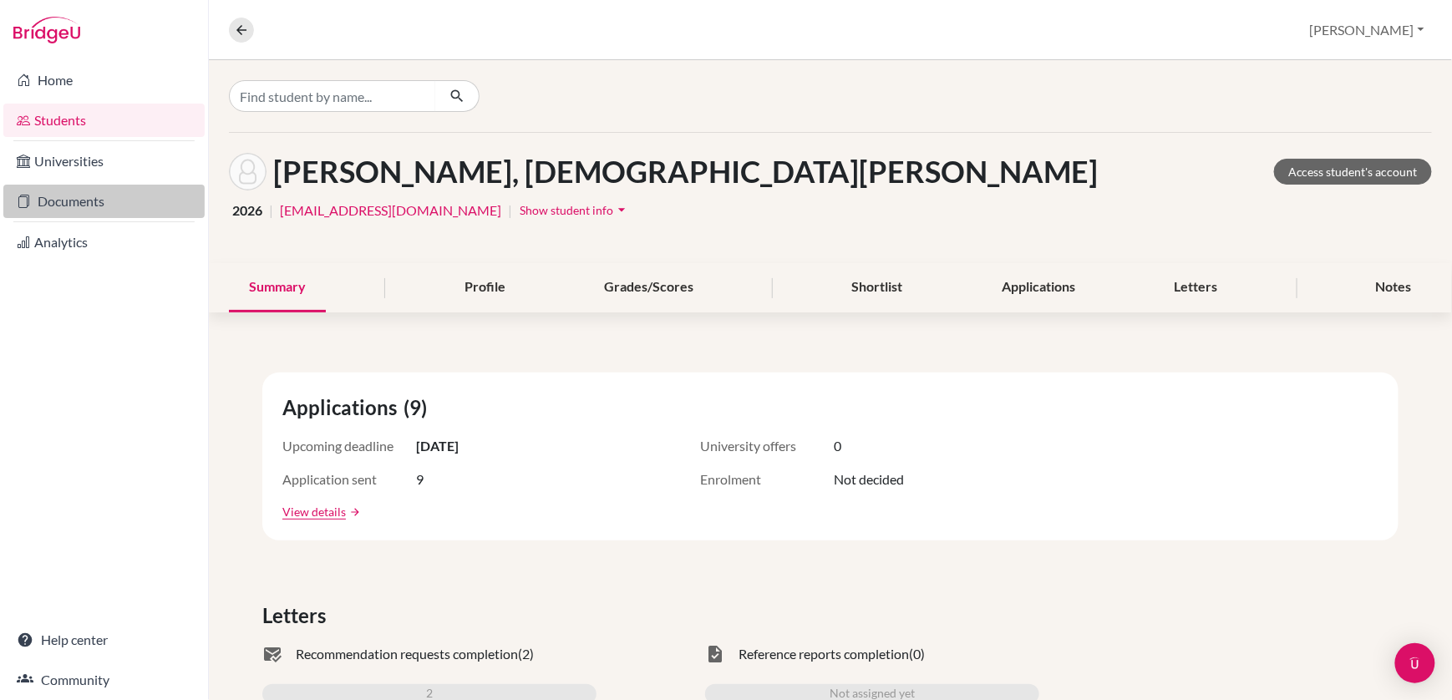
click at [53, 199] on link "Documents" at bounding box center [103, 201] width 201 height 33
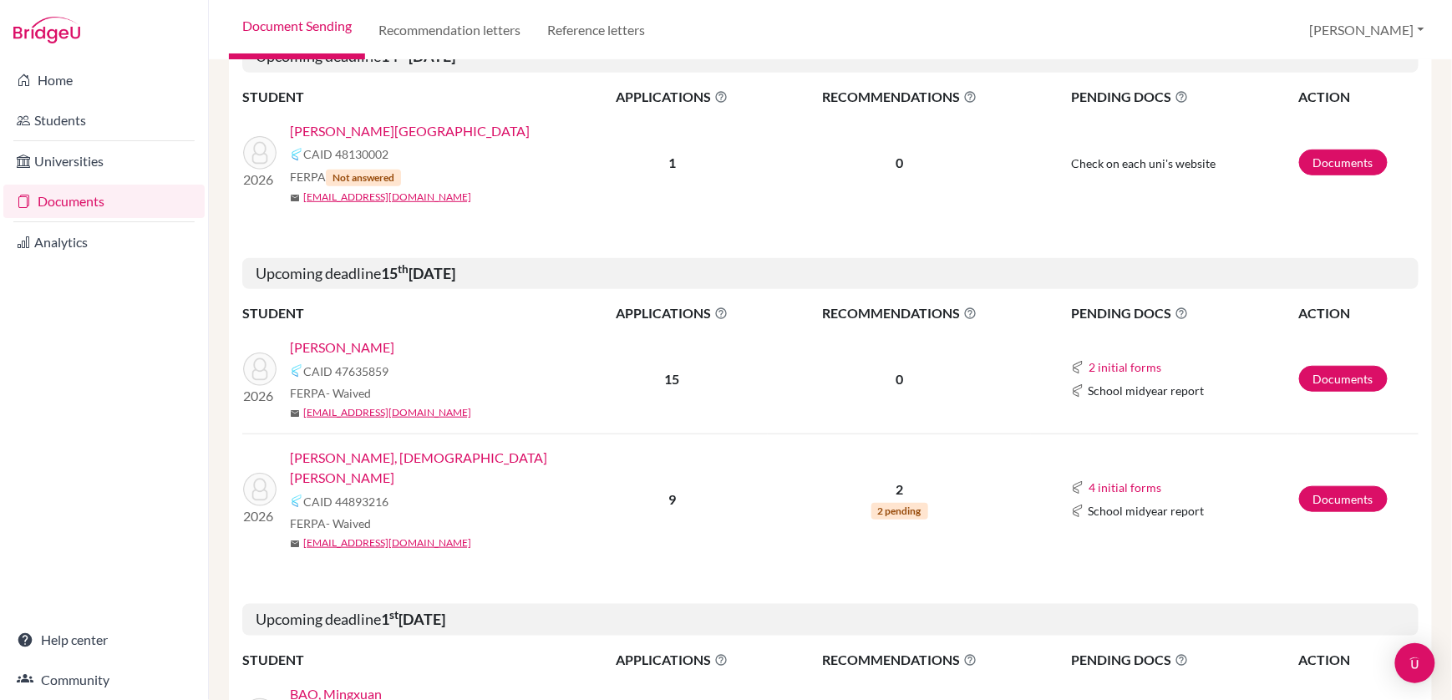
scroll to position [335, 0]
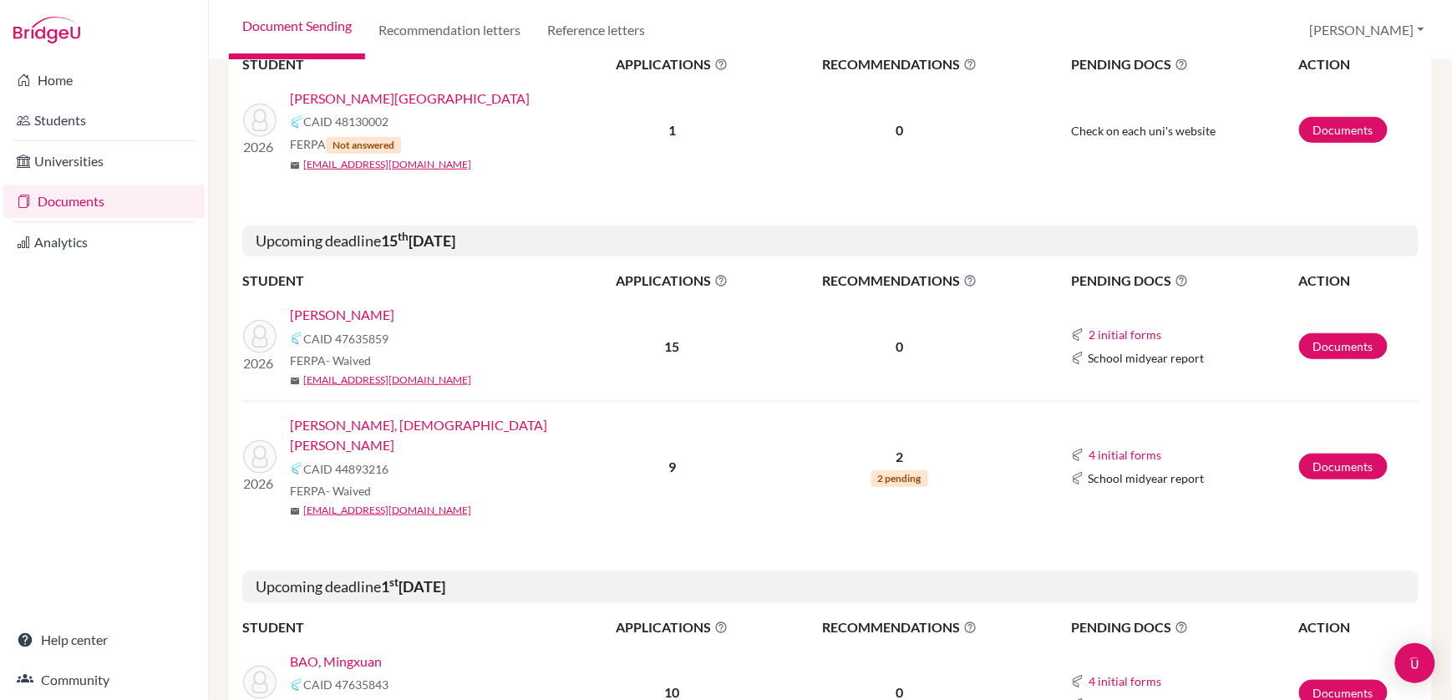
click at [379, 418] on link "[PERSON_NAME], [DEMOGRAPHIC_DATA][PERSON_NAME]" at bounding box center [439, 435] width 298 height 40
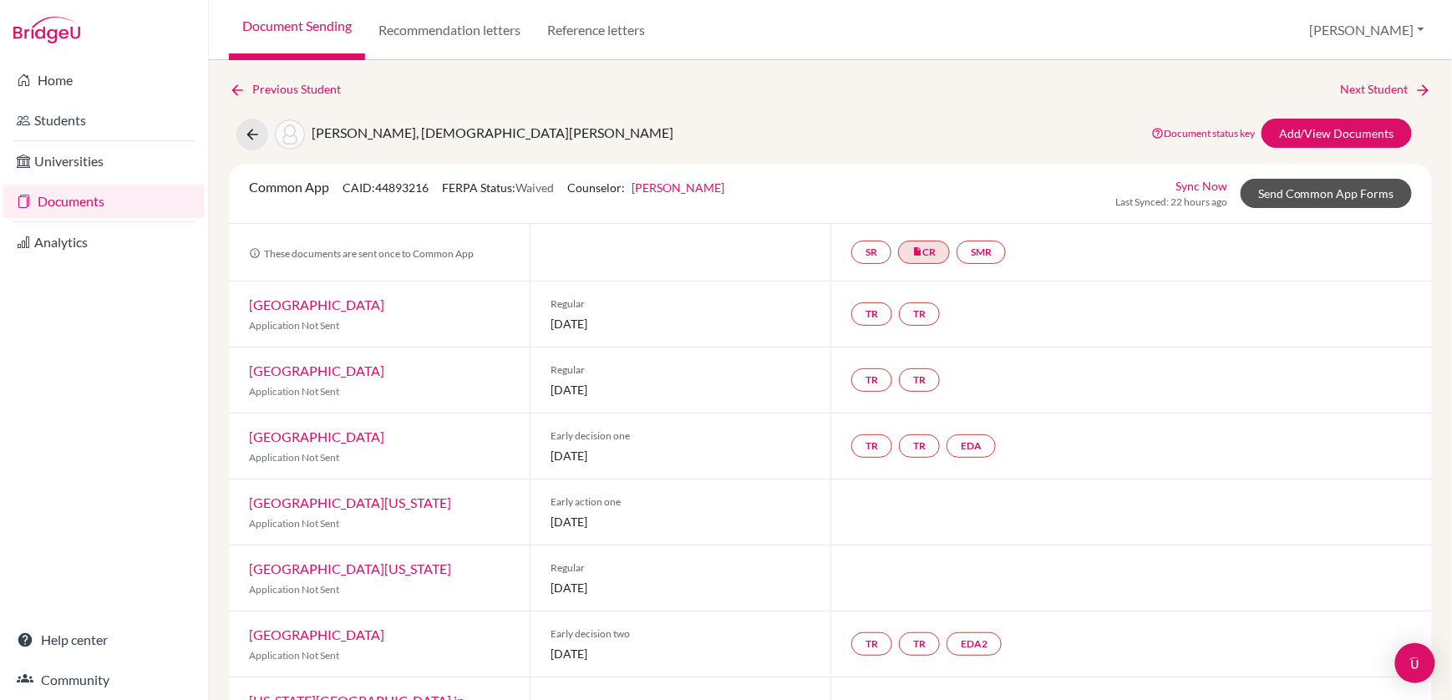
click at [1285, 199] on link "Send Common App Forms" at bounding box center [1326, 193] width 171 height 29
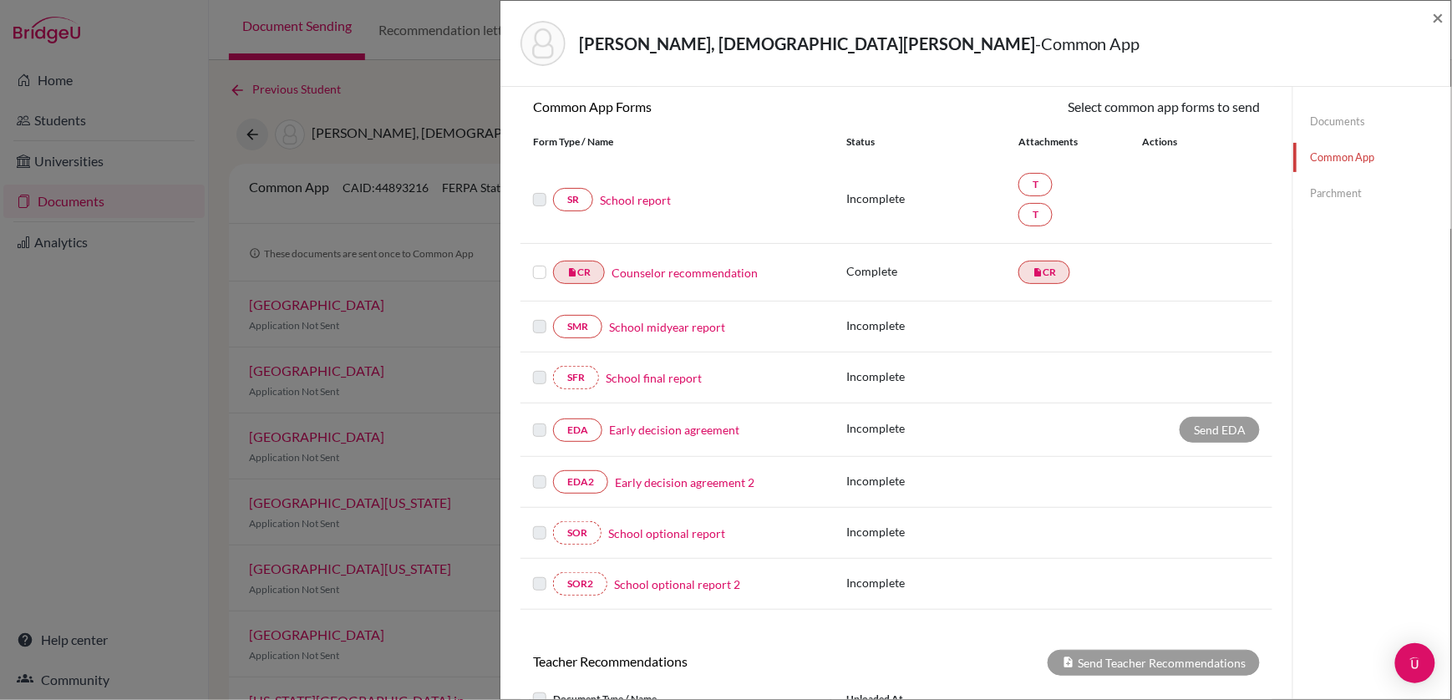
scroll to position [148, 0]
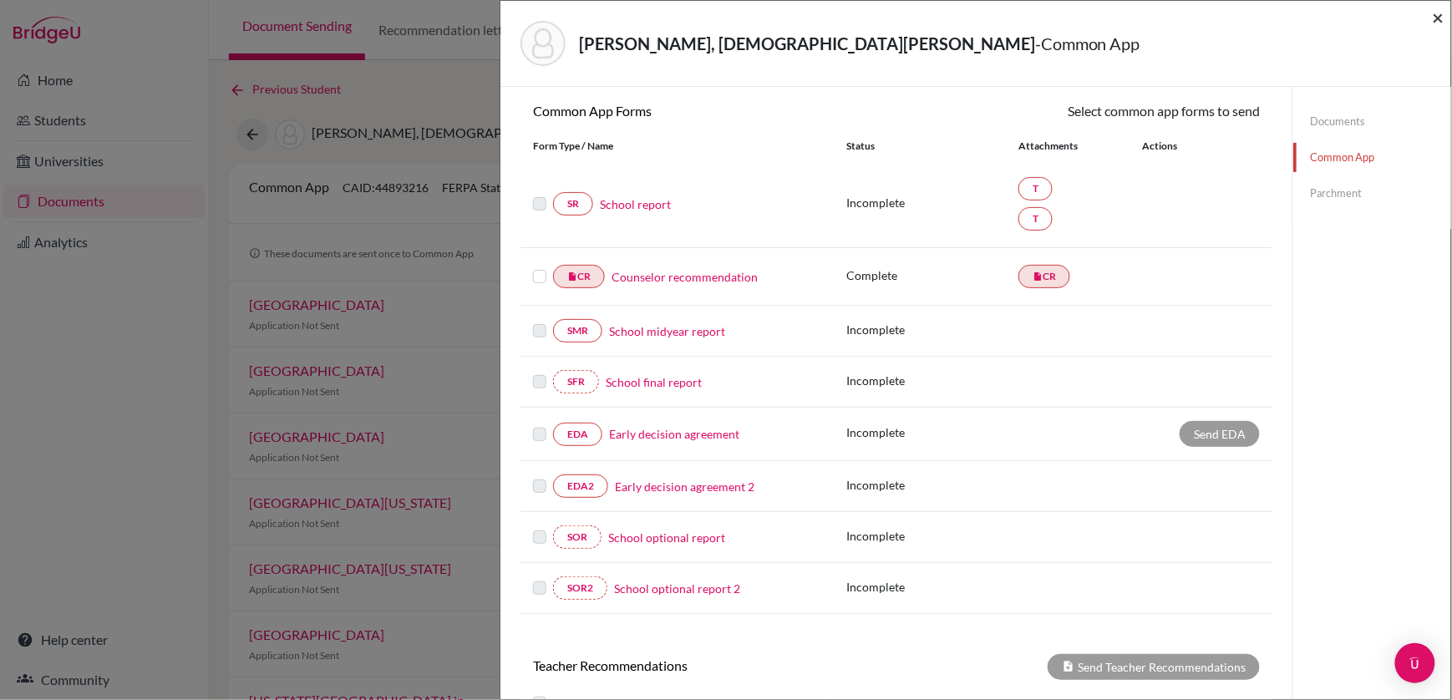
click at [1437, 11] on span "×" at bounding box center [1439, 17] width 12 height 24
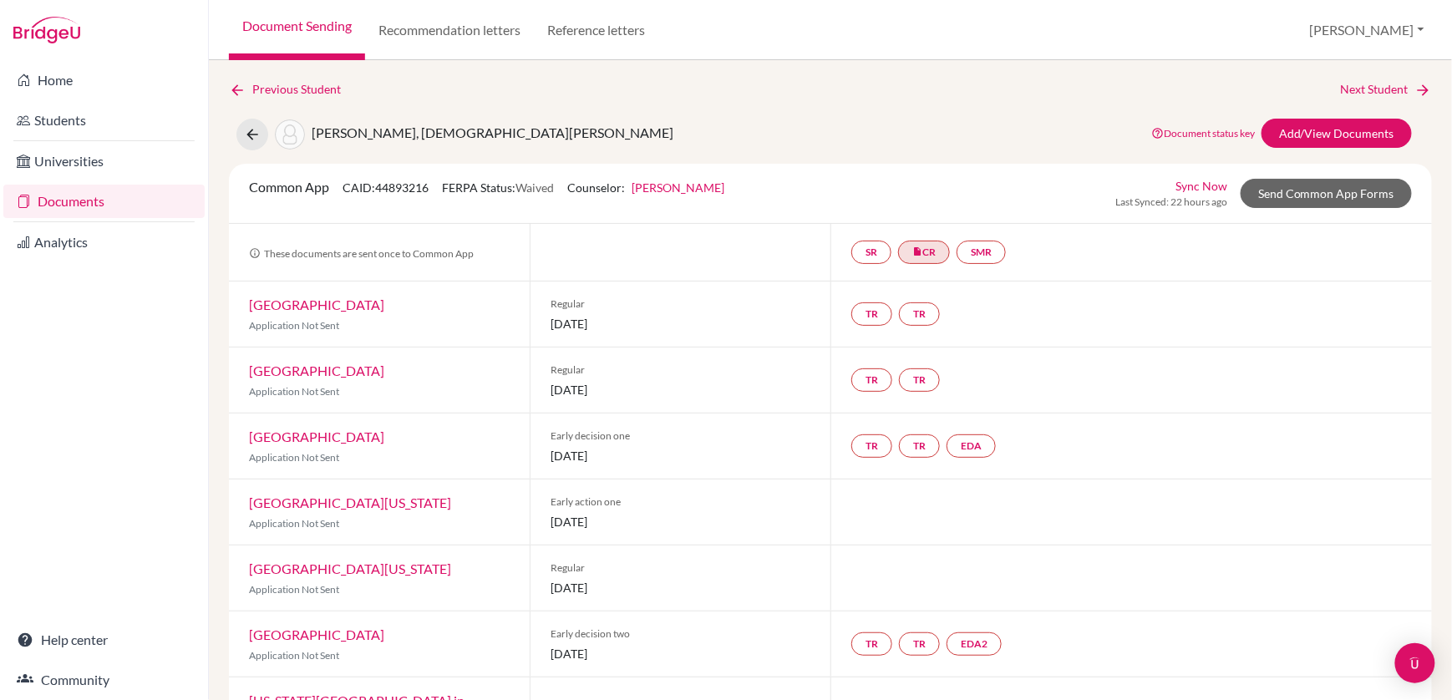
click at [292, 434] on link "Rice University" at bounding box center [316, 437] width 135 height 16
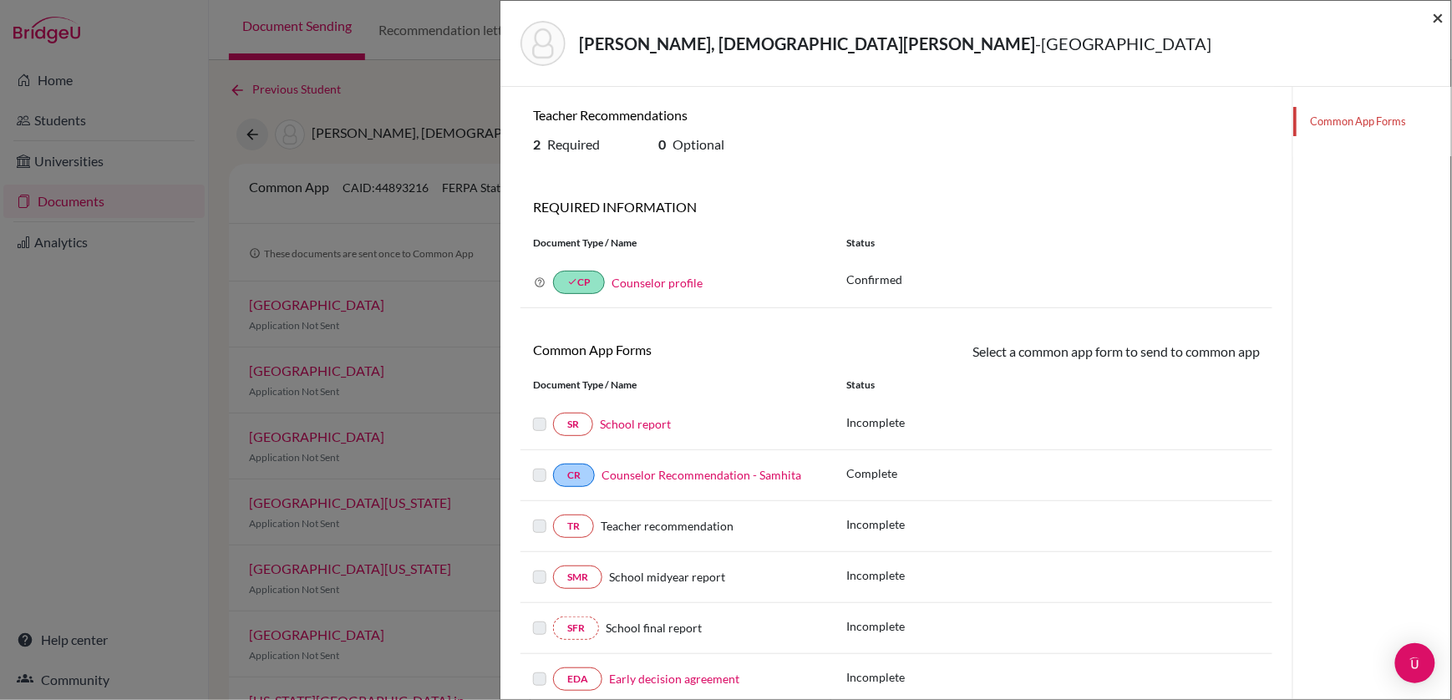
click at [1439, 15] on span "×" at bounding box center [1439, 17] width 12 height 24
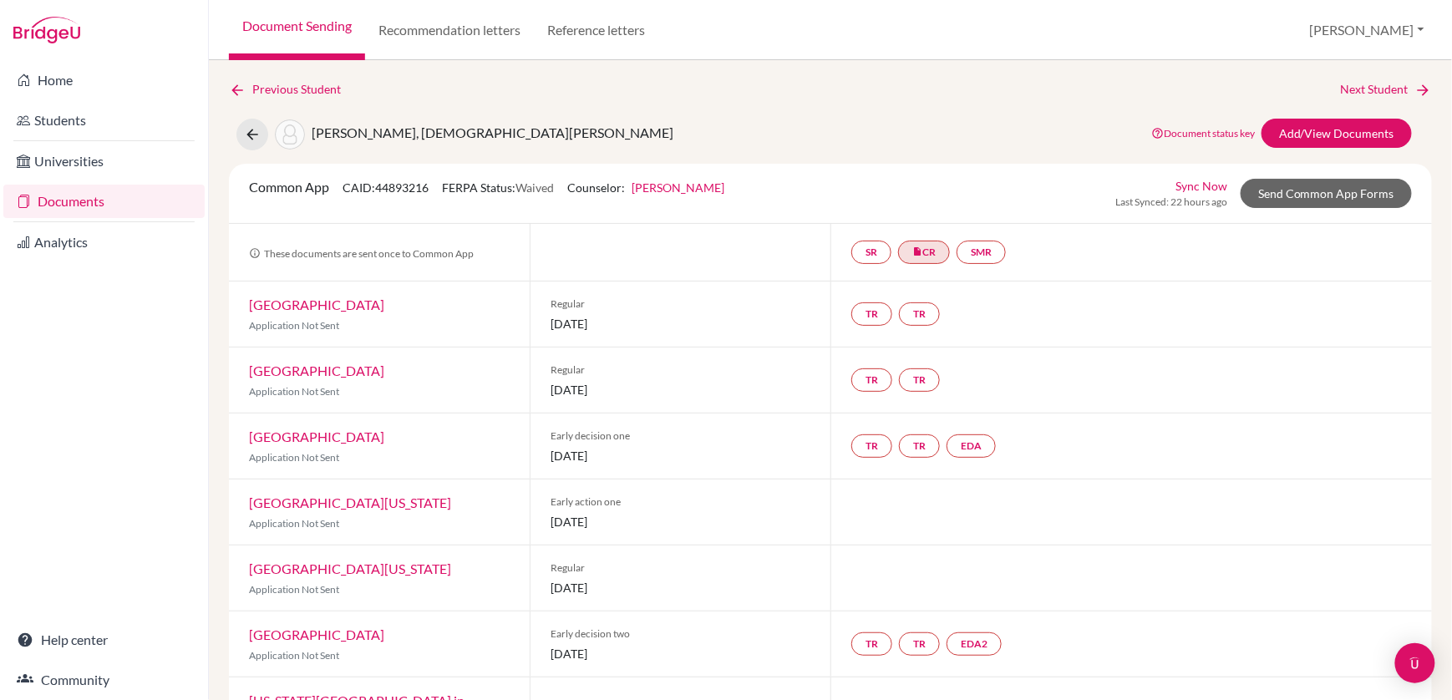
click at [323, 495] on link "University of Texas at Austin" at bounding box center [350, 503] width 202 height 16
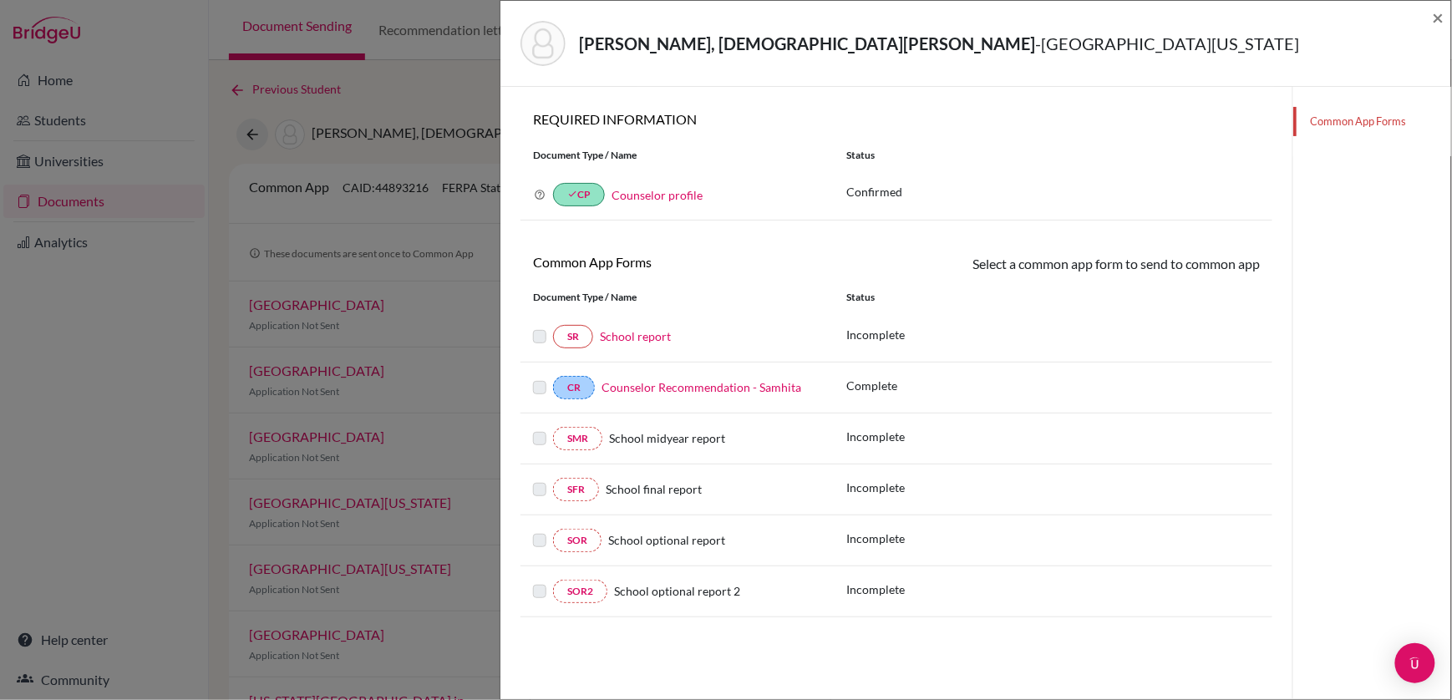
scroll to position [88, 0]
click at [1439, 14] on span "×" at bounding box center [1439, 17] width 12 height 24
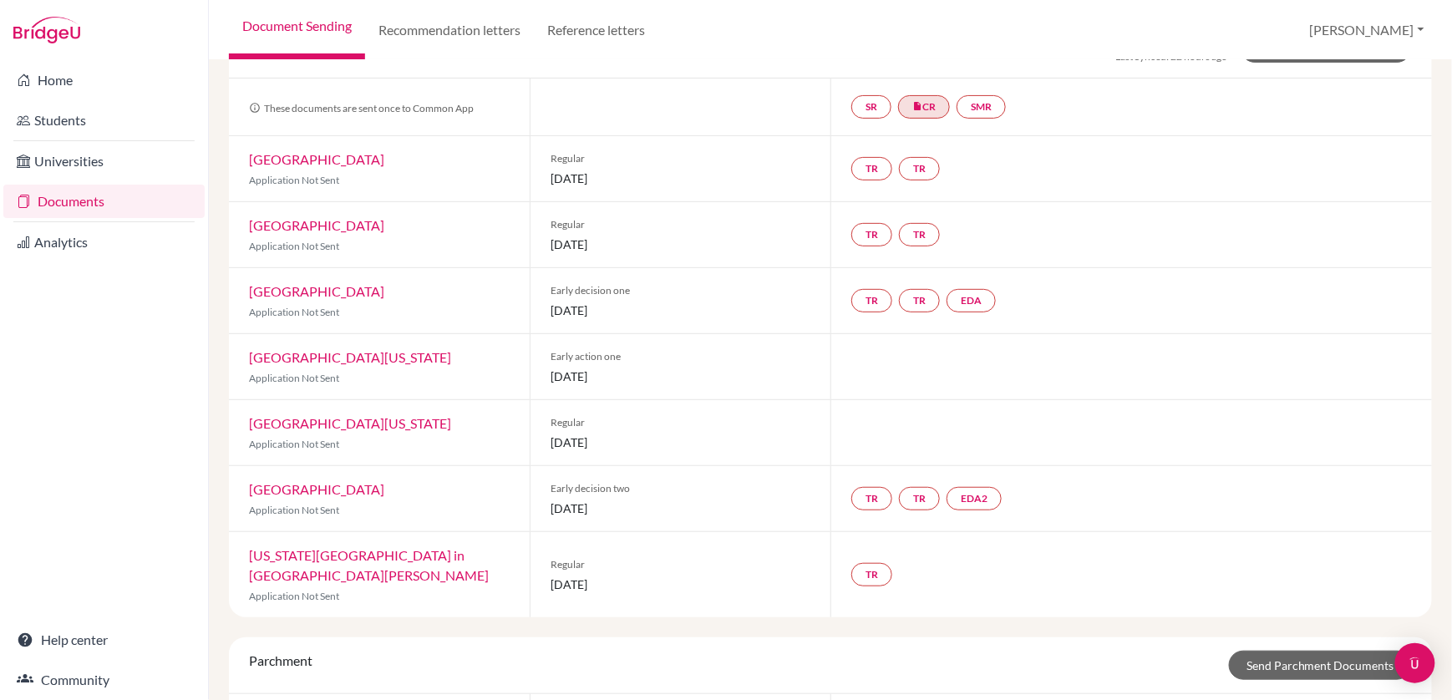
scroll to position [157, 0]
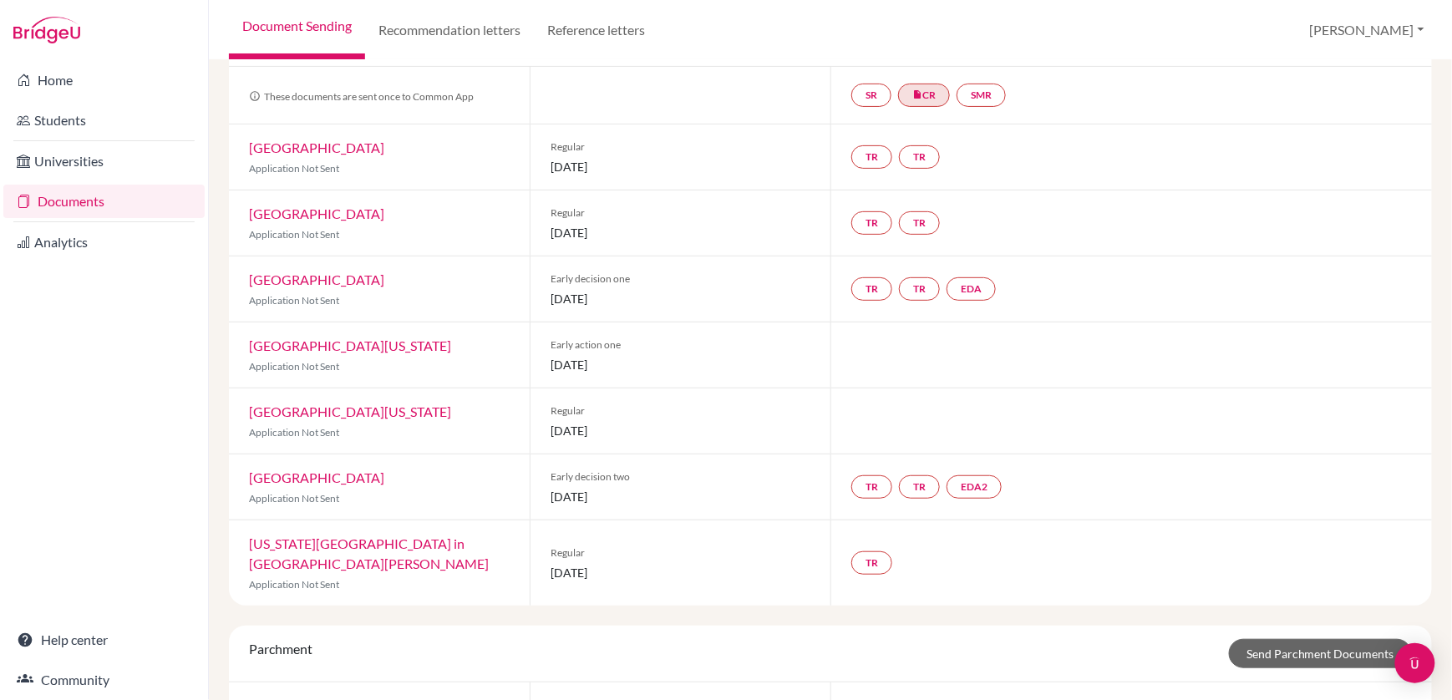
click at [307, 338] on link "University of Texas at Austin" at bounding box center [350, 346] width 202 height 16
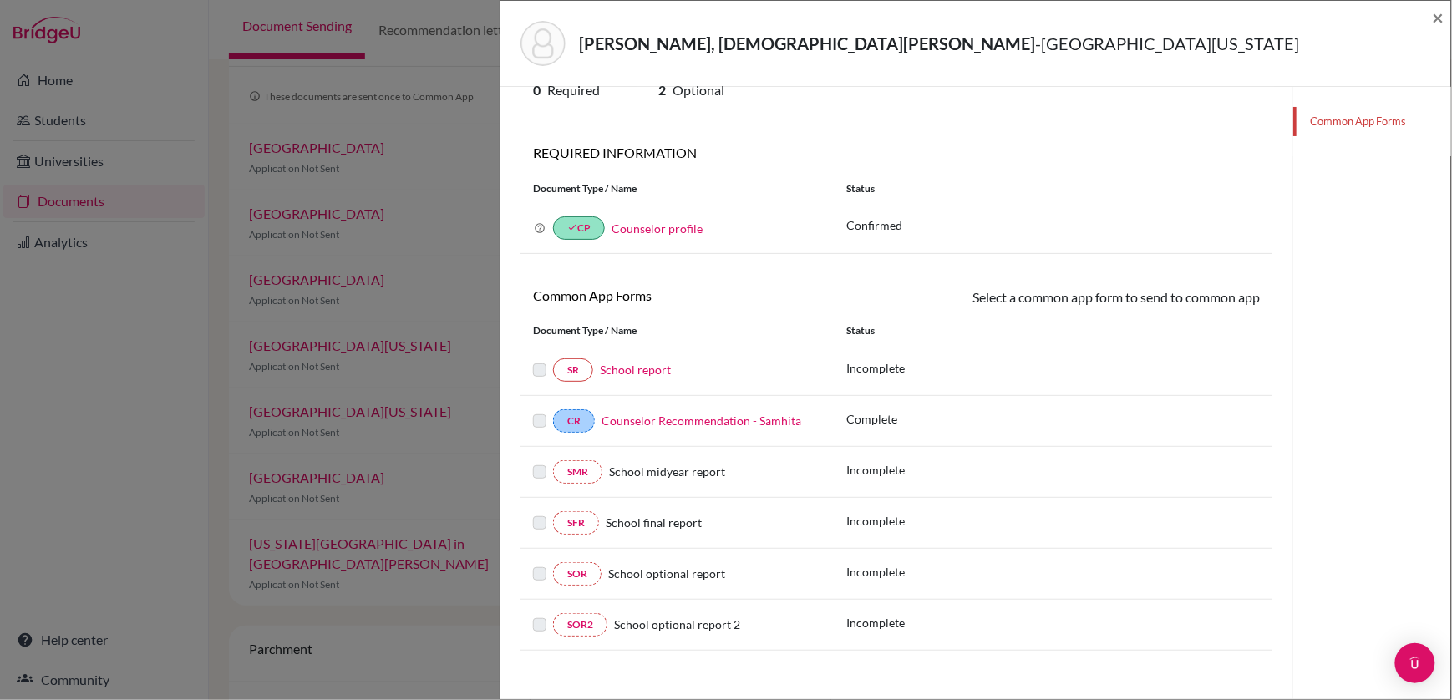
scroll to position [70, 0]
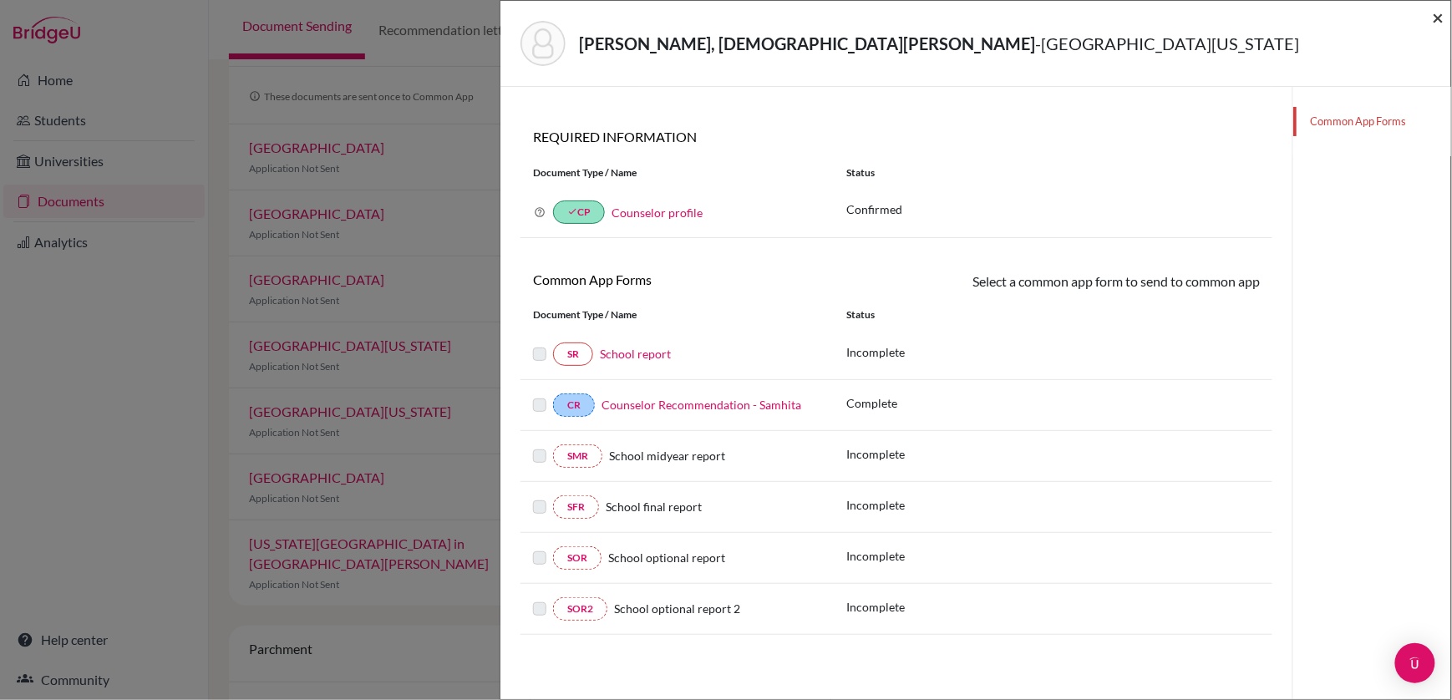
click at [1442, 25] on span "×" at bounding box center [1439, 17] width 12 height 24
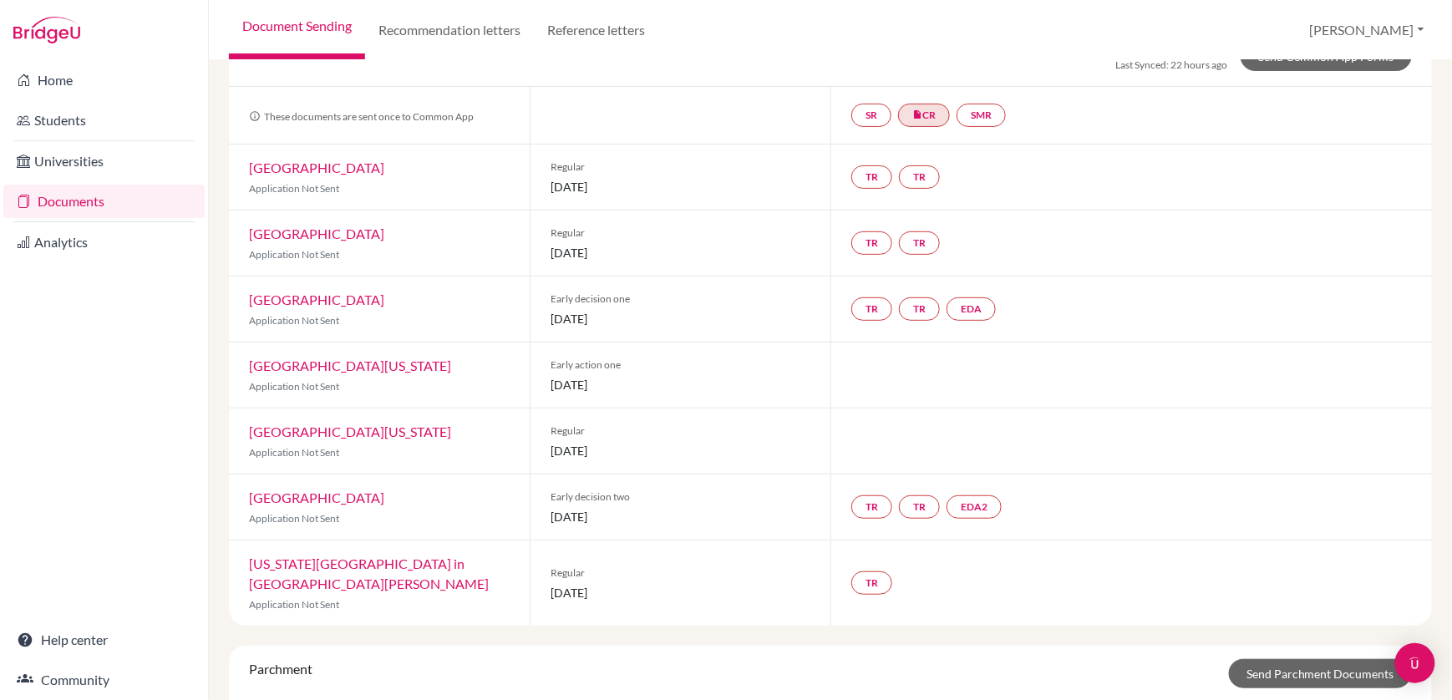
scroll to position [140, 0]
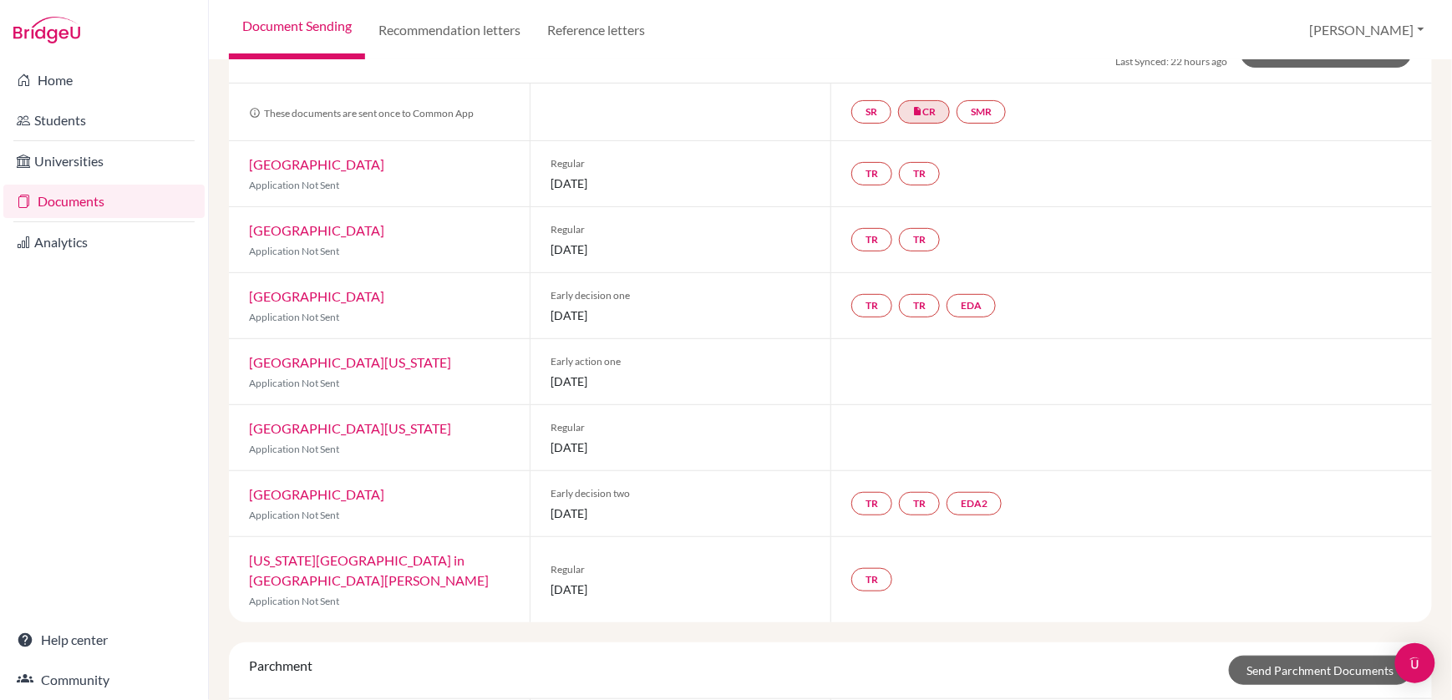
click at [338, 359] on link "[GEOGRAPHIC_DATA][US_STATE]" at bounding box center [350, 362] width 202 height 16
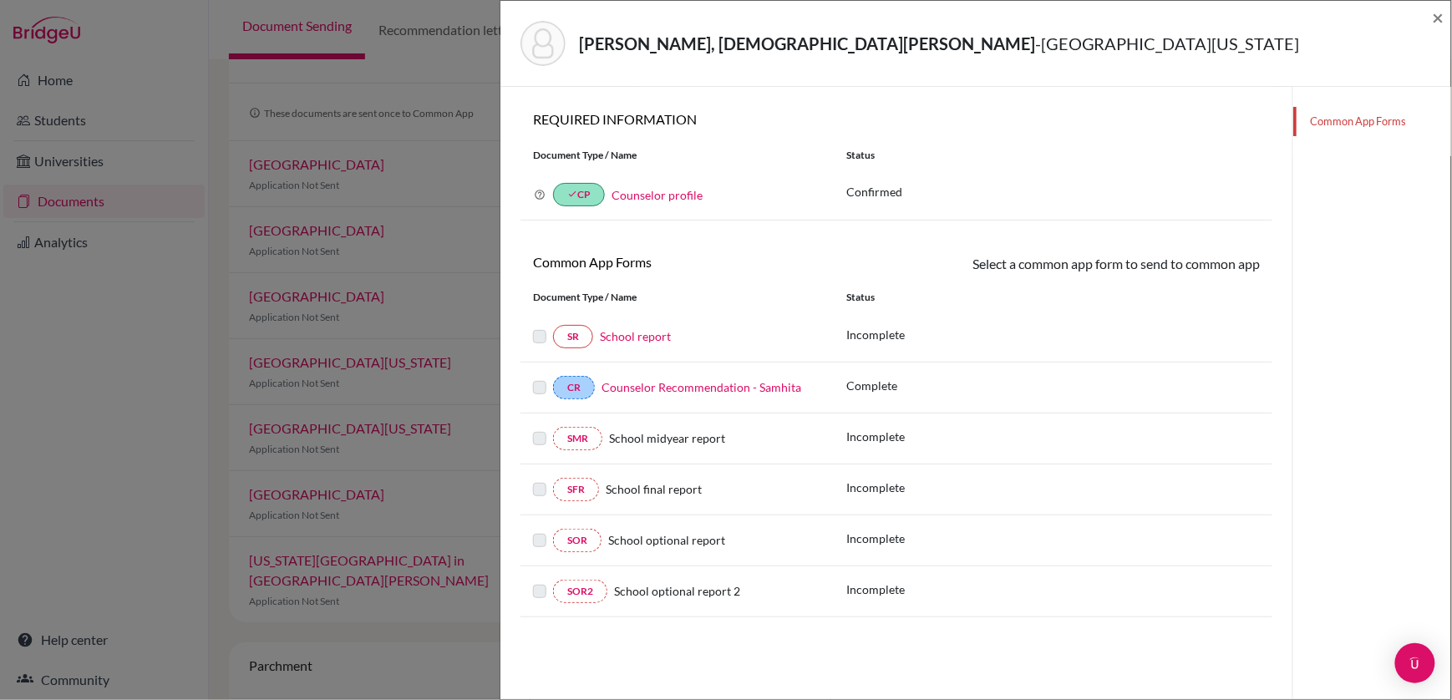
scroll to position [88, 0]
click at [643, 333] on link "School report" at bounding box center [635, 336] width 71 height 14
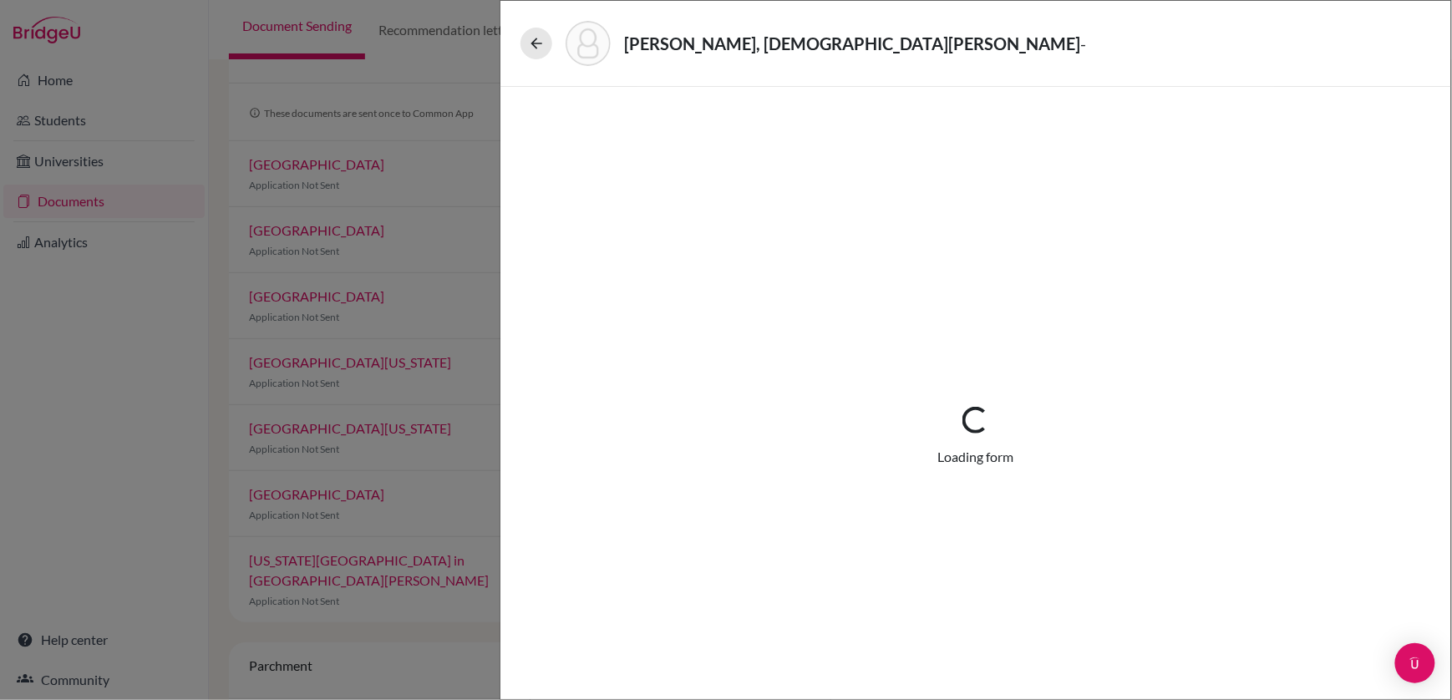
select select "4"
select select "684241"
select select "684242"
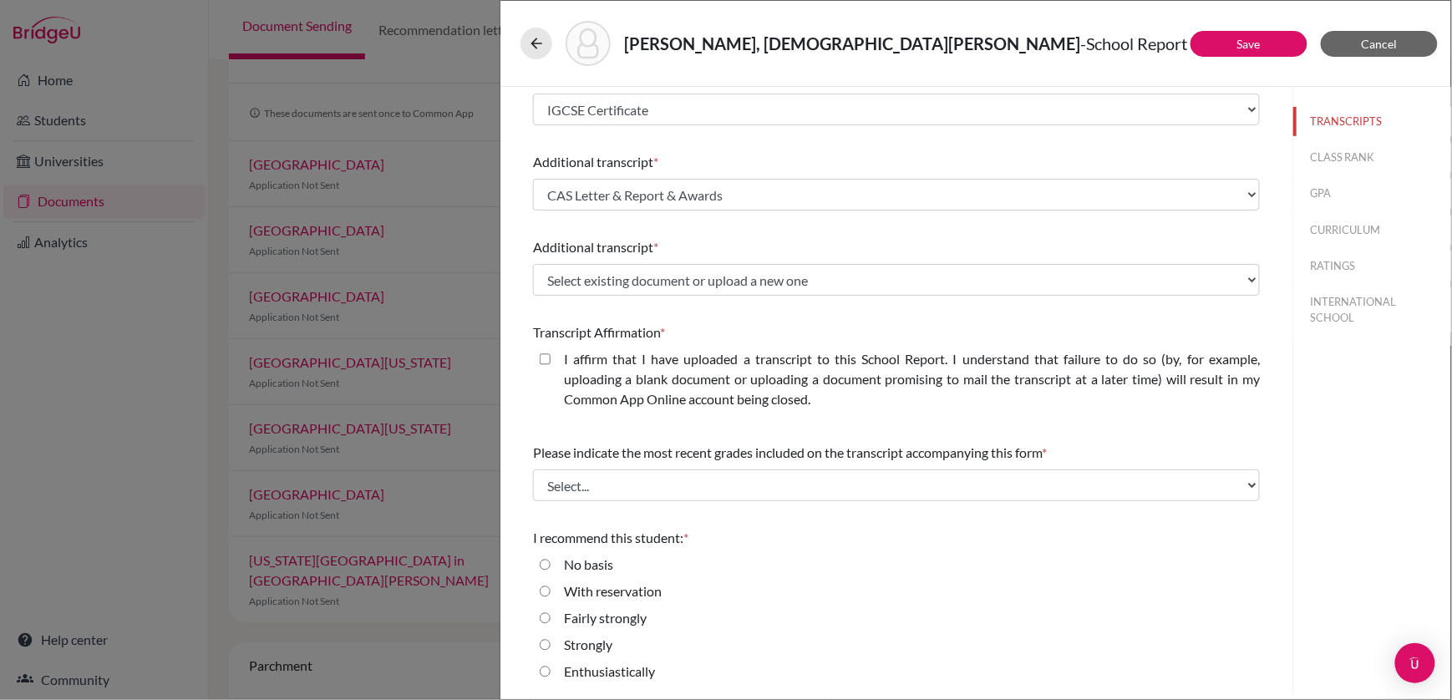
scroll to position [366, 0]
click at [536, 47] on icon at bounding box center [536, 43] width 17 height 17
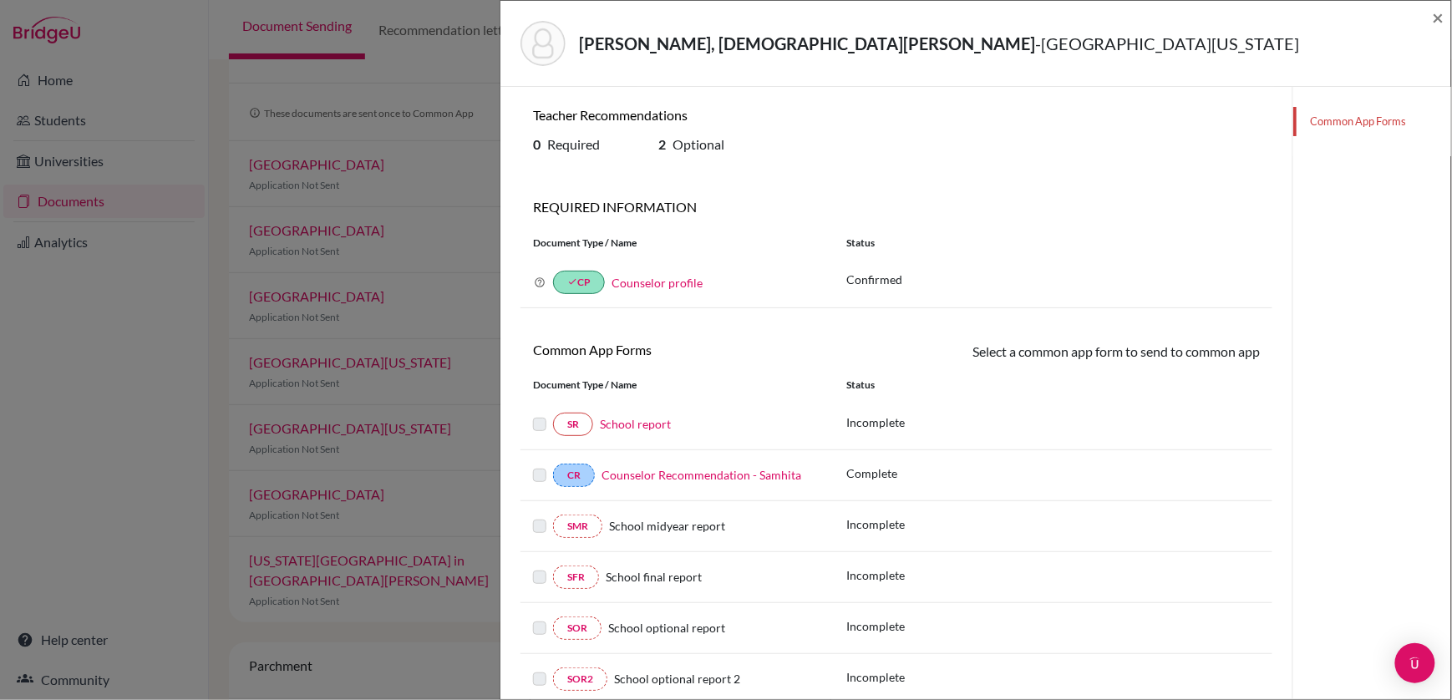
click at [629, 422] on link "School report" at bounding box center [635, 424] width 71 height 14
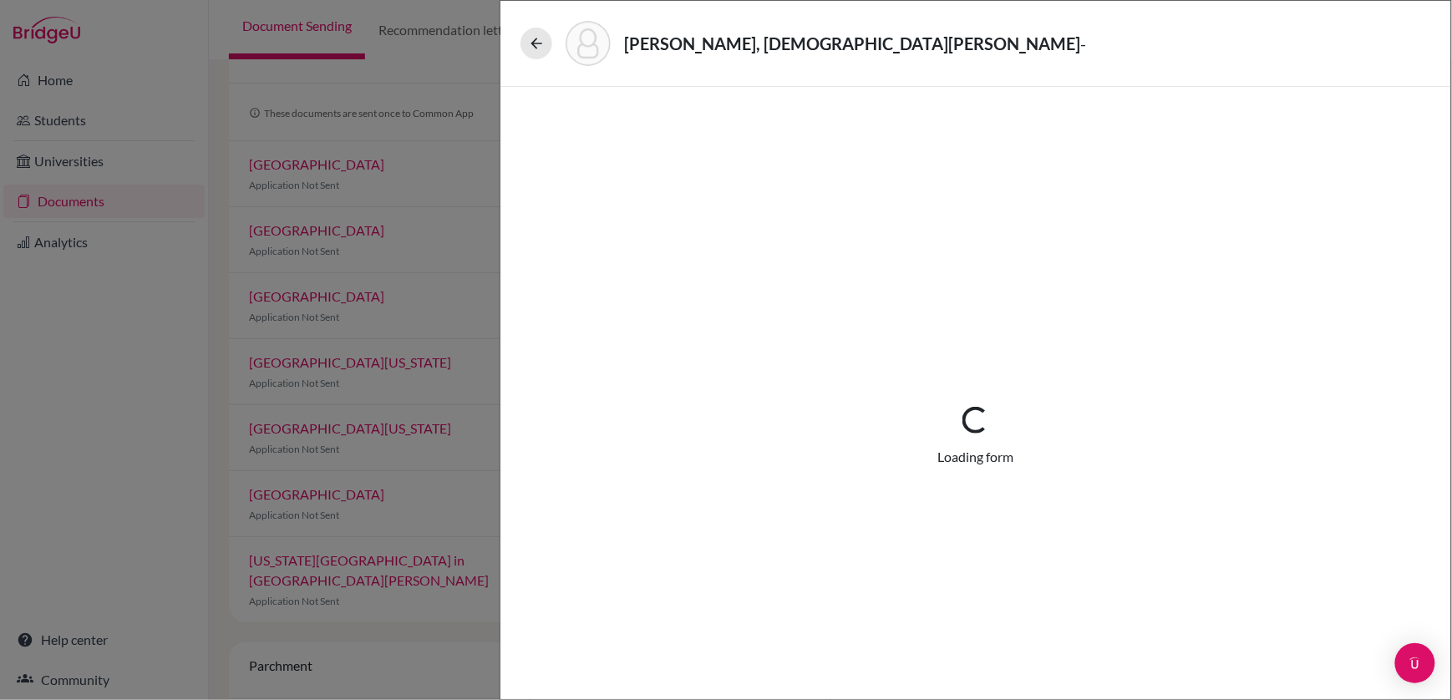
select select "4"
select select "684241"
select select "684242"
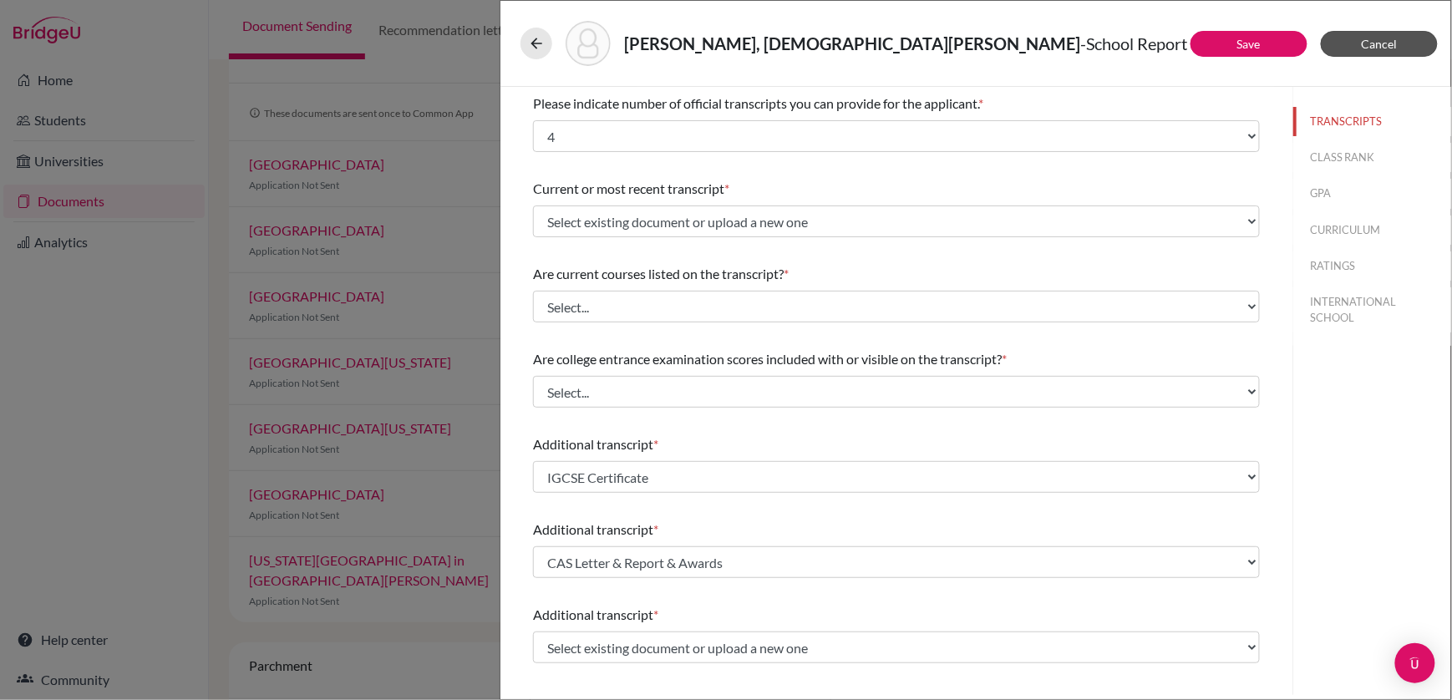
click at [1371, 33] on button "Cancel" at bounding box center [1379, 44] width 117 height 26
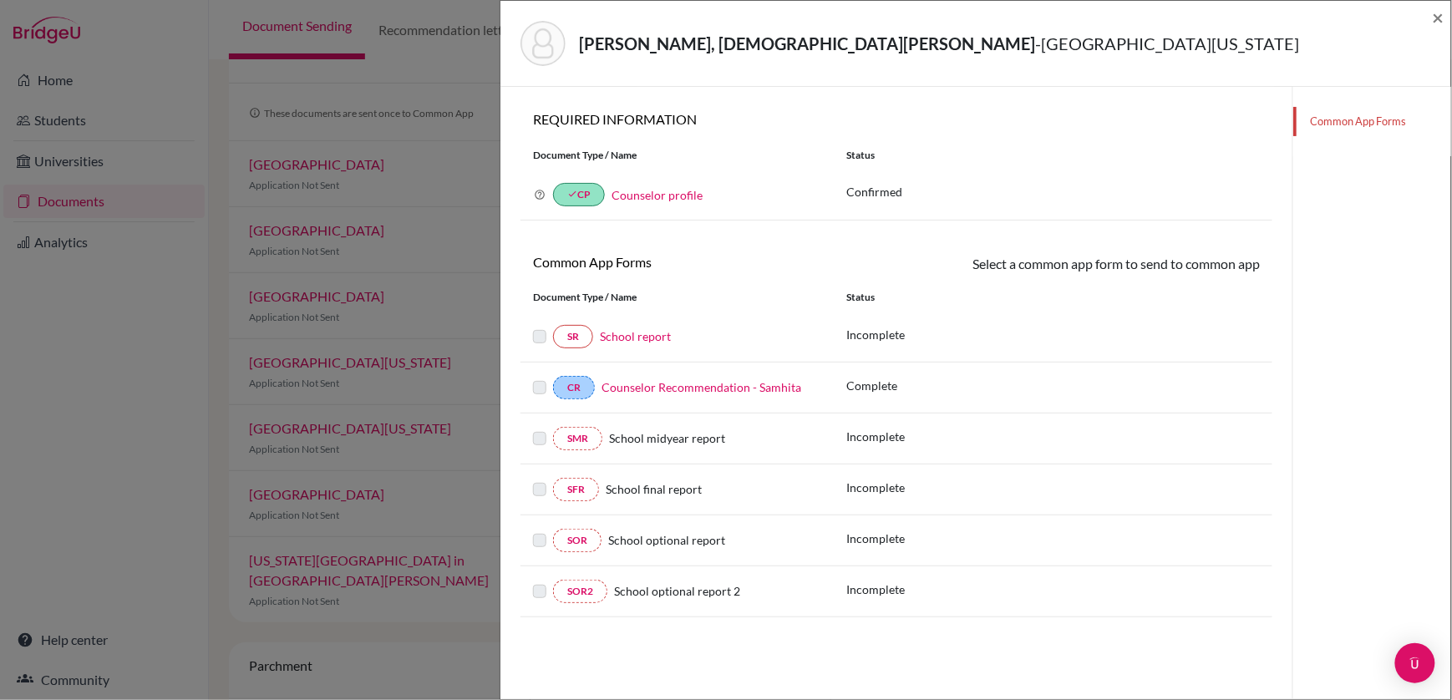
scroll to position [88, 0]
click at [1435, 12] on span "×" at bounding box center [1439, 17] width 12 height 24
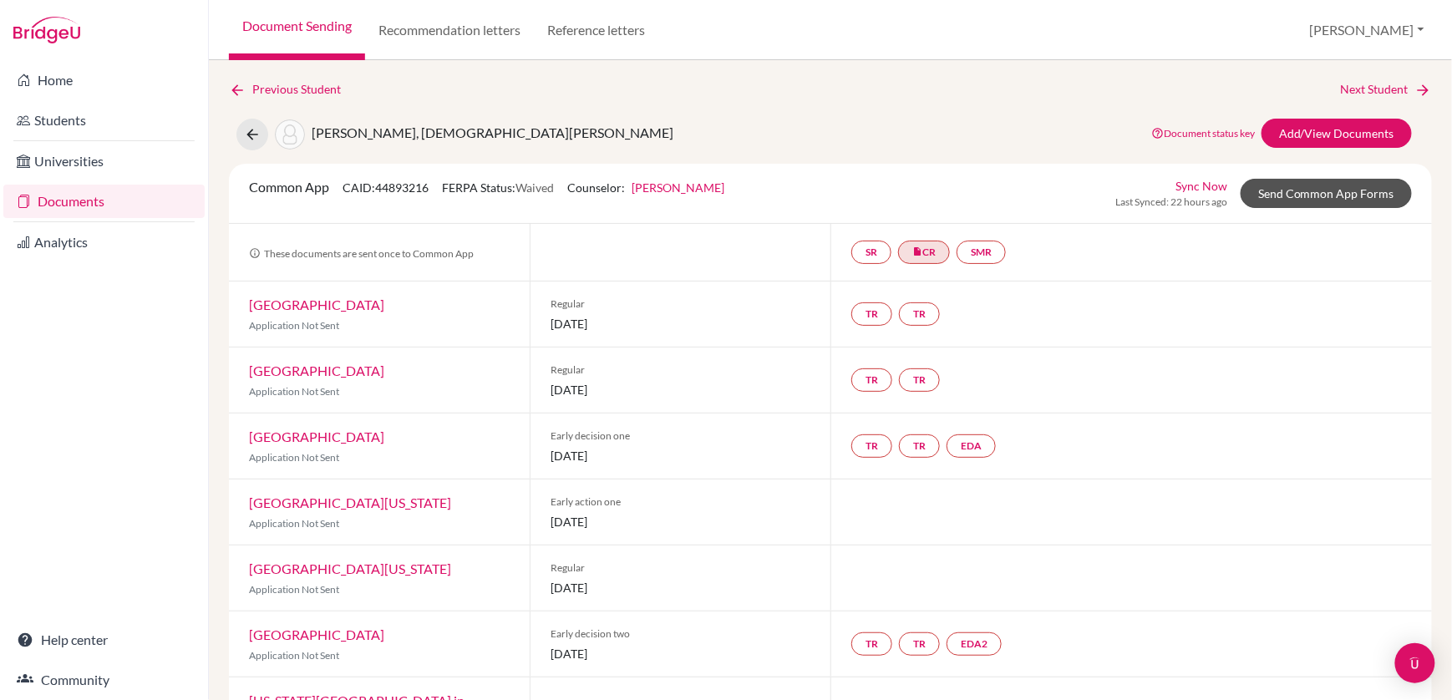
click at [1308, 197] on link "Send Common App Forms" at bounding box center [1326, 193] width 171 height 29
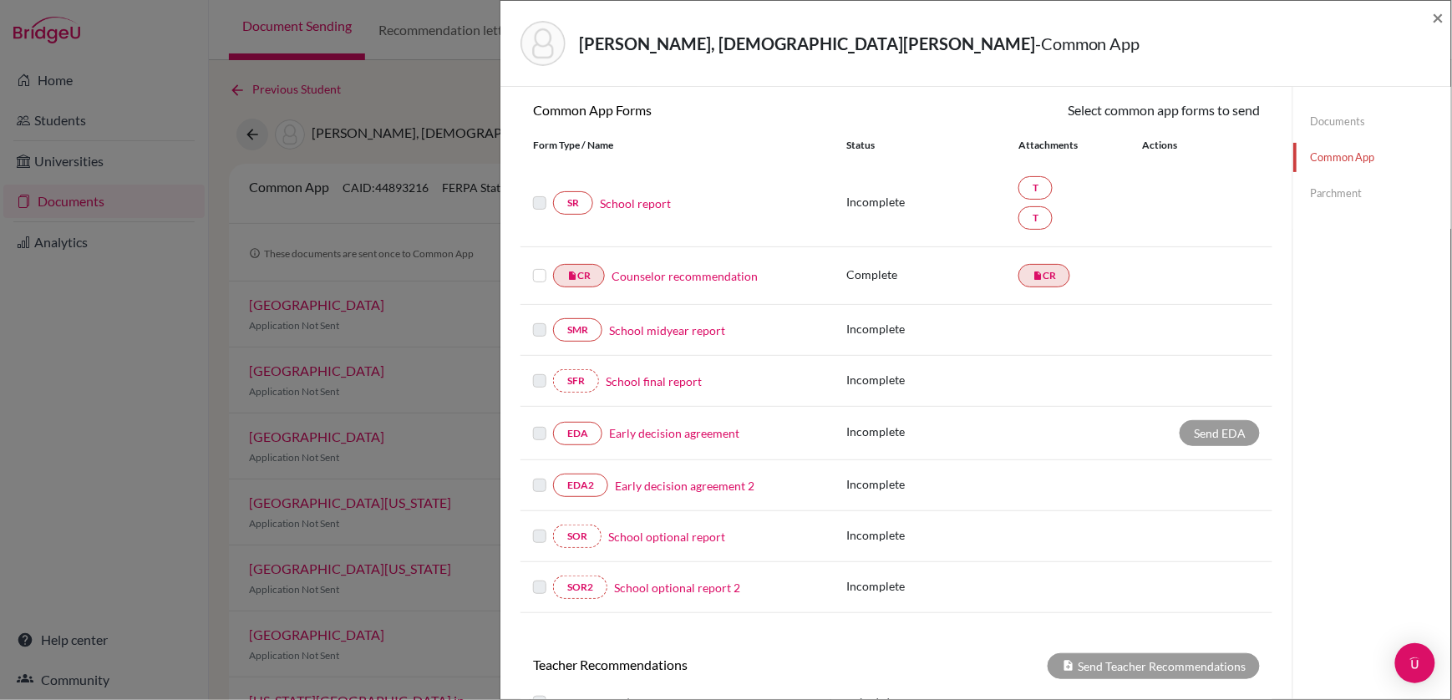
scroll to position [157, 0]
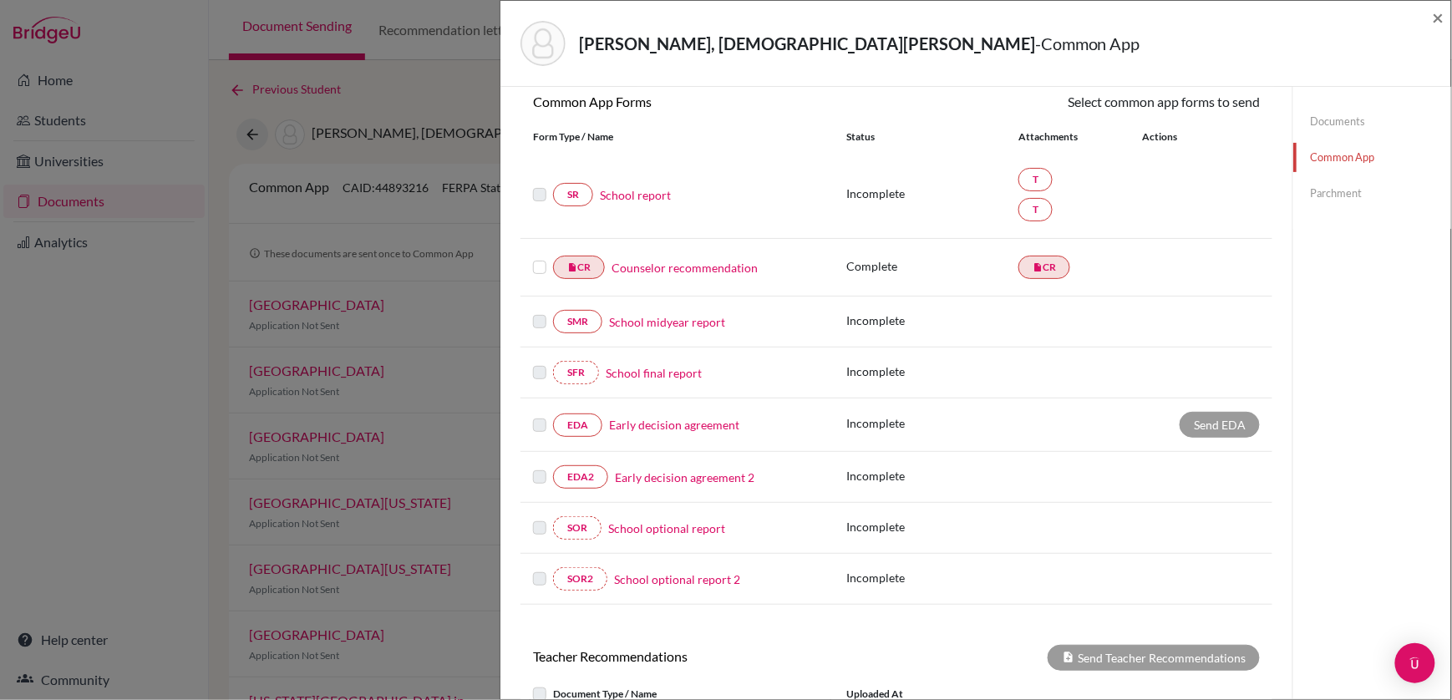
click at [649, 428] on link "Early decision agreement" at bounding box center [674, 425] width 130 height 18
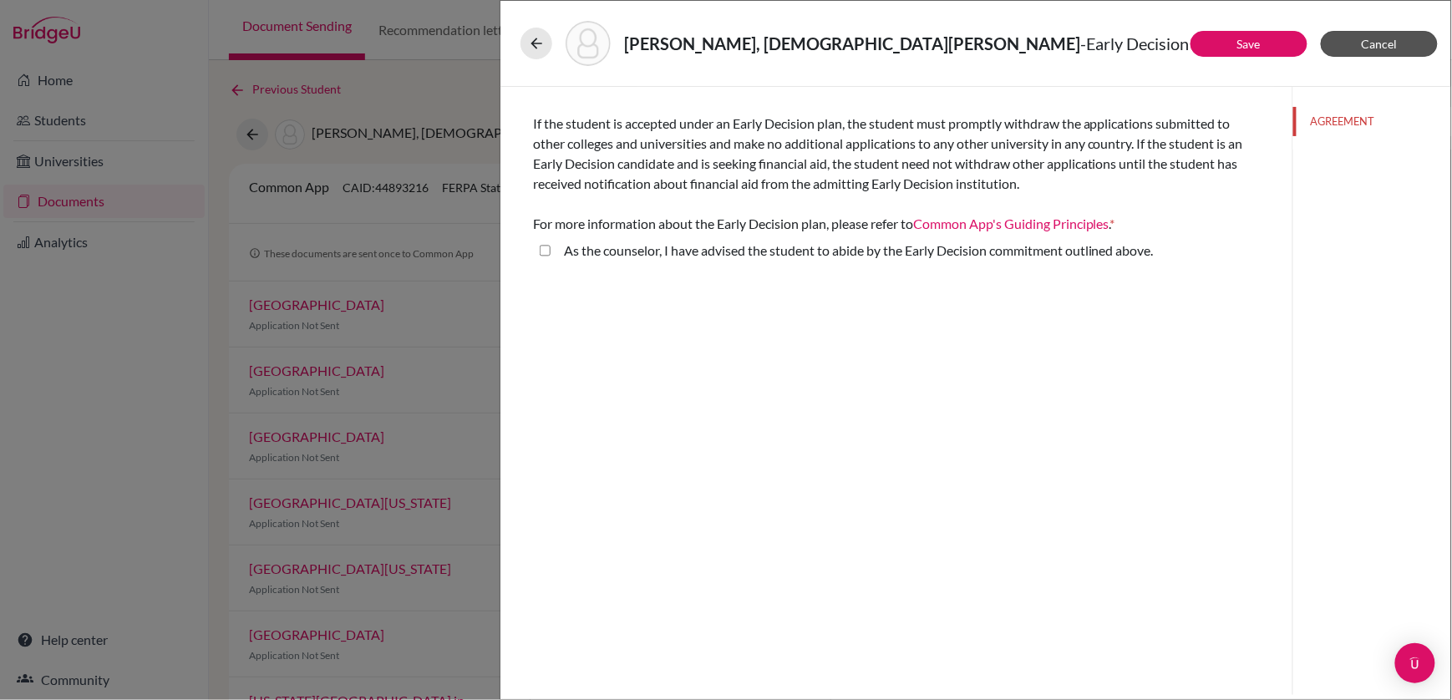
click at [1395, 48] on span "Cancel" at bounding box center [1380, 44] width 36 height 14
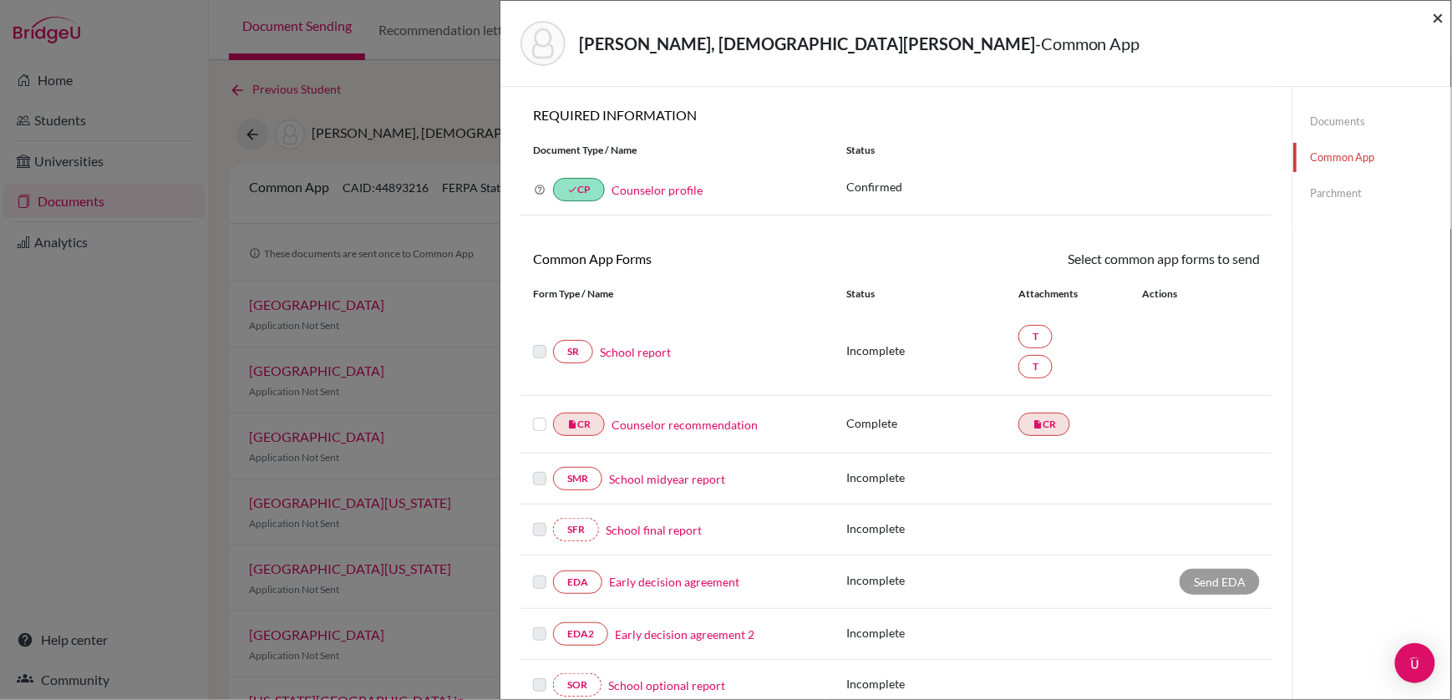
click at [1442, 20] on span "×" at bounding box center [1439, 17] width 12 height 24
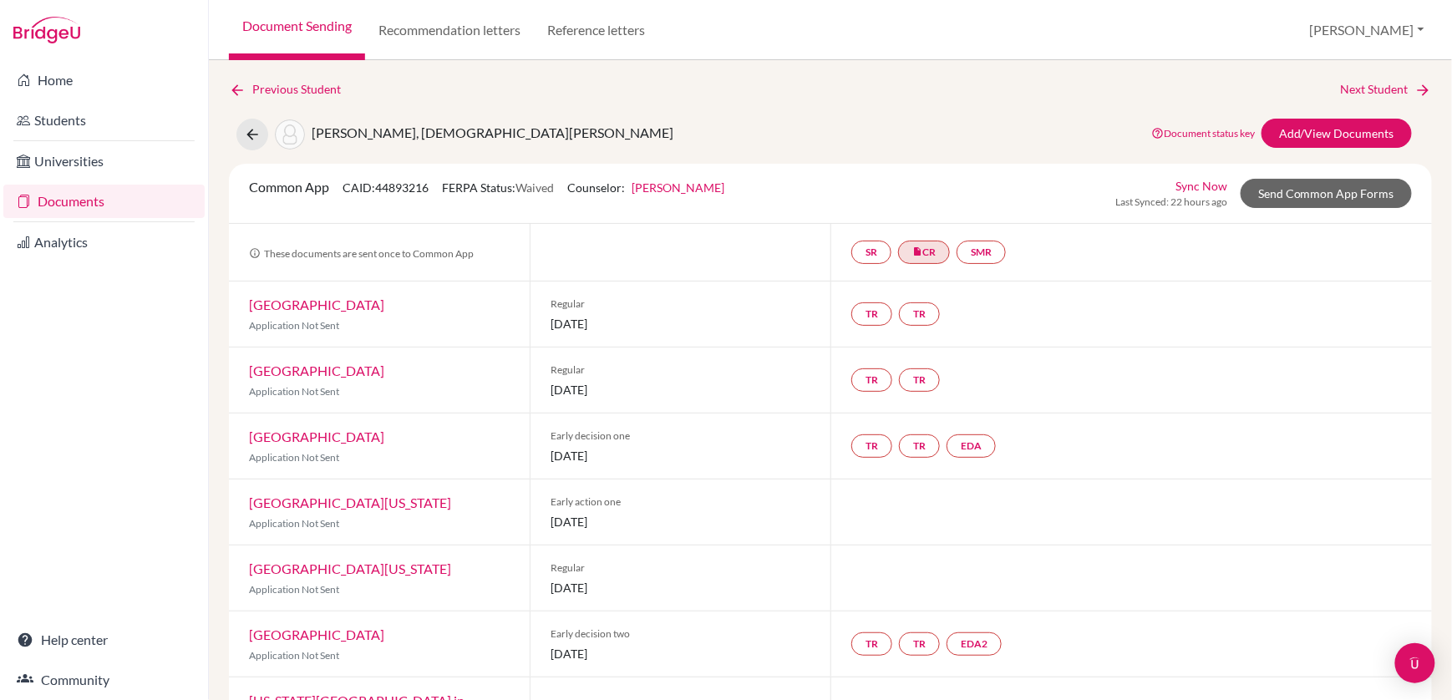
click at [346, 495] on link "[GEOGRAPHIC_DATA][US_STATE]" at bounding box center [350, 503] width 202 height 16
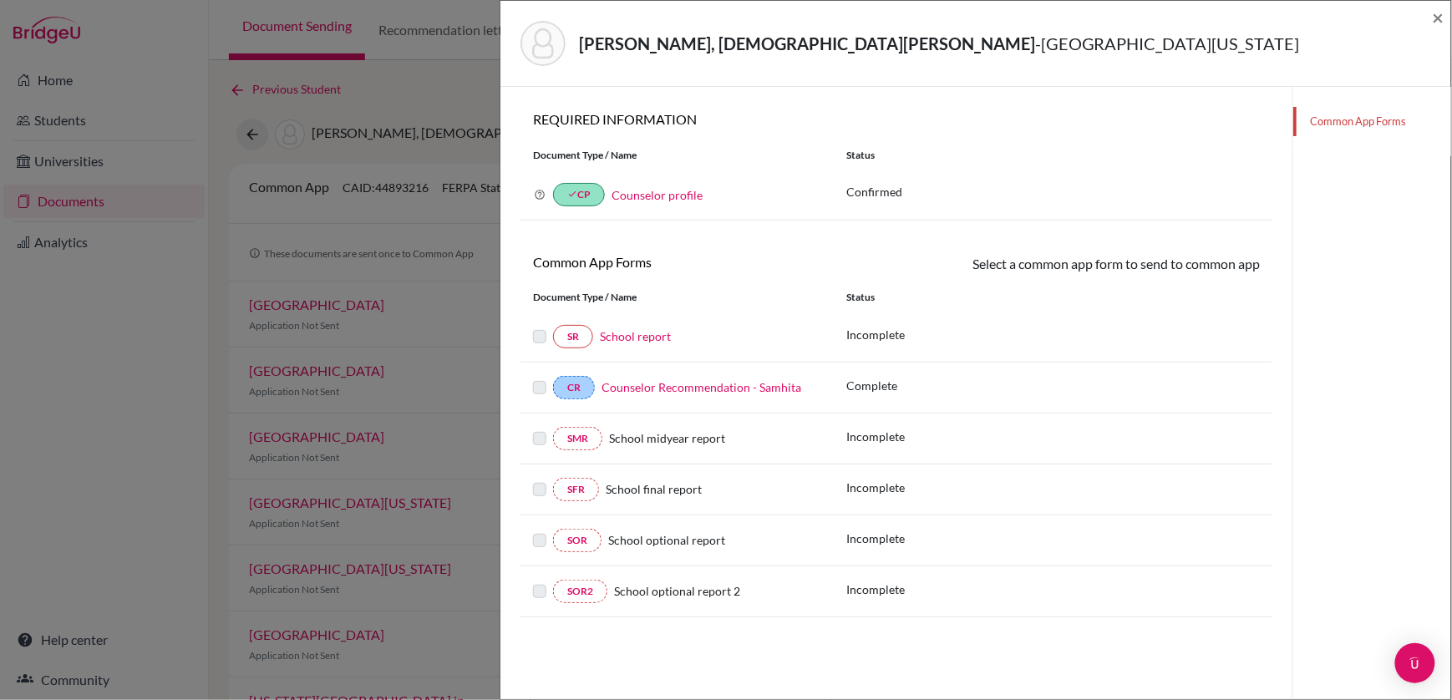
scroll to position [88, 0]
click at [1435, 15] on span "×" at bounding box center [1439, 17] width 12 height 24
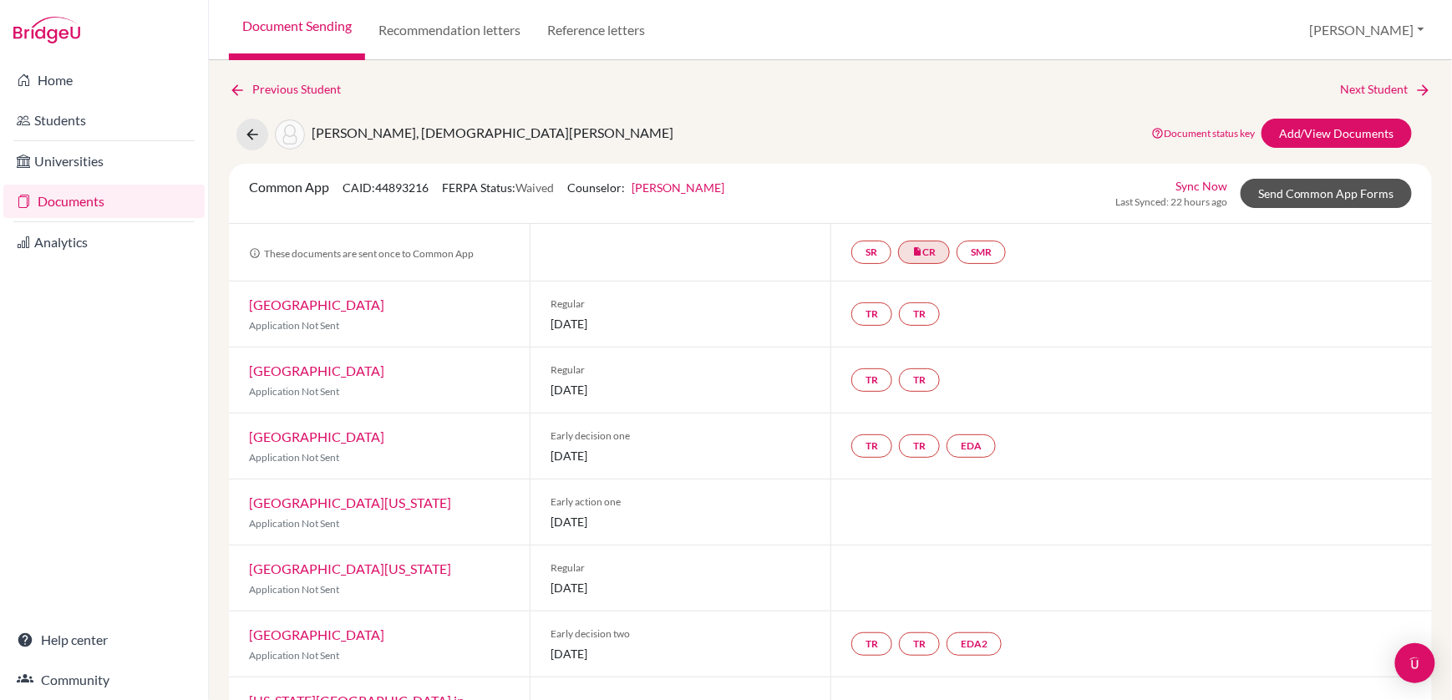
click at [1283, 196] on link "Send Common App Forms" at bounding box center [1326, 193] width 171 height 29
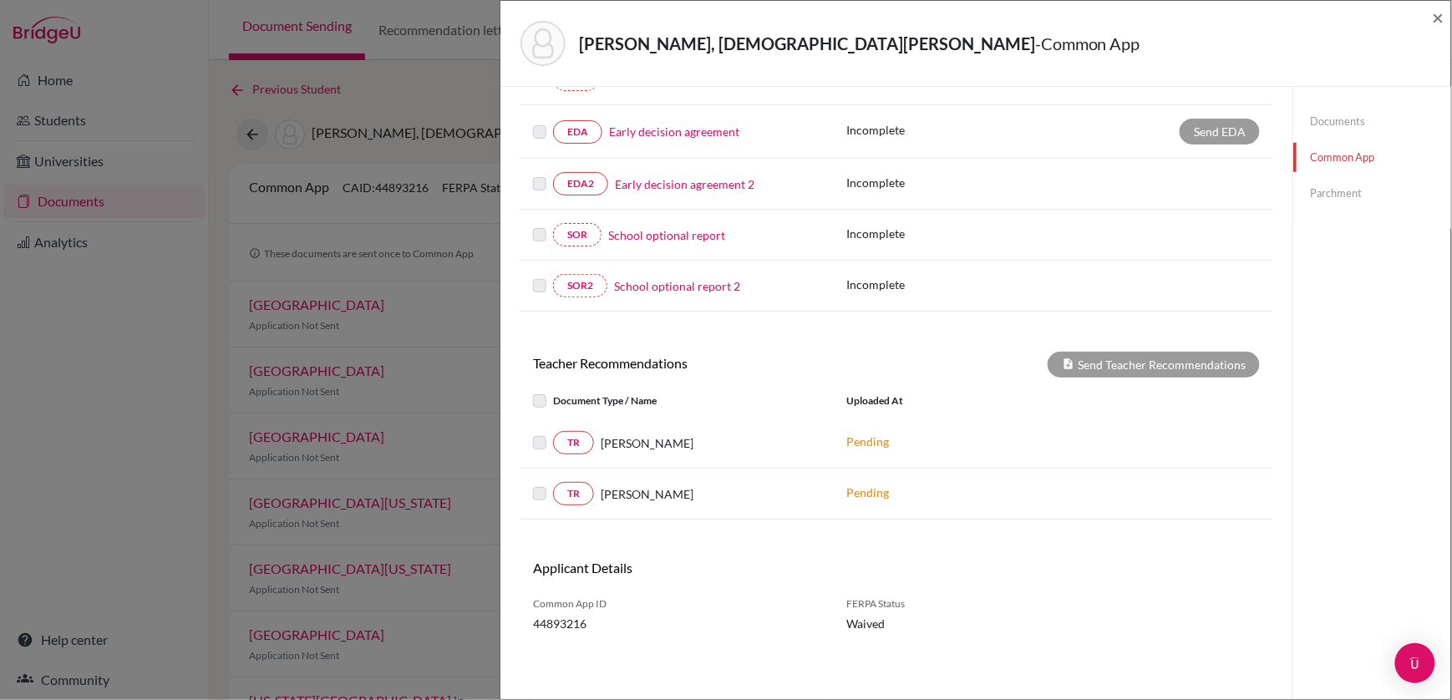
scroll to position [449, 0]
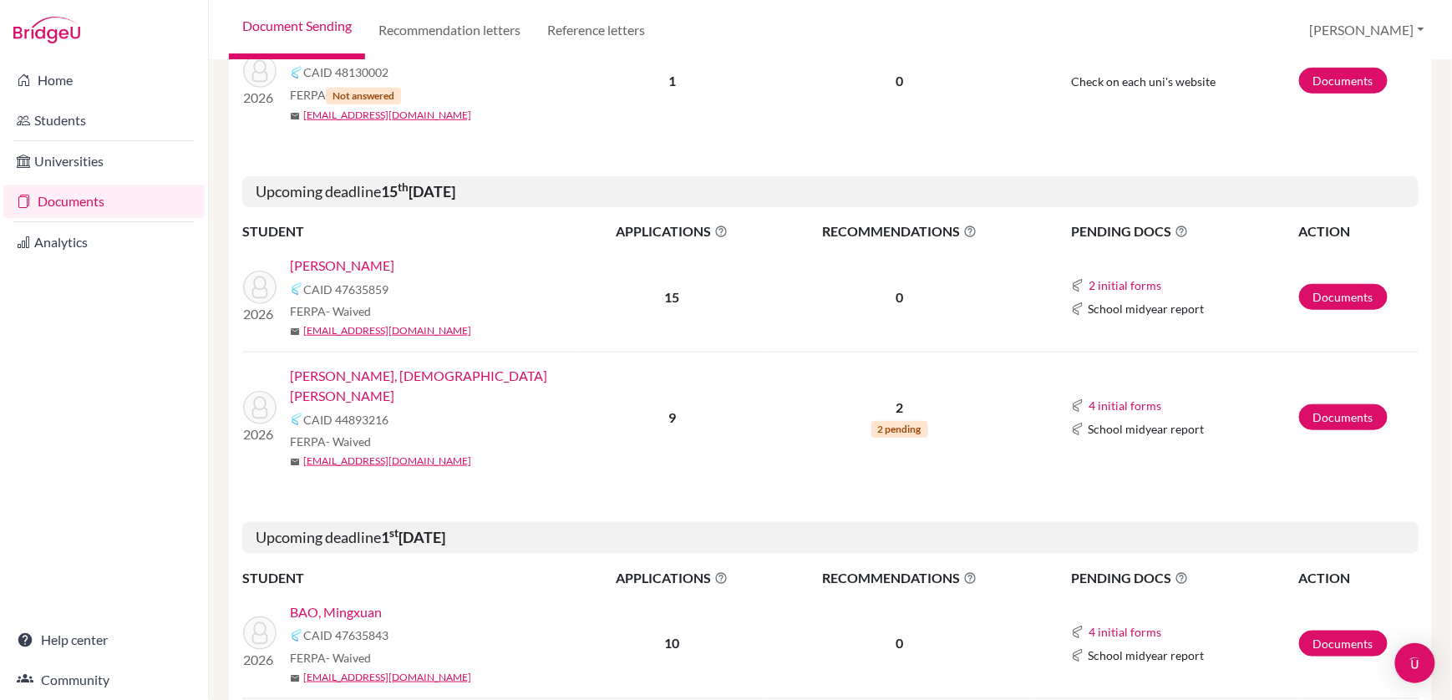
scroll to position [409, 0]
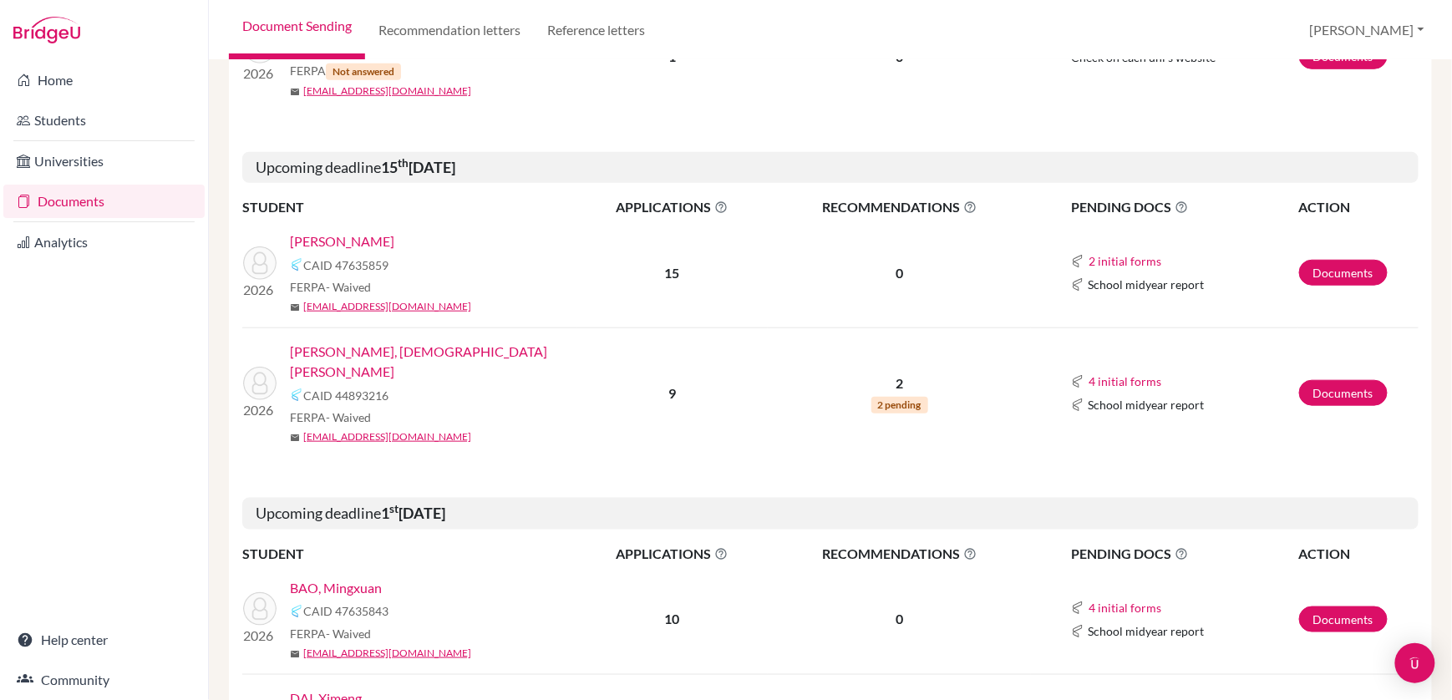
click at [425, 345] on link "[PERSON_NAME], [DEMOGRAPHIC_DATA][PERSON_NAME]" at bounding box center [439, 362] width 298 height 40
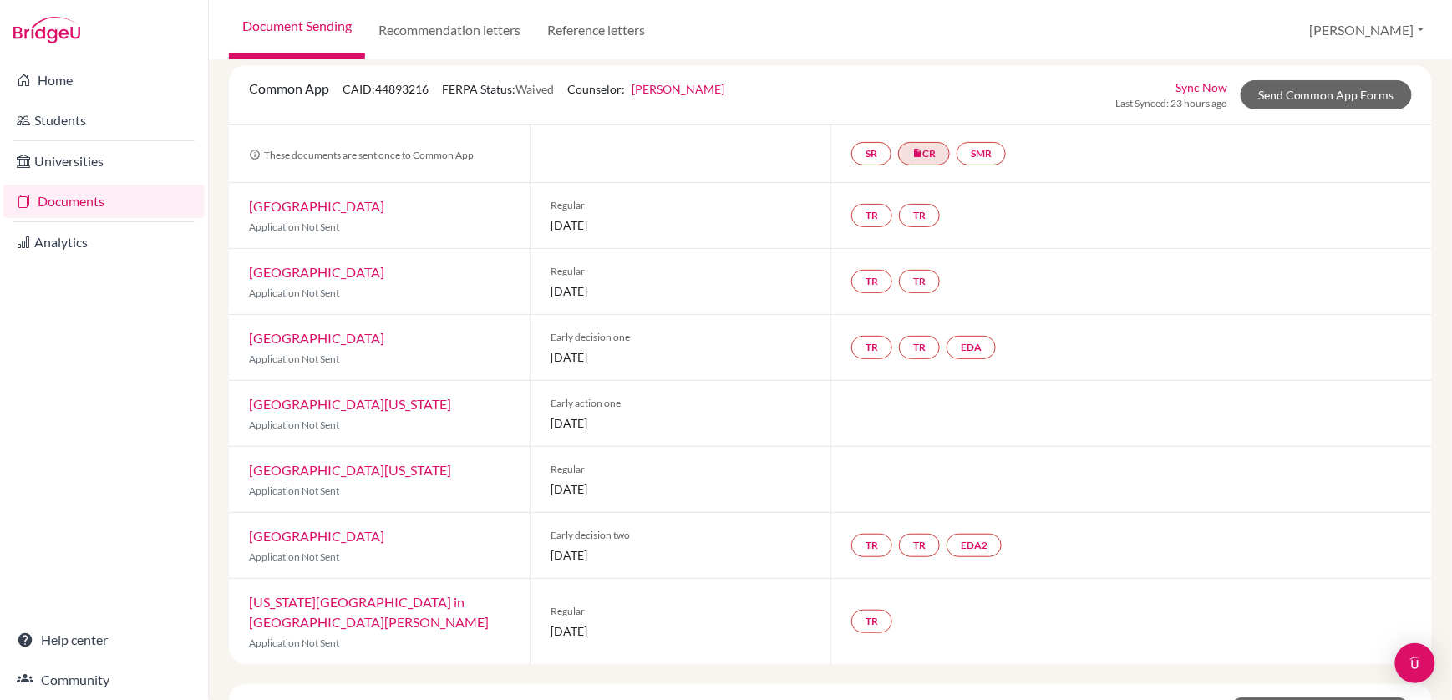
scroll to position [102, 0]
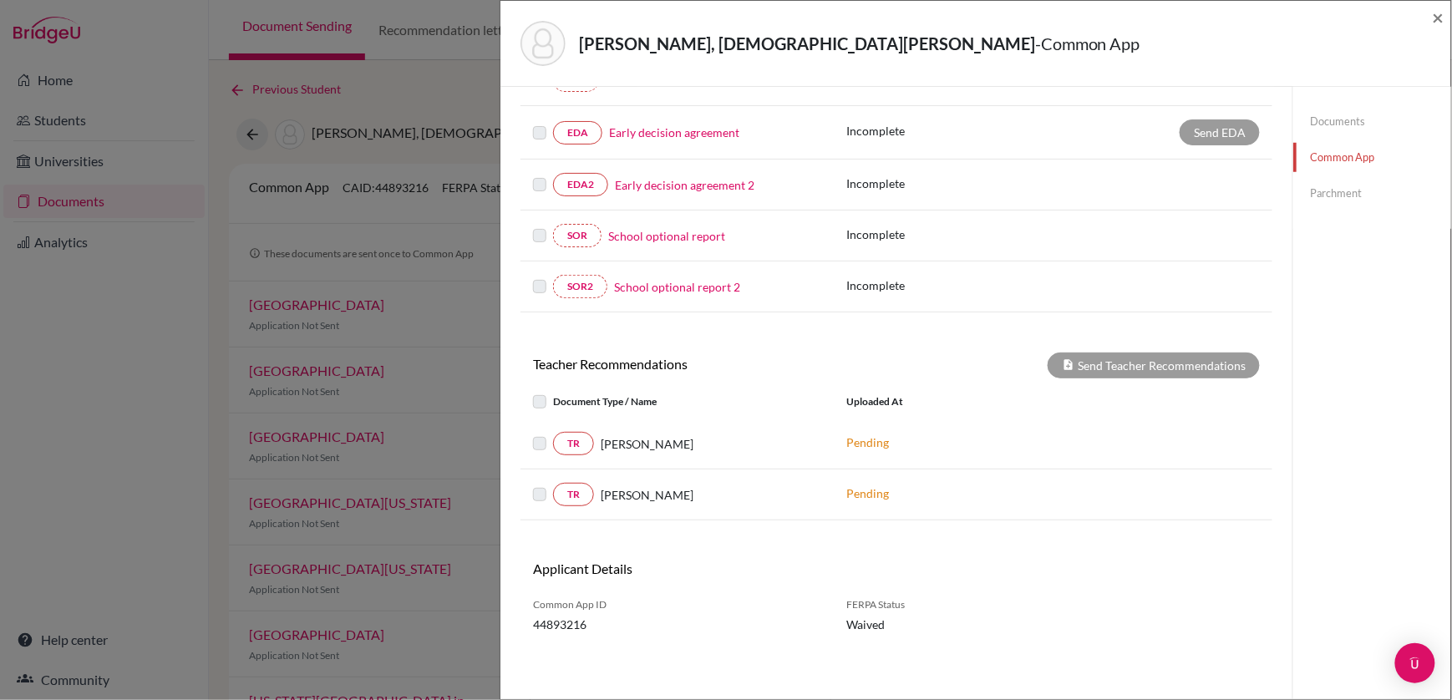
scroll to position [449, 0]
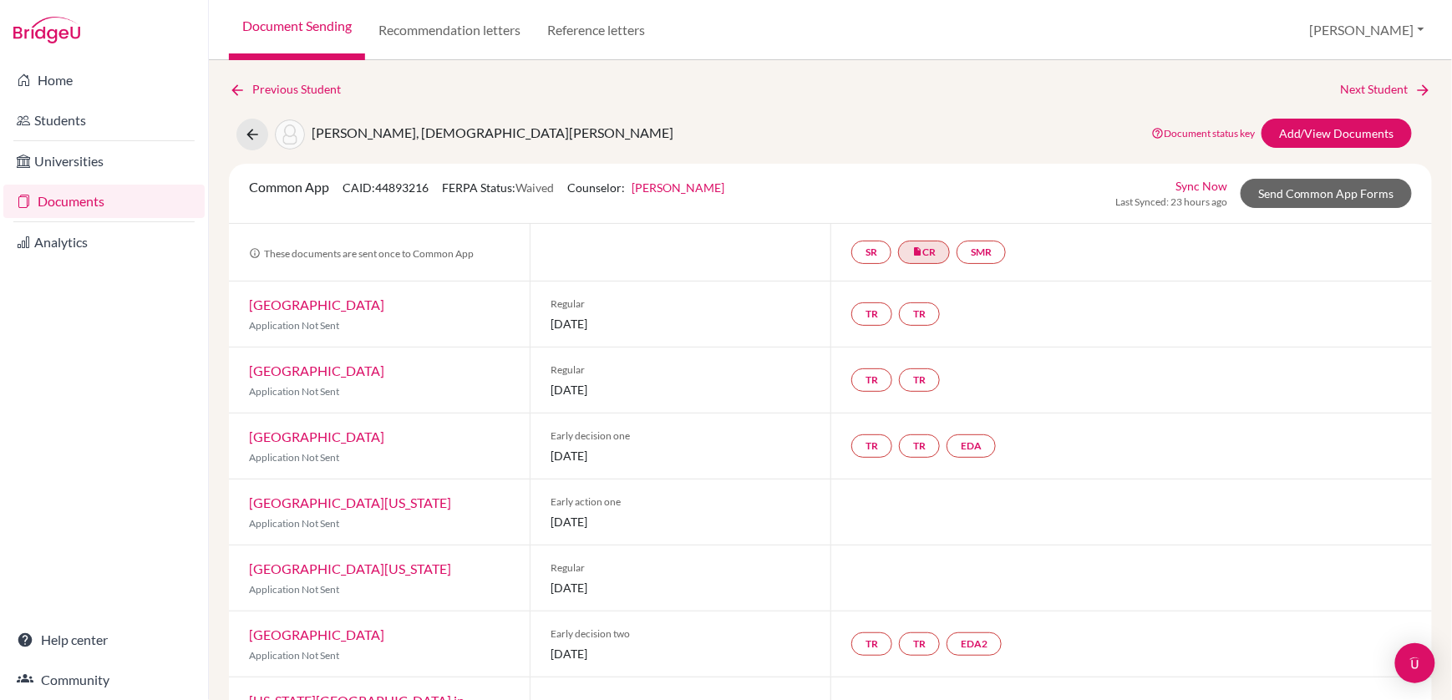
scroll to position [102, 0]
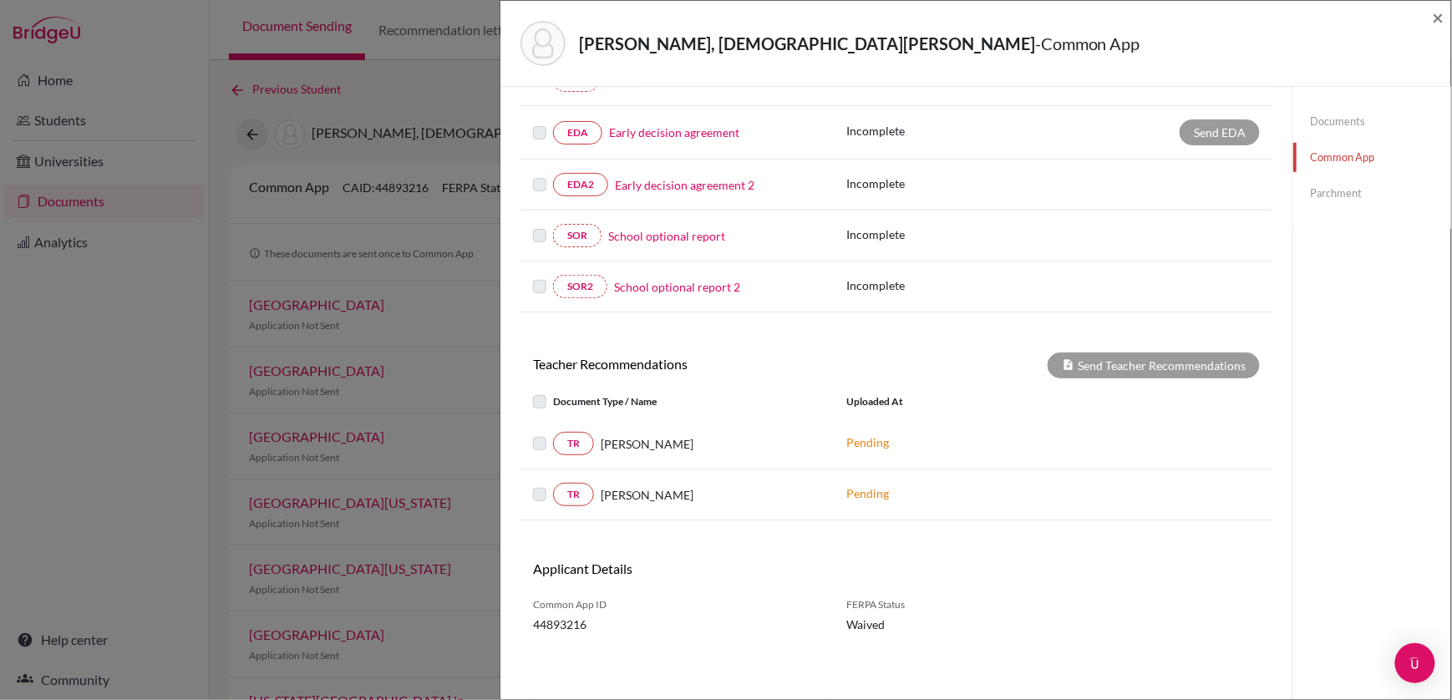
scroll to position [449, 0]
